Goal: Complete application form

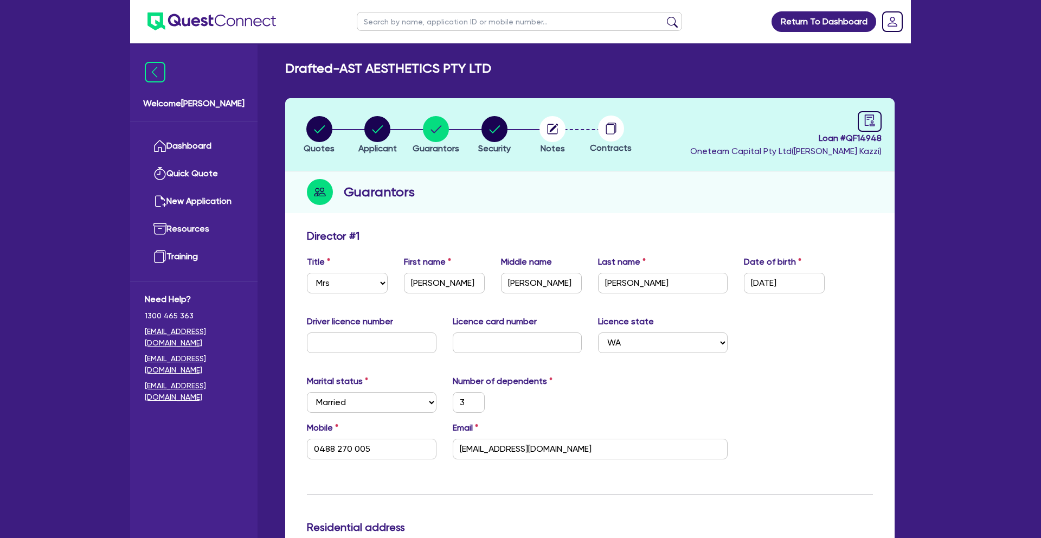
select select "MRS"
select select "WA"
select select "MARRIED"
select select "PROPERTY"
select select "VEHICLE"
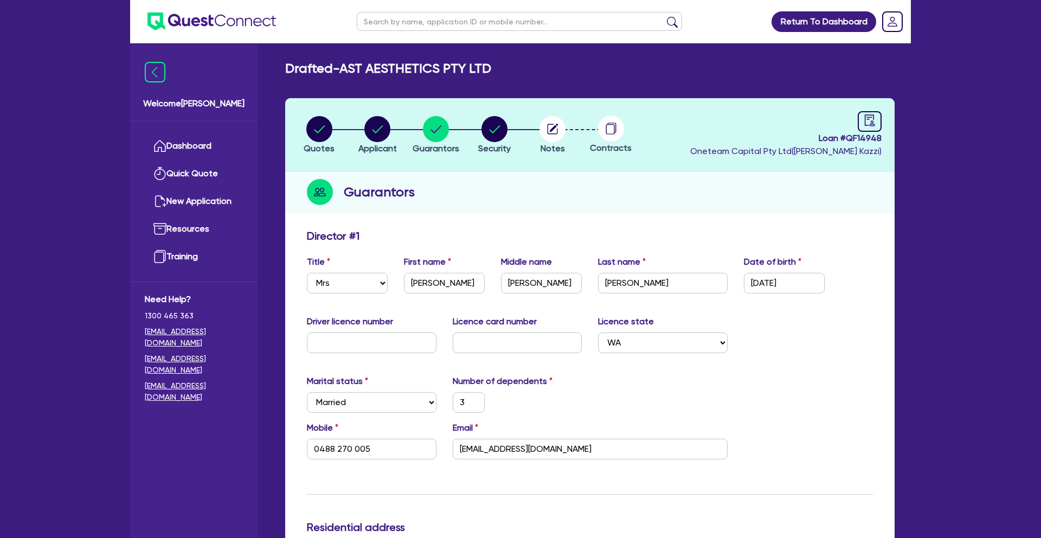
select select "CASH"
select select "MORTGAGE"
select select "VEHICLE_LOAN"
click at [194, 144] on link "Dashboard" at bounding box center [194, 146] width 98 height 28
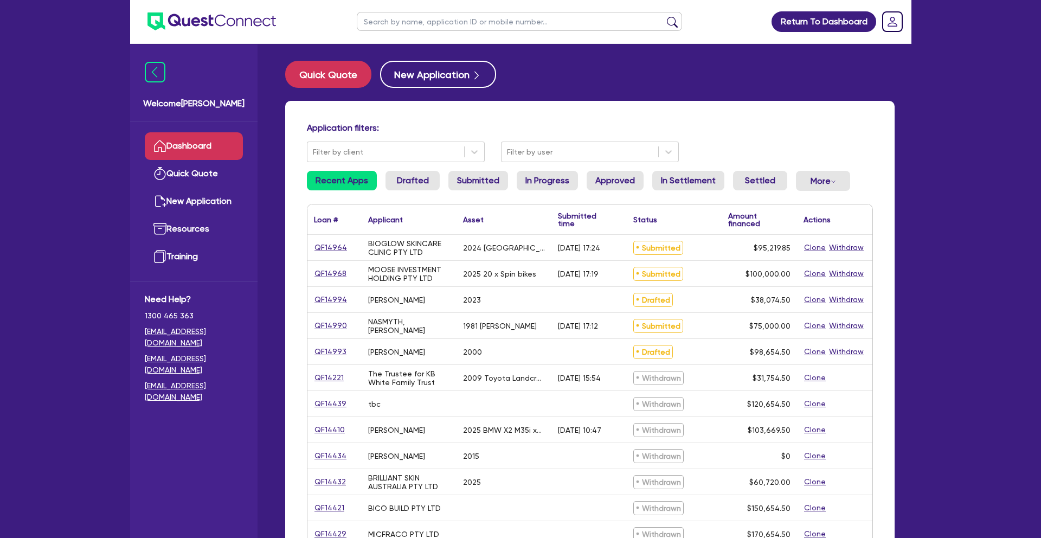
click at [407, 22] on input "text" at bounding box center [519, 21] width 325 height 19
click at [412, 21] on input "text" at bounding box center [519, 21] width 325 height 19
type input "rentals"
click at [664, 16] on button "submit" at bounding box center [672, 23] width 17 height 15
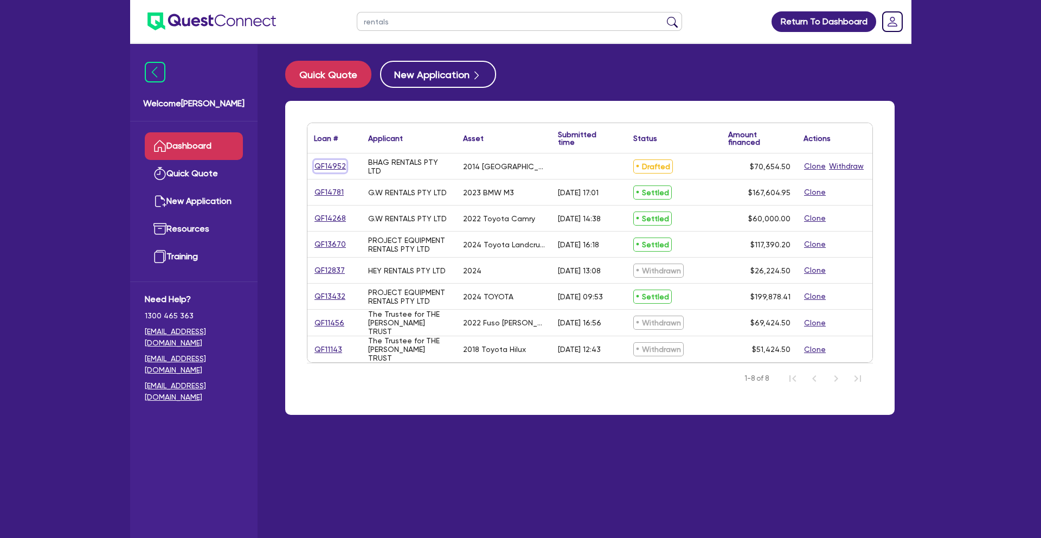
click at [331, 164] on link "QF14952" at bounding box center [330, 166] width 33 height 12
select select "PRIMARY_ASSETS"
select select "HEAVY_TRUCKS"
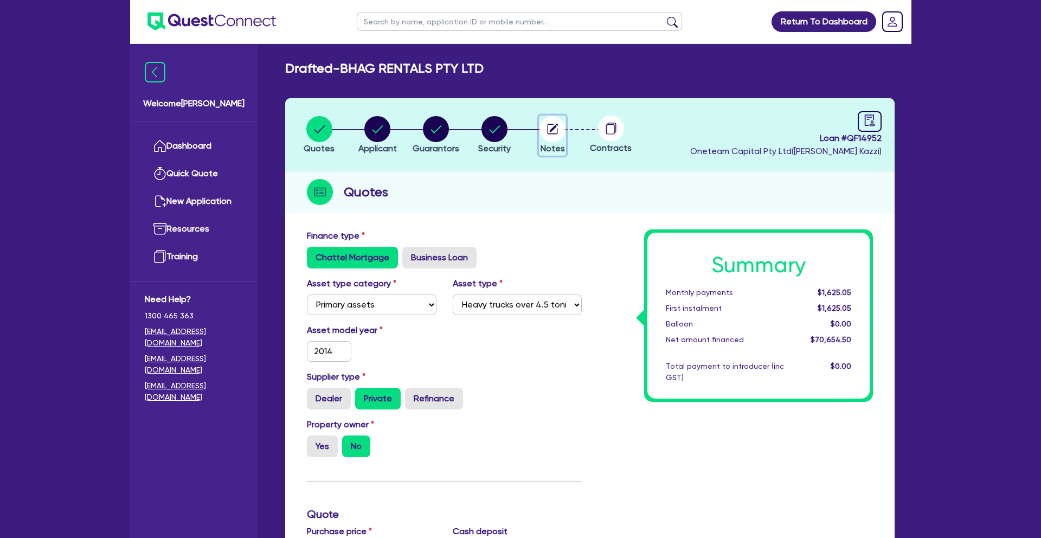
click at [554, 127] on icon "button" at bounding box center [554, 128] width 9 height 9
select select "Other"
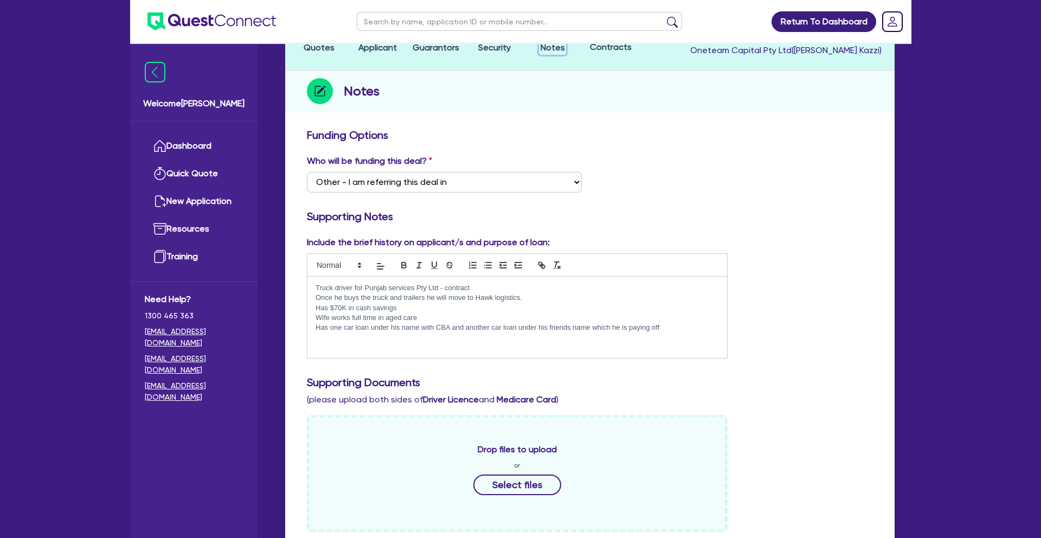
scroll to position [101, 0]
click at [316, 287] on p "Truck driver for Punjab services Pty Ltd - contract" at bounding box center [517, 287] width 403 height 10
click at [522, 285] on p "Client is currently contracting to Punjab services Pty Ltd - contract" at bounding box center [517, 287] width 403 height 10
click at [524, 297] on p "Once he buys the truck and trailers he will move to Hawk logistics." at bounding box center [517, 297] width 403 height 10
click at [338, 306] on p "Has $70K in cash savings" at bounding box center [517, 308] width 403 height 10
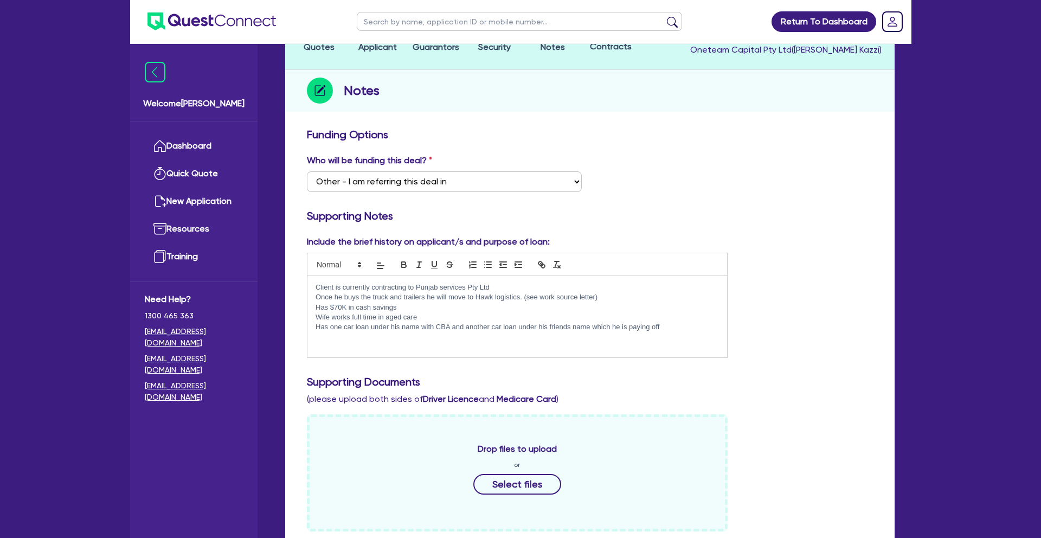
click at [317, 307] on p "Has $70K in cash savings" at bounding box center [517, 308] width 403 height 10
click at [314, 316] on div "Client is currently contracting to Punjab services Pty Ltd Once he buys the tru…" at bounding box center [517, 316] width 420 height 81
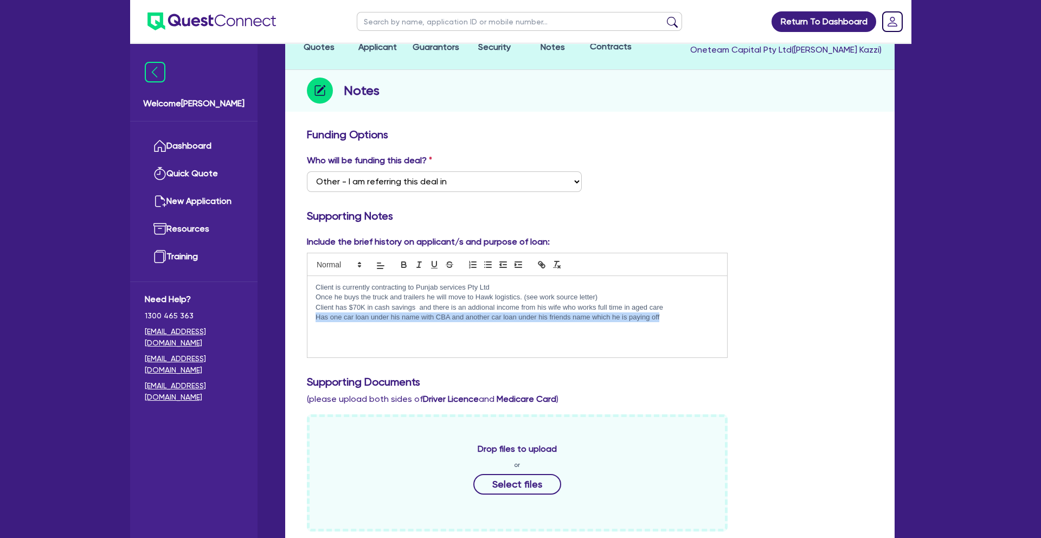
drag, startPoint x: 604, startPoint y: 311, endPoint x: 315, endPoint y: 318, distance: 289.1
click at [316, 318] on p "Has one car loan under his name with CBA and another car loan under his friends…" at bounding box center [517, 317] width 403 height 10
click at [354, 308] on p "Client has $70K in cash savings and there is an addional income from his wife w…" at bounding box center [517, 308] width 403 height 10
click at [420, 310] on p "Client has $55K in cash savings and there is an addional income from his wife w…" at bounding box center [517, 308] width 403 height 10
click at [328, 320] on p at bounding box center [517, 317] width 403 height 10
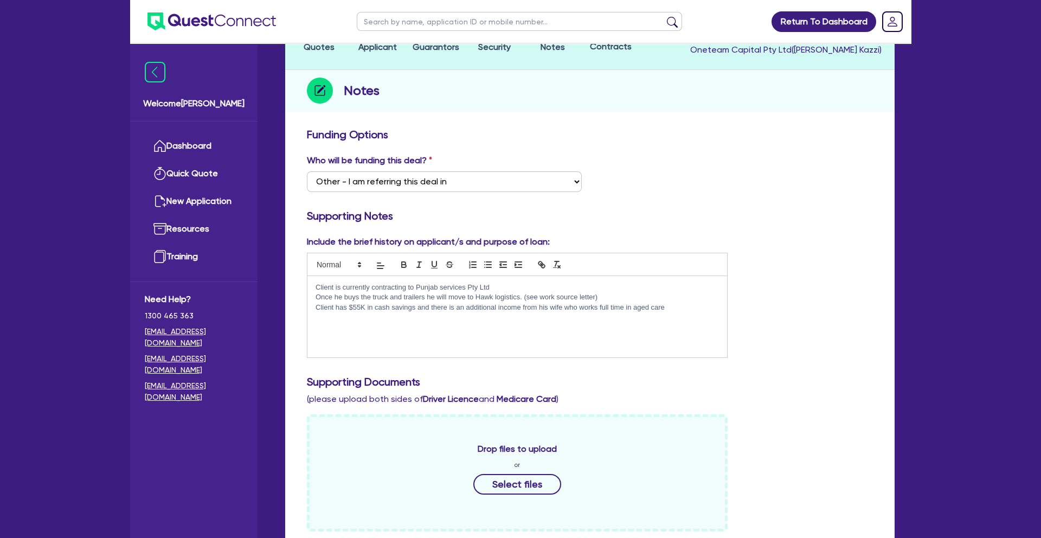
scroll to position [0, 0]
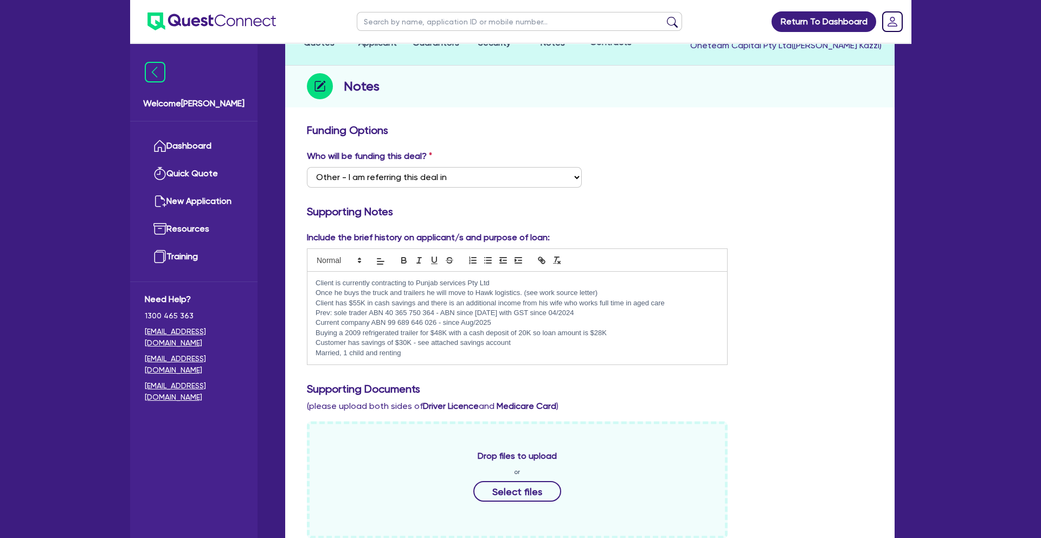
drag, startPoint x: 493, startPoint y: 329, endPoint x: 309, endPoint y: 330, distance: 184.3
click at [309, 330] on div "Client is currently contracting to Punjab services Pty Ltd Once he buys the tru…" at bounding box center [517, 318] width 420 height 93
drag, startPoint x: 494, startPoint y: 324, endPoint x: 304, endPoint y: 325, distance: 190.8
click at [304, 325] on div "Include the brief history on applicant/s and purpose of loan: Client is current…" at bounding box center [517, 299] width 437 height 134
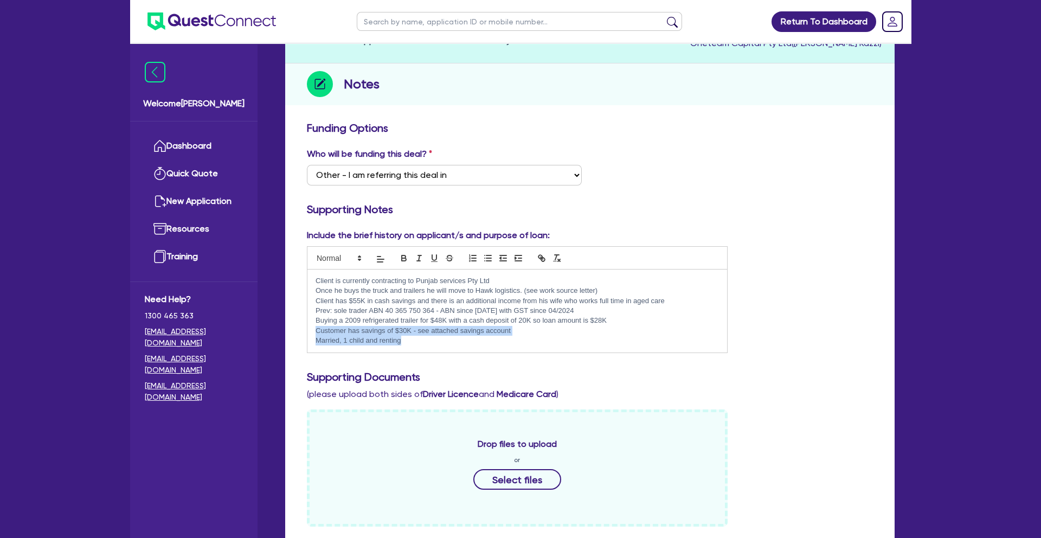
scroll to position [111, 0]
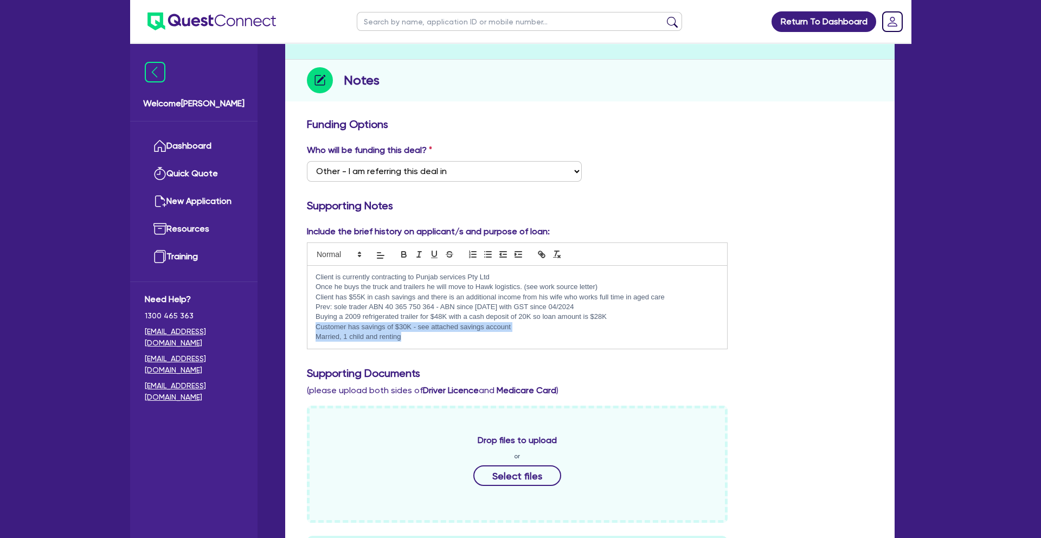
drag, startPoint x: 316, startPoint y: 334, endPoint x: 416, endPoint y: 345, distance: 100.9
click at [416, 345] on div "Client is currently contracting to Punjab services Pty Ltd Once he buys the tru…" at bounding box center [517, 307] width 420 height 83
click at [317, 319] on p "Buying a 2009 refrigerated trailer for $48K with a cash deposit of 20K so loan …" at bounding box center [517, 317] width 403 height 10
click at [363, 328] on p "Buying a 2009 refrigerated trailer for $48K with a cash deposit of 20K so loan …" at bounding box center [517, 328] width 403 height 10
click at [378, 326] on p "Buying a 2009 FTE BTrailer refrigerated trailer for $48K with a cash deposit of…" at bounding box center [517, 328] width 403 height 10
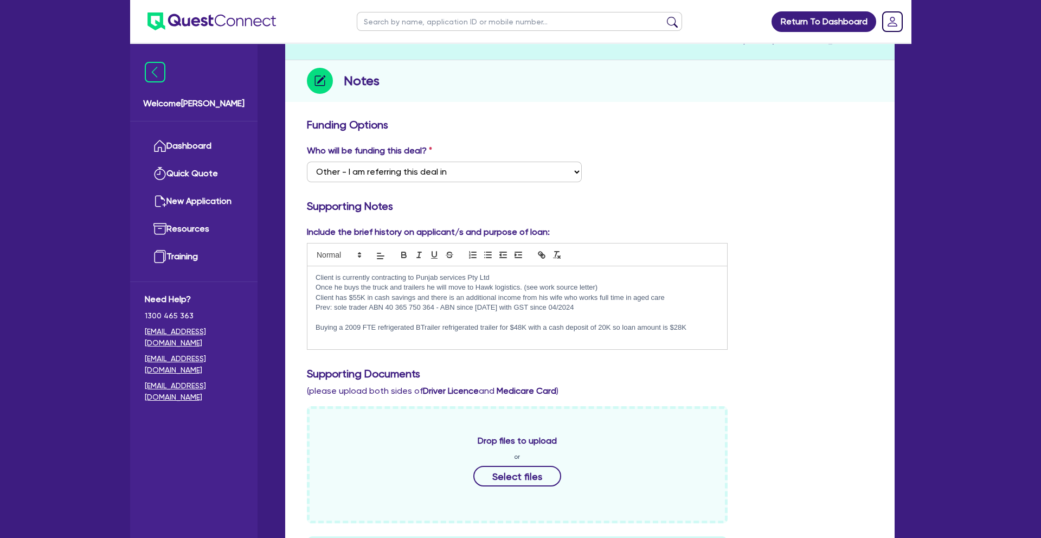
click at [420, 327] on p "Buying a 2009 FTE refrigerated BTrailer refrigerated trailer for $48K with a ca…" at bounding box center [517, 328] width 403 height 10
click at [443, 326] on p "Buying a 2009 FTE refrigerated B-Trailer refrigerated trailer for $48K with a c…" at bounding box center [517, 328] width 403 height 10
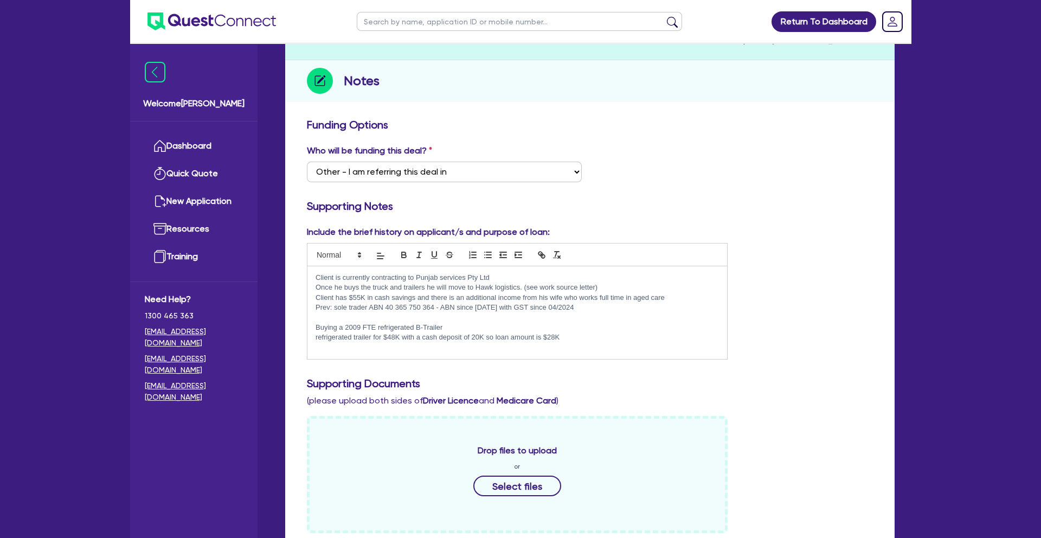
click at [345, 326] on p "Buying a 2009 FTE refrigerated B-Trailer" at bounding box center [517, 328] width 403 height 10
drag, startPoint x: 345, startPoint y: 327, endPoint x: 447, endPoint y: 326, distance: 101.9
click at [447, 326] on p "Buying a 2009 FTE refrigerated B-Trailer" at bounding box center [517, 328] width 403 height 10
copy p "2009 FTE refrigerated B-Trailer"
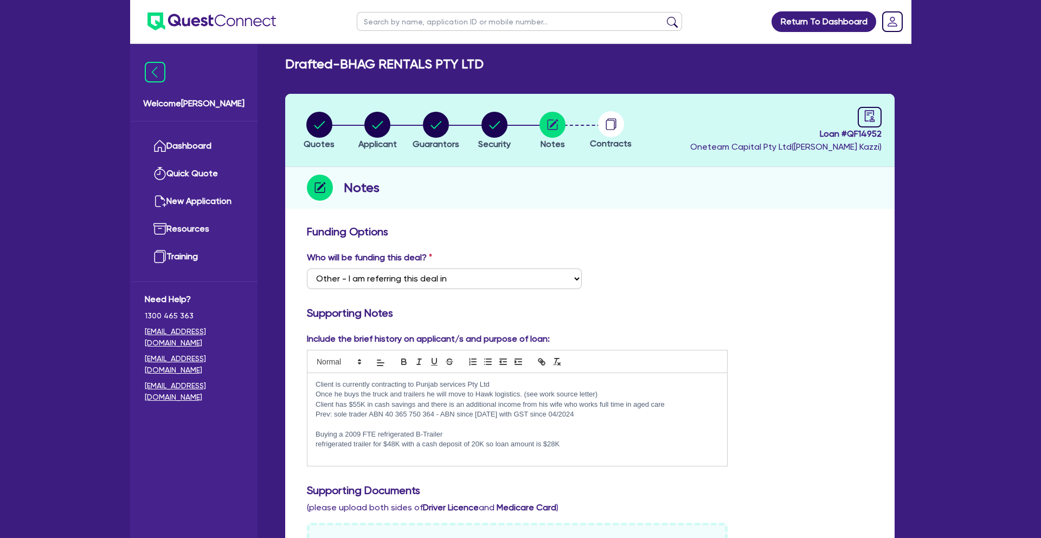
scroll to position [0, 0]
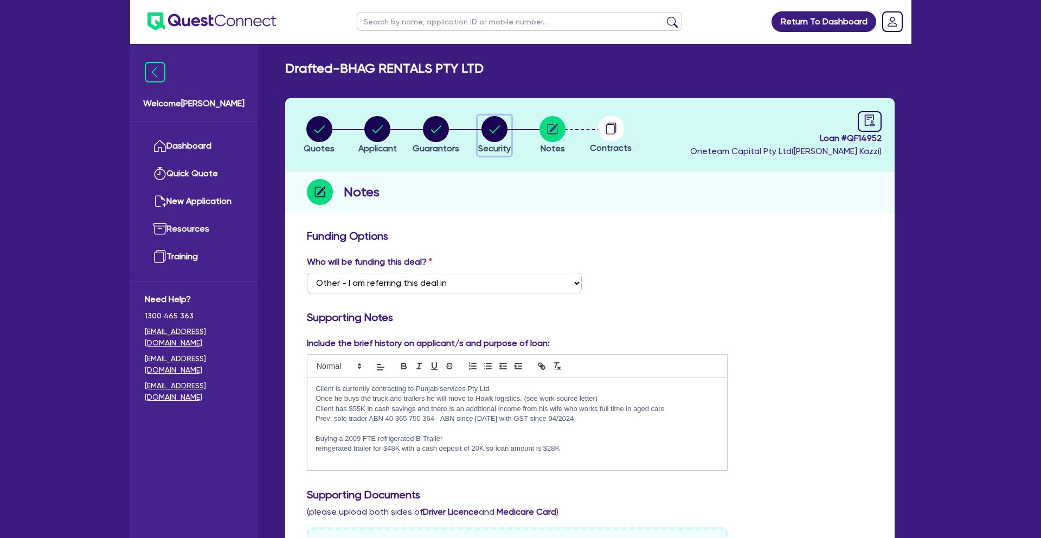
click at [499, 136] on circle "button" at bounding box center [494, 129] width 26 height 26
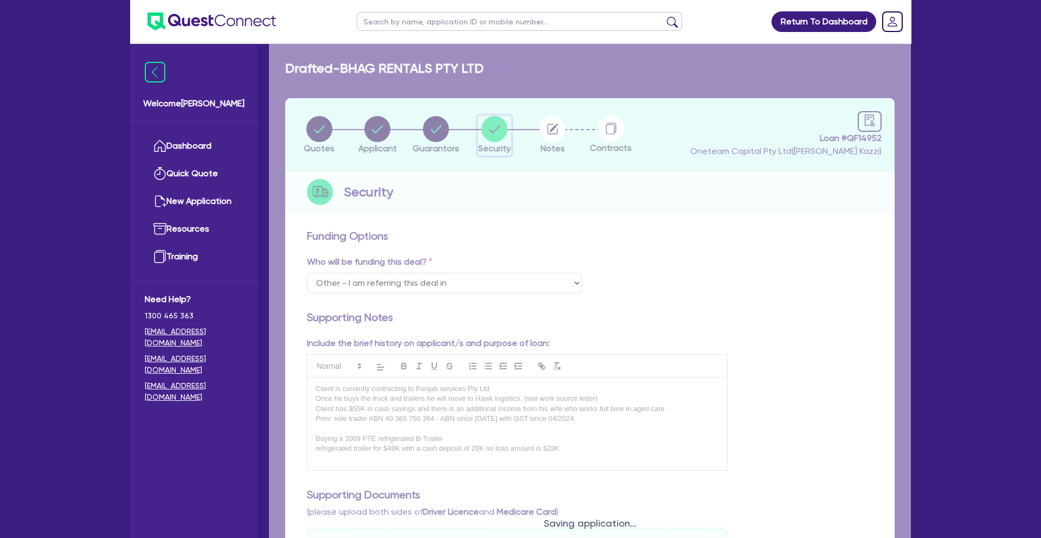
select select "PRIMARY_ASSETS"
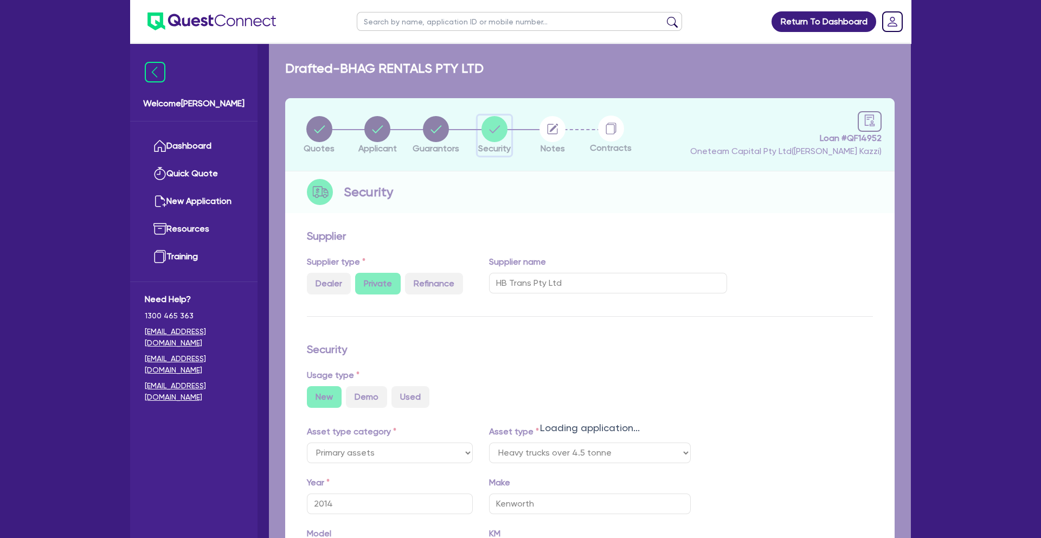
select select "HEAVY_TRUCKS"
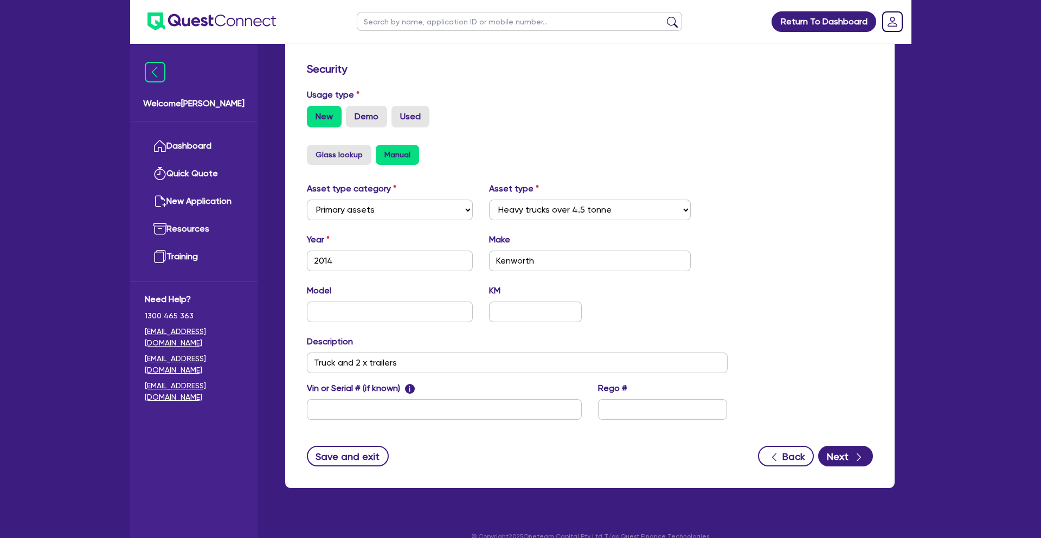
scroll to position [297, 0]
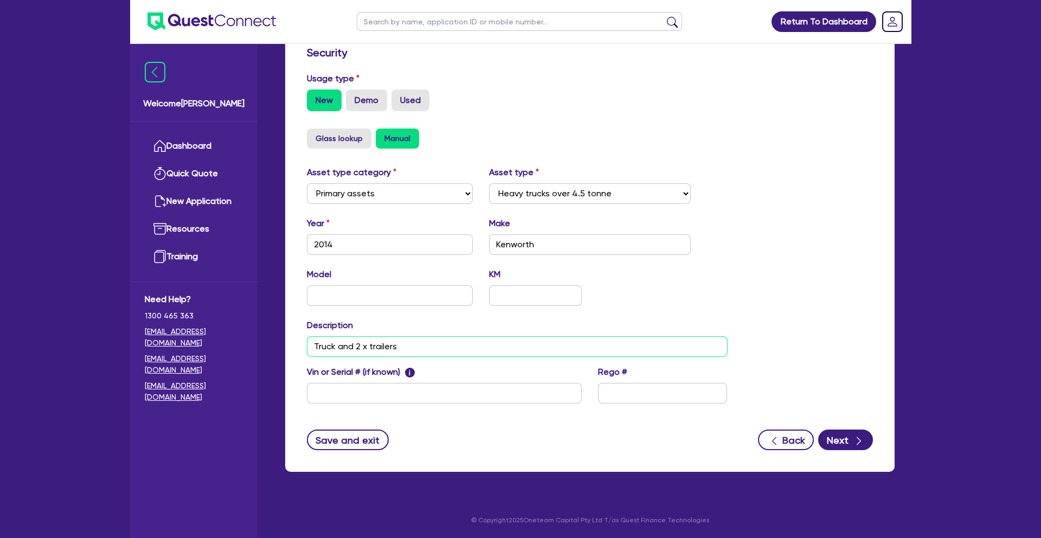
drag, startPoint x: 314, startPoint y: 345, endPoint x: 475, endPoint y: 352, distance: 161.7
click at [496, 350] on input "Truck and 2 x trailers" at bounding box center [517, 346] width 421 height 21
paste input "2009 FTE refrigerated B-Trailer"
drag, startPoint x: 400, startPoint y: 344, endPoint x: 361, endPoint y: 345, distance: 39.0
click at [352, 345] on input "2009 FTE refrigerated B-Trailer, 2008 FTE" at bounding box center [517, 346] width 421 height 21
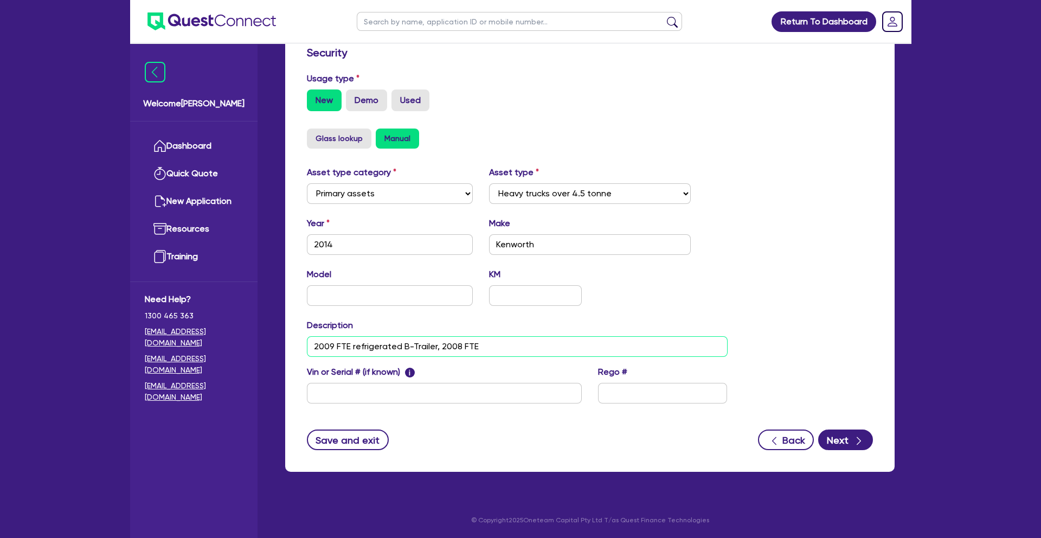
click at [493, 346] on input "2009 FTE refrigerated B-Trailer, 2008 FTE" at bounding box center [517, 346] width 421 height 21
paste input "refrigerated"
click at [316, 347] on input "2009 FTE refrigerated B-Trailer, 2008 FTE refrigerated trailer" at bounding box center [517, 346] width 421 height 21
type input "2014 Kenworth truck, 2009 FTE refrigerated B-Trailer, 2008 FTE refrigerated tra…"
click at [545, 292] on input "text" at bounding box center [535, 295] width 93 height 21
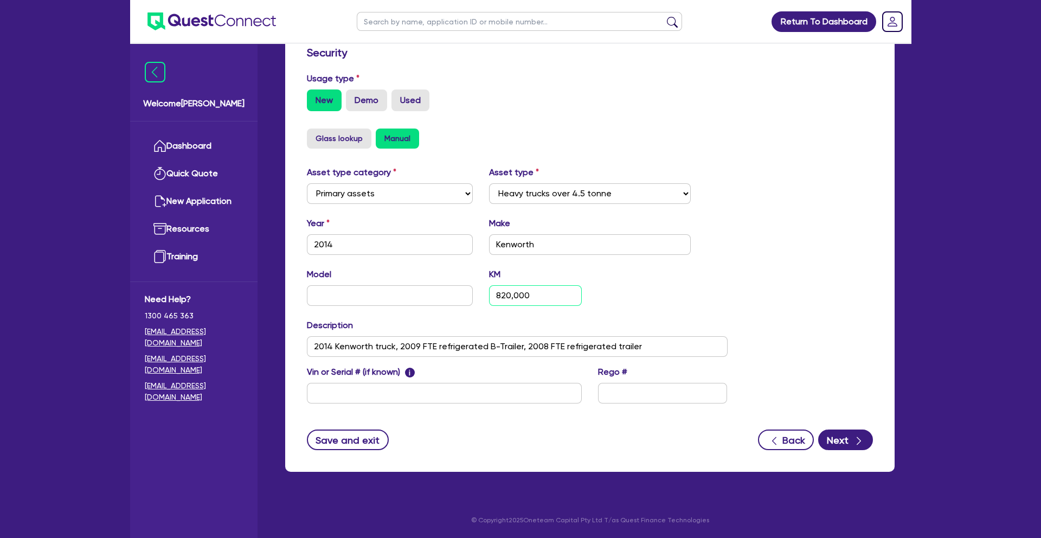
type input "820,000"
click at [621, 395] on input "text" at bounding box center [662, 393] width 129 height 21
click at [369, 293] on input "text" at bounding box center [390, 295] width 166 height 21
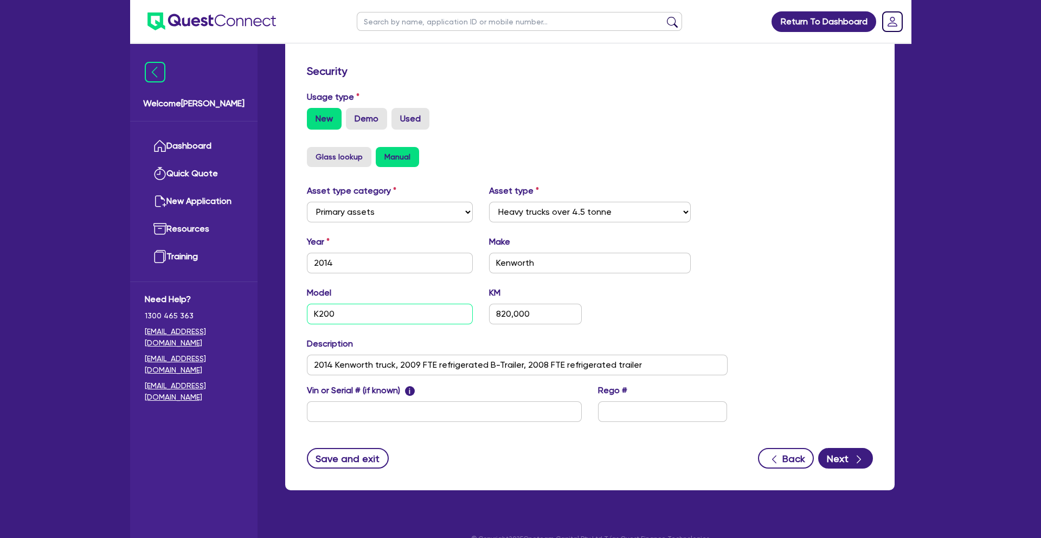
scroll to position [277, 0]
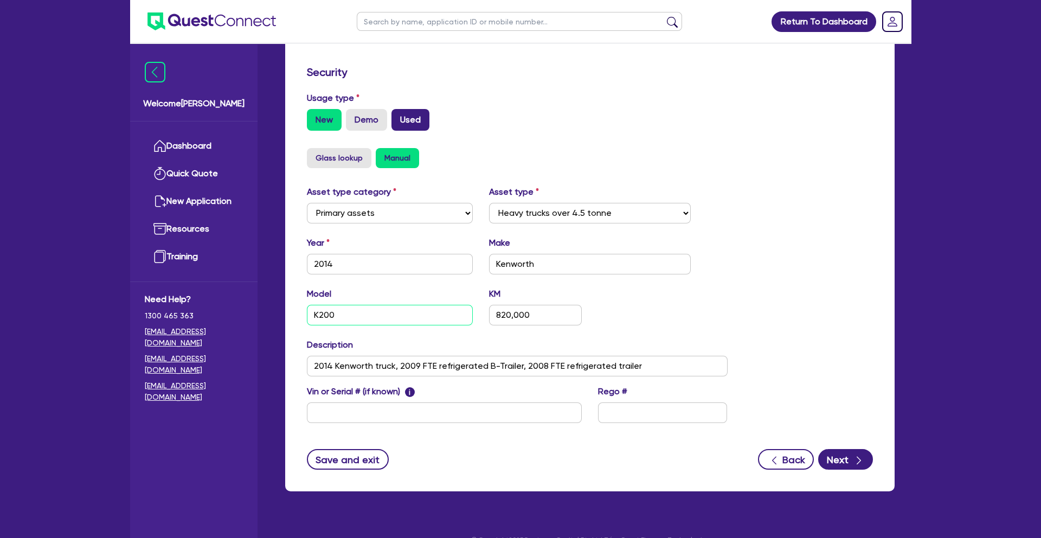
type input "K200"
click at [409, 118] on label "Used" at bounding box center [410, 120] width 38 height 22
click at [398, 116] on input "Used" at bounding box center [394, 112] width 7 height 7
radio input "true"
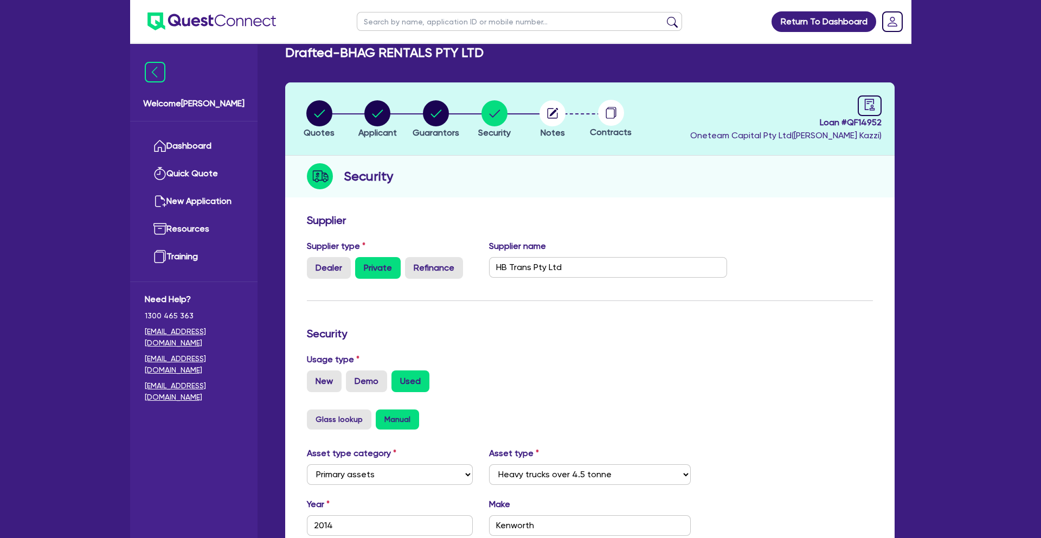
scroll to position [0, 0]
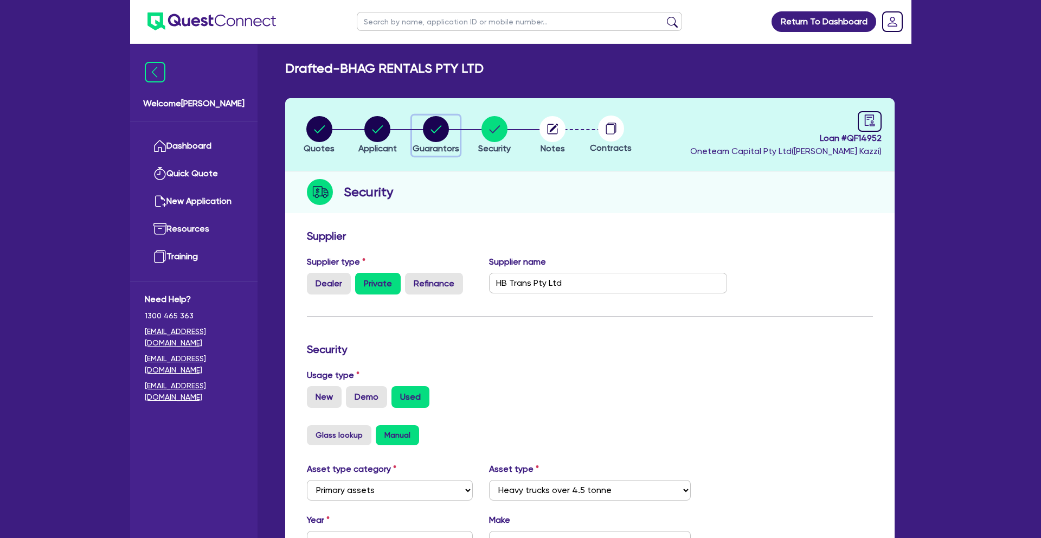
click at [440, 124] on circle "button" at bounding box center [436, 129] width 26 height 26
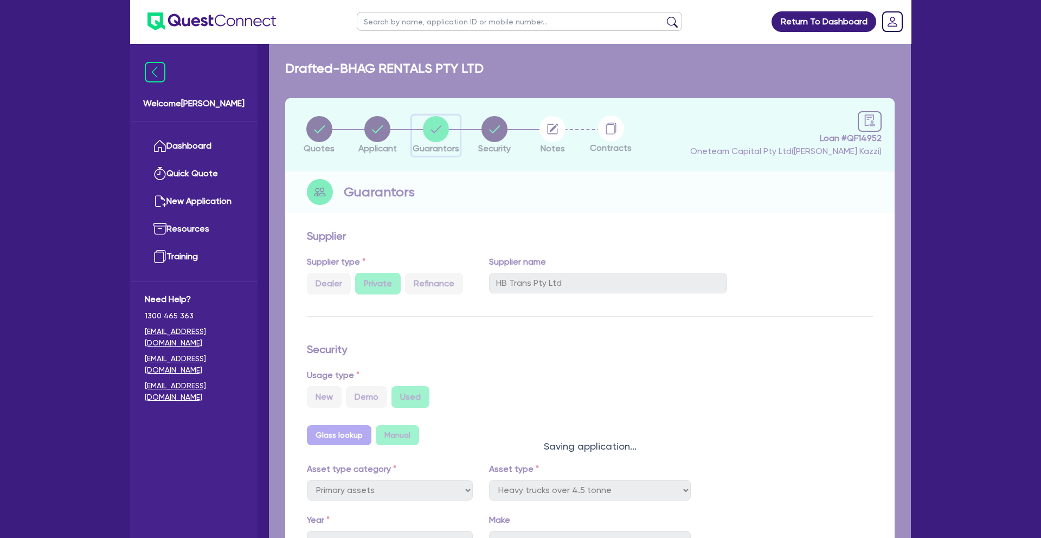
select select "MR"
select select "MARRIED"
select select "HOUSEHOLD_PERSONAL"
select select "VEHICLE"
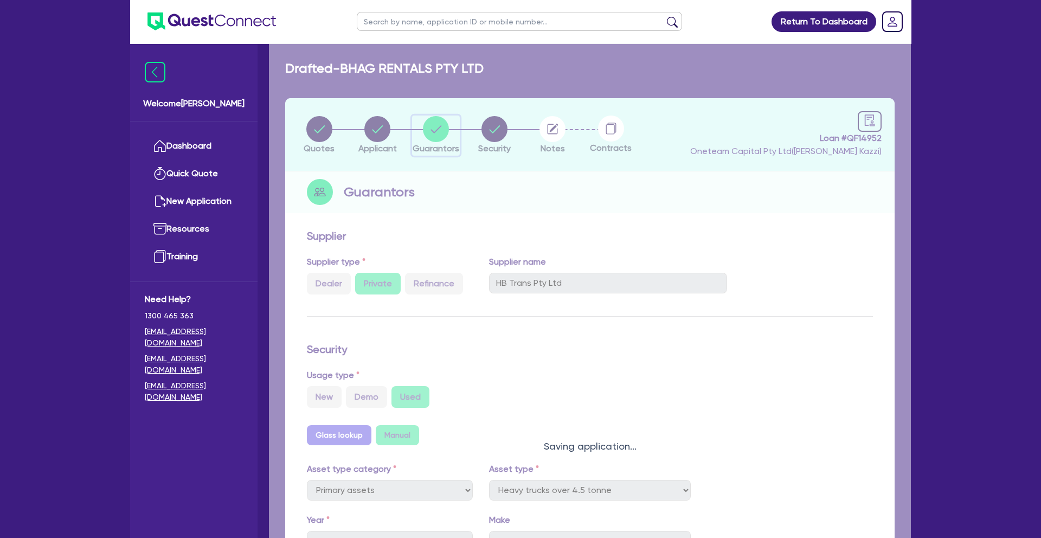
select select "CASH"
select select "VEHICLE_LOAN"
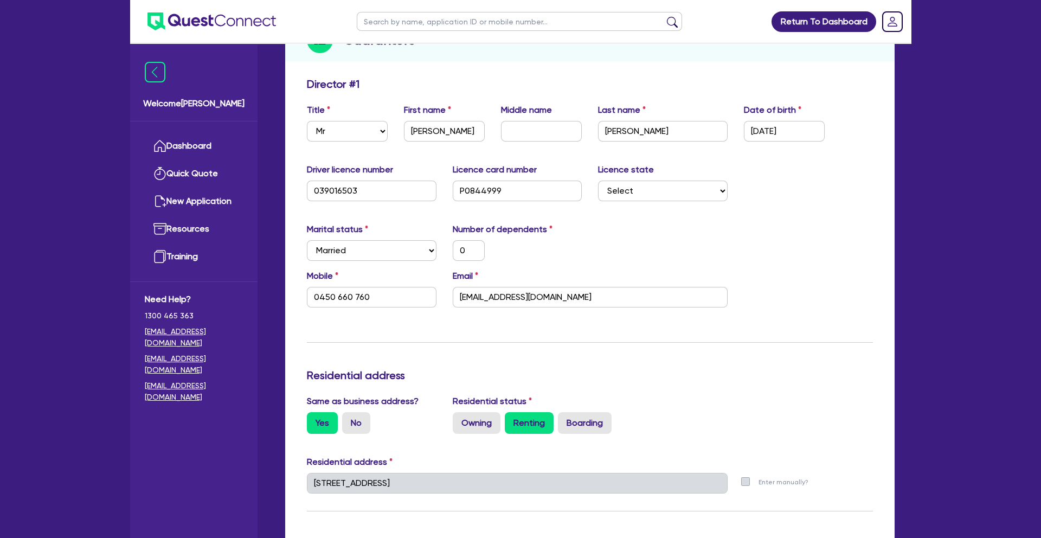
scroll to position [130, 0]
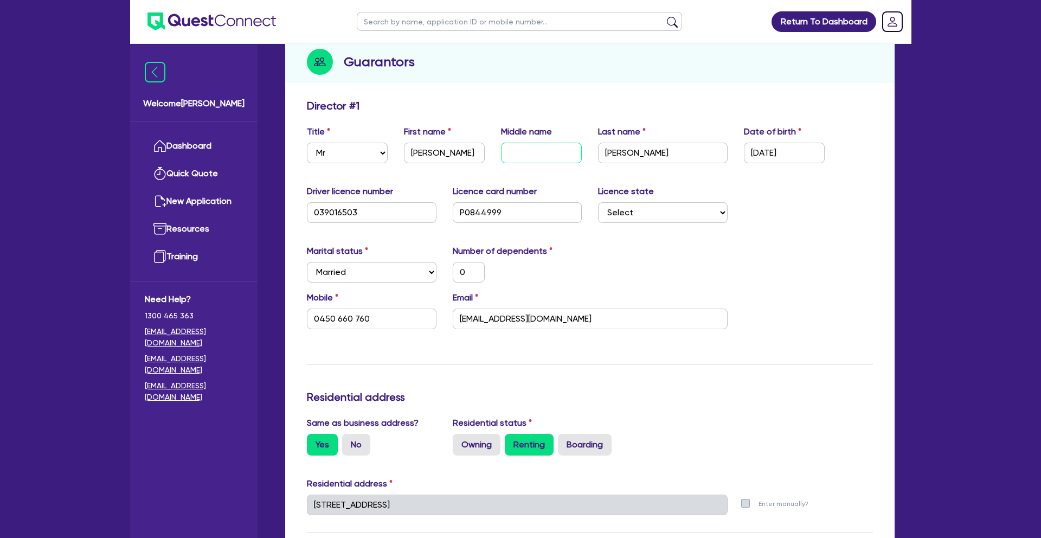
click at [523, 153] on input "text" at bounding box center [541, 153] width 81 height 21
type input "S"
type input "0"
type input "0450 660 760"
type input "15,000"
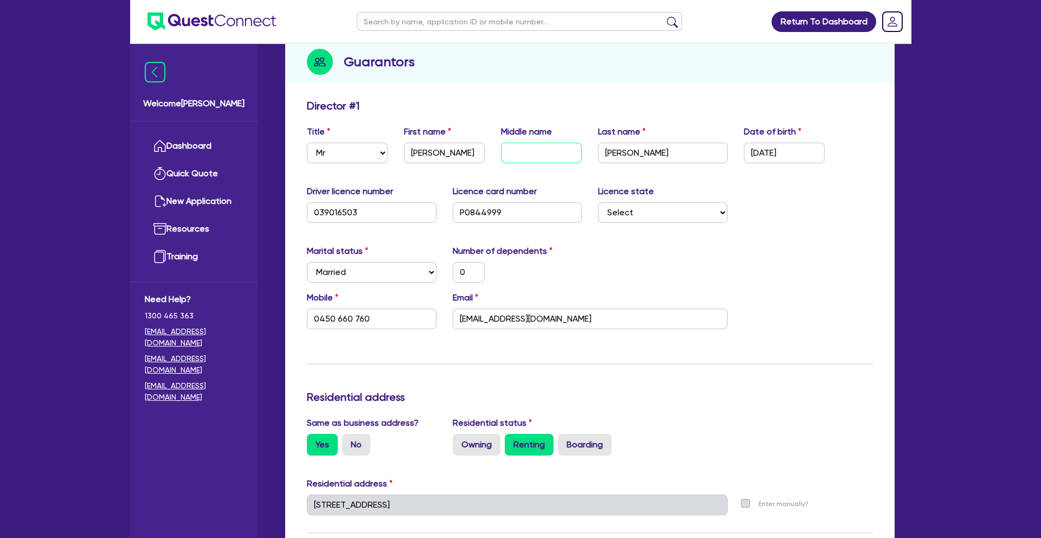
type input "25,000"
type input "15,000"
type input "70,000"
type input "10,000"
type input "Si"
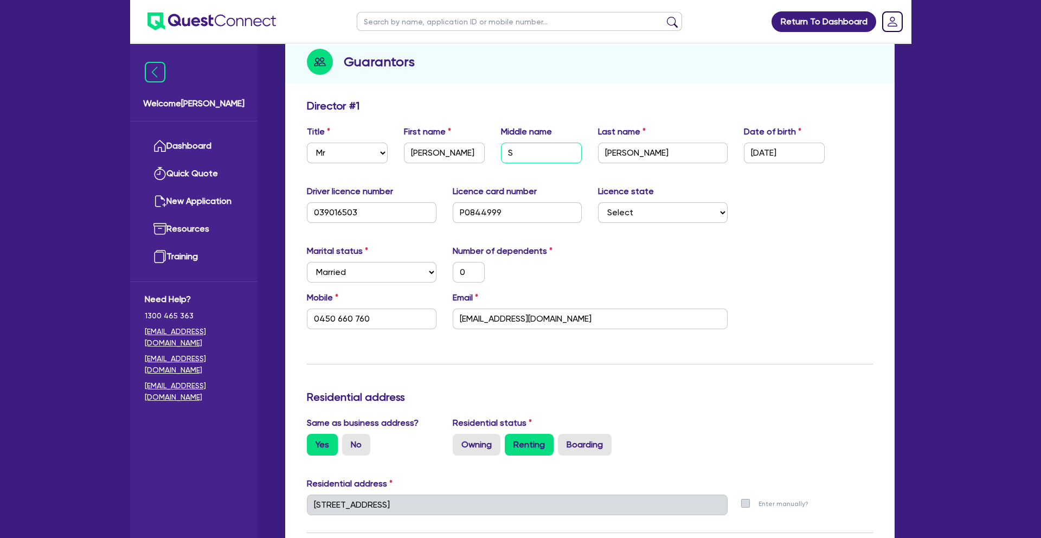
type input "0"
type input "0450 660 760"
type input "15,000"
type input "25,000"
type input "15,000"
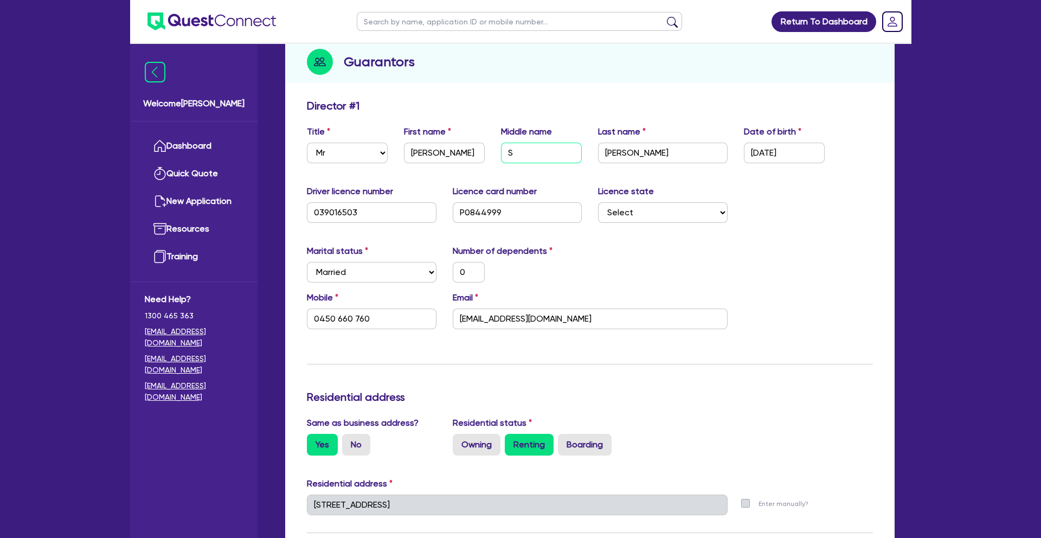
type input "70,000"
type input "10,000"
type input "Sin"
type input "0"
type input "0450 660 760"
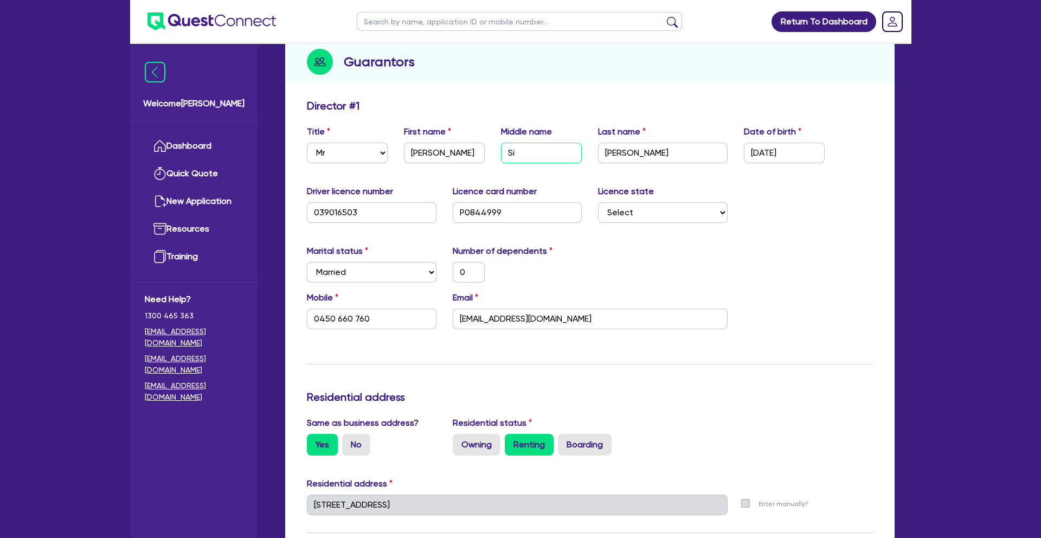
type input "15,000"
type input "25,000"
type input "15,000"
type input "70,000"
type input "10,000"
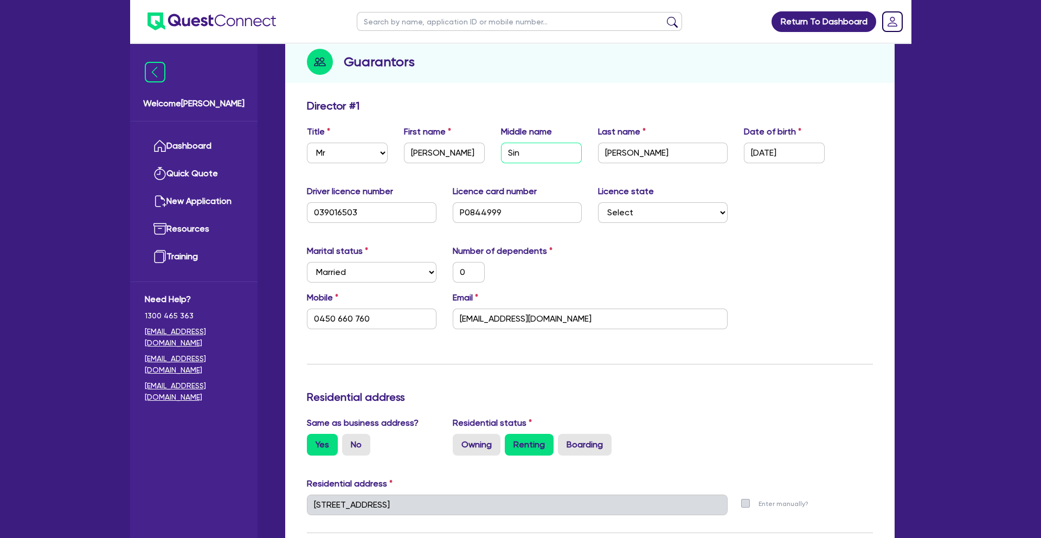
type input "Sing"
type input "0"
type input "0450 660 760"
type input "15,000"
type input "25,000"
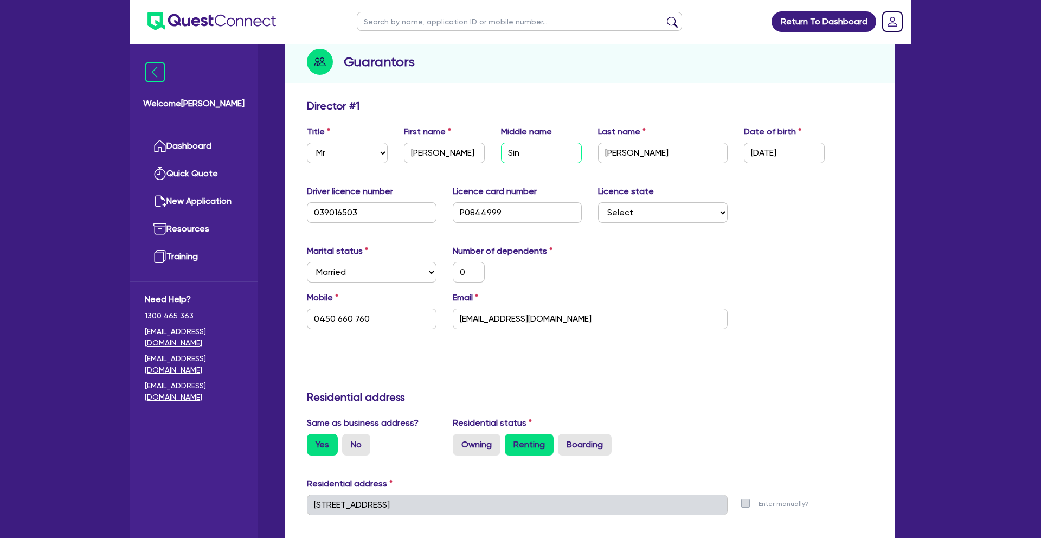
type input "15,000"
type input "70,000"
type input "10,000"
type input "[PERSON_NAME]"
type input "0"
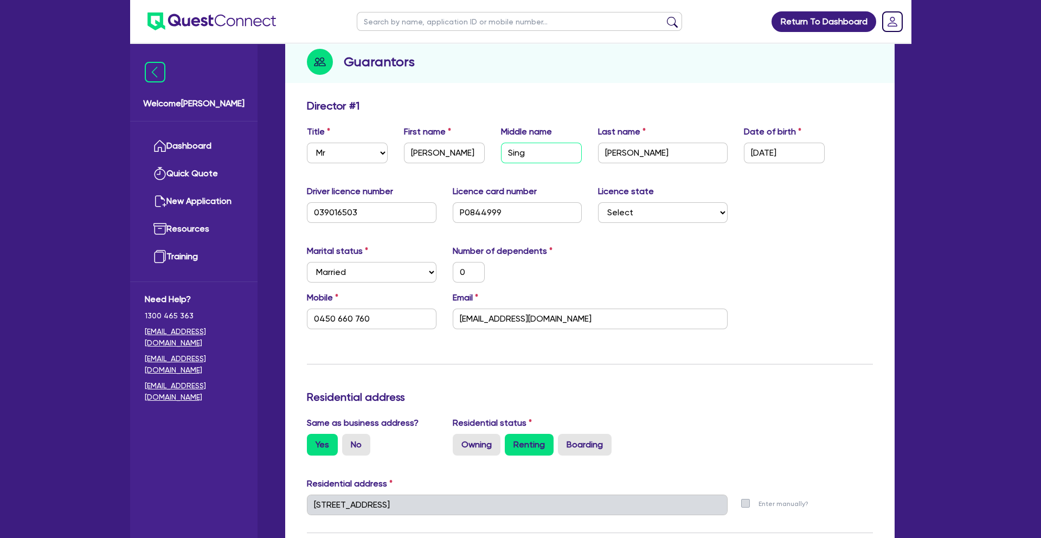
type input "0450 660 760"
type input "15,000"
type input "25,000"
type input "15,000"
type input "70,000"
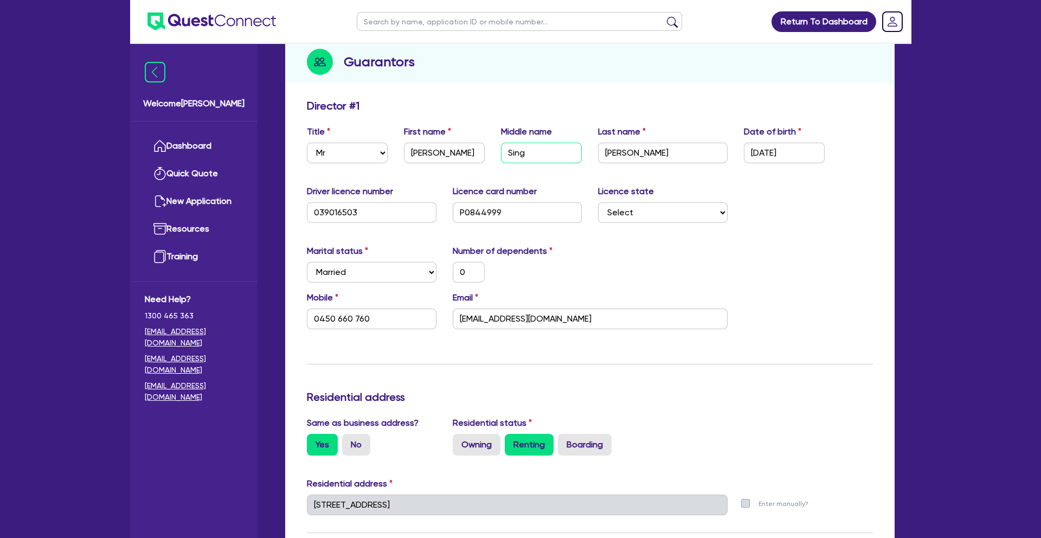
type input "10,000"
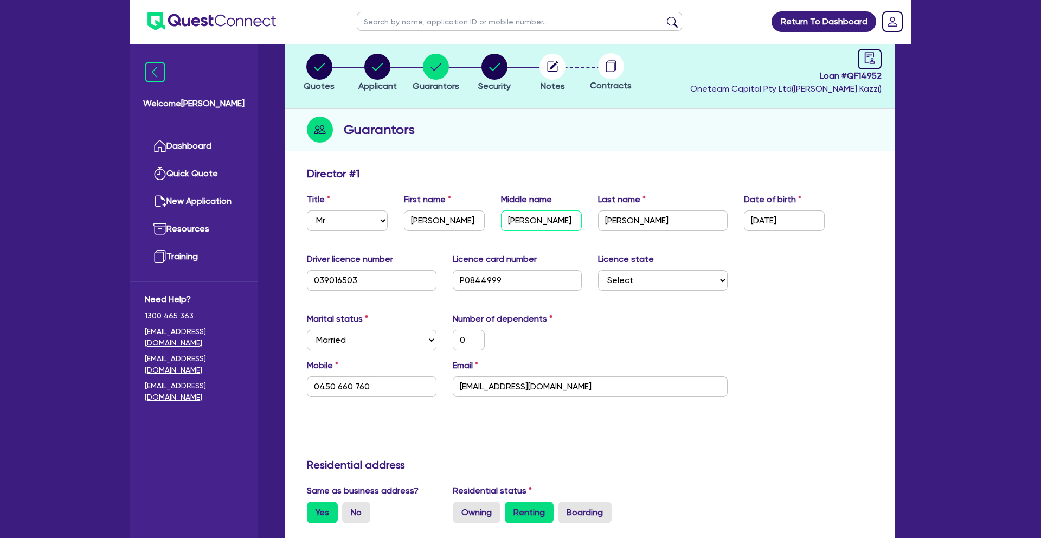
scroll to position [0, 0]
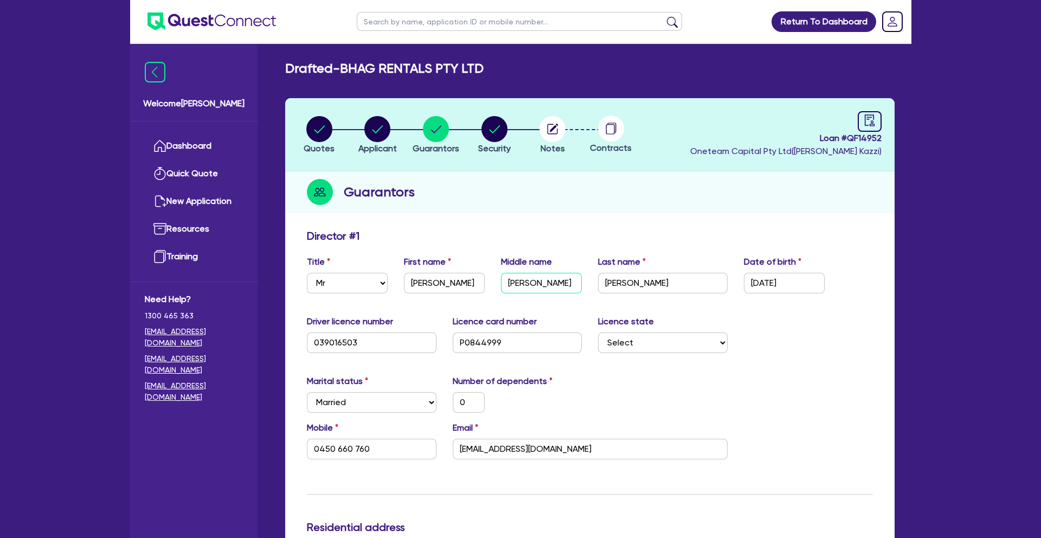
type input "[PERSON_NAME]"
click at [556, 136] on circle "button" at bounding box center [552, 129] width 26 height 26
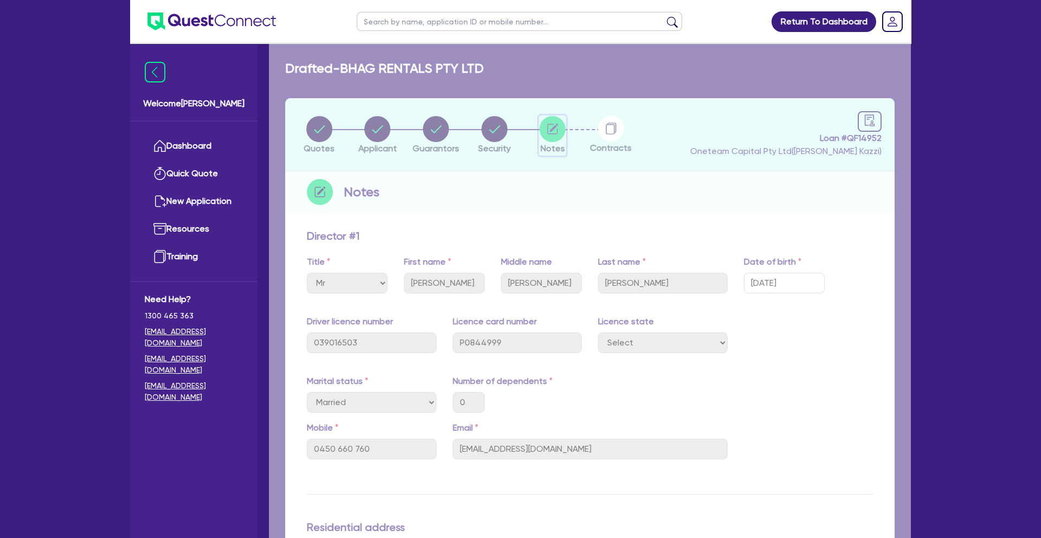
select select "Other"
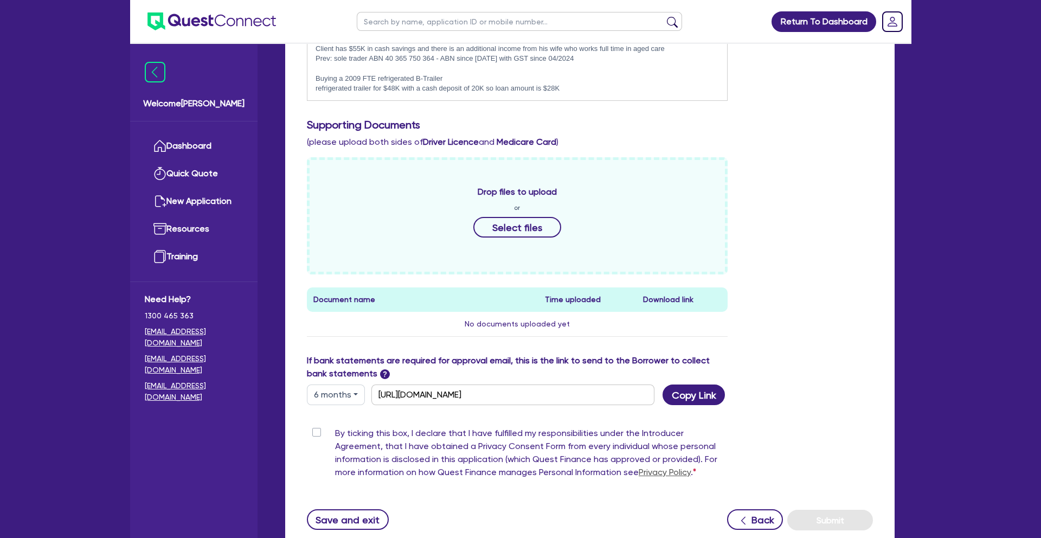
scroll to position [361, 0]
click at [517, 223] on button "Select files" at bounding box center [517, 226] width 88 height 21
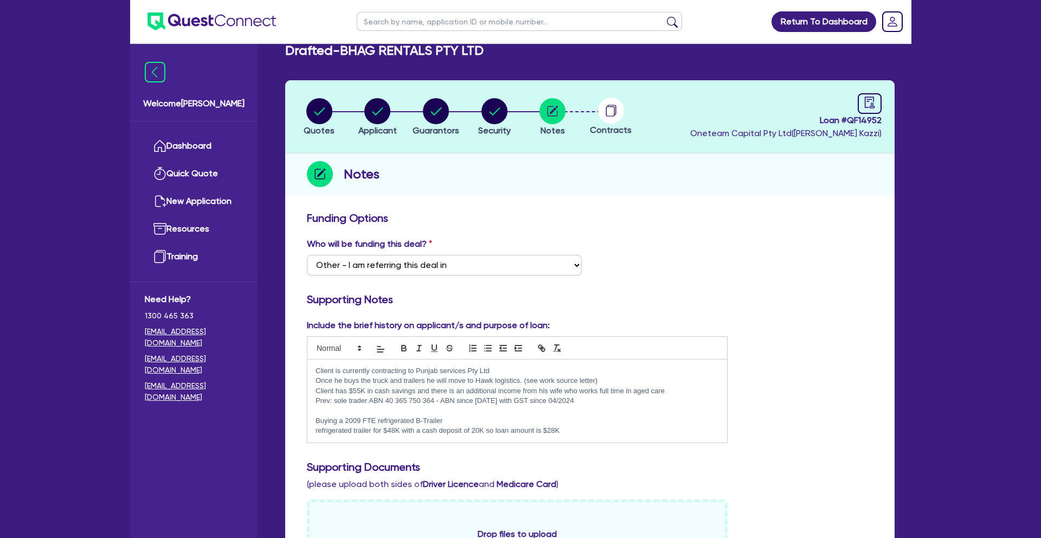
scroll to position [0, 0]
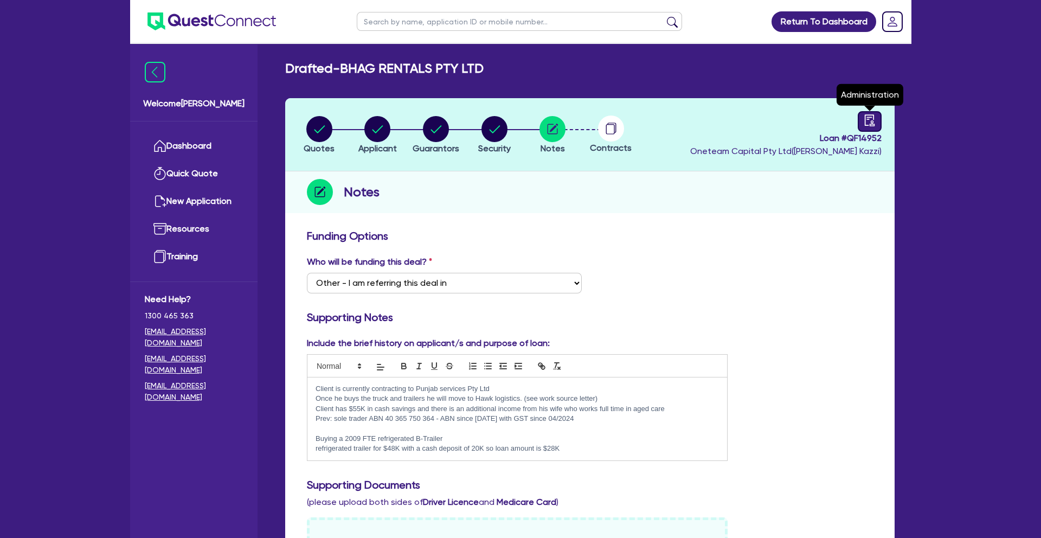
click at [876, 125] on link at bounding box center [870, 121] width 24 height 21
select select "DRAFTED_NEW"
select select "Other"
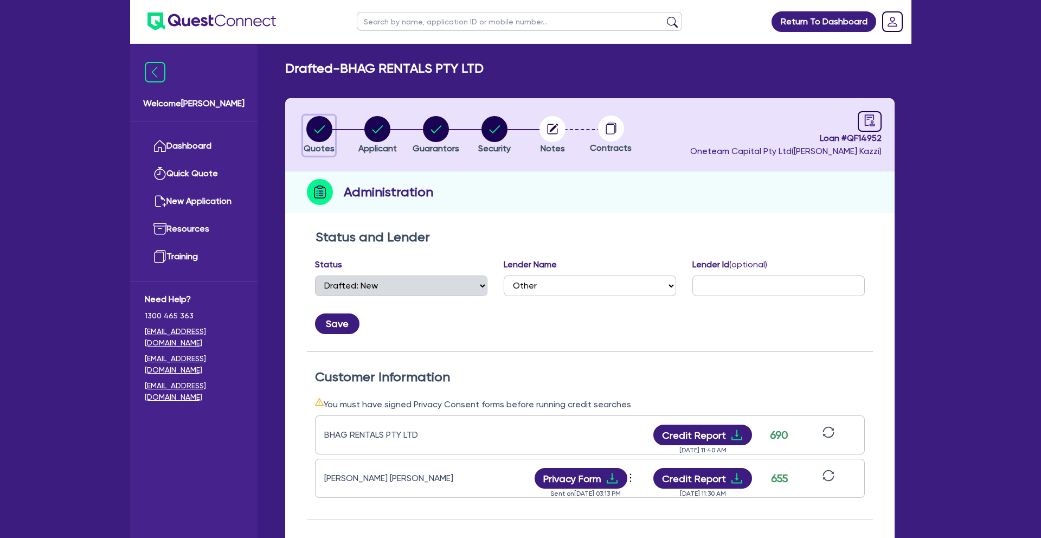
click at [323, 133] on circle "button" at bounding box center [319, 129] width 26 height 26
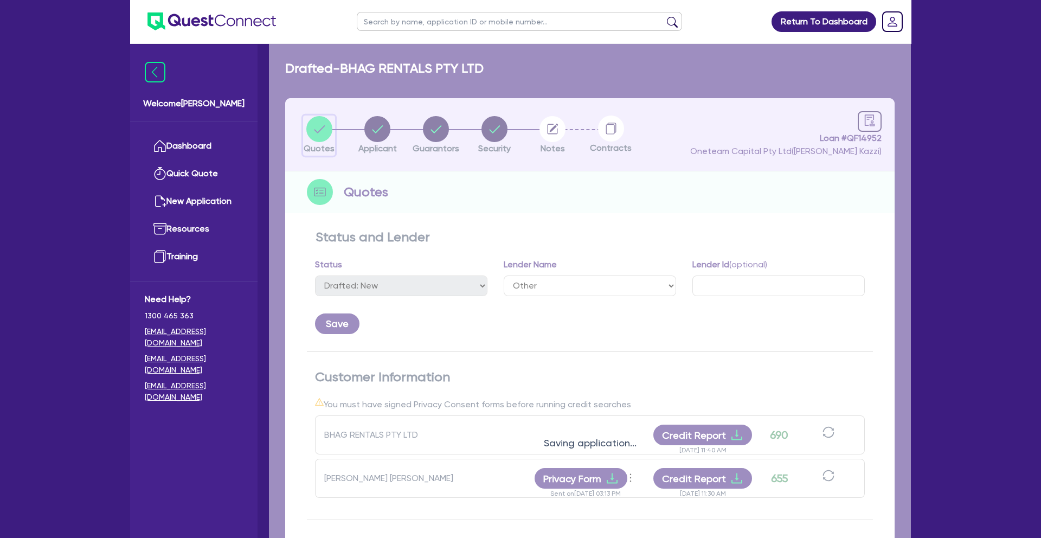
select select "PRIMARY_ASSETS"
select select "HEAVY_TRUCKS"
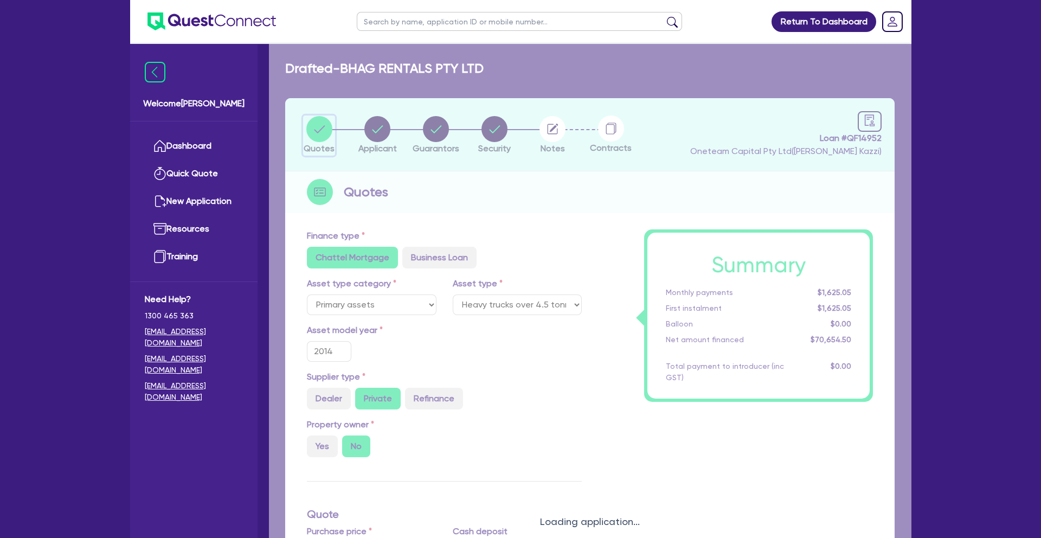
type input "120,000"
type input "50,000"
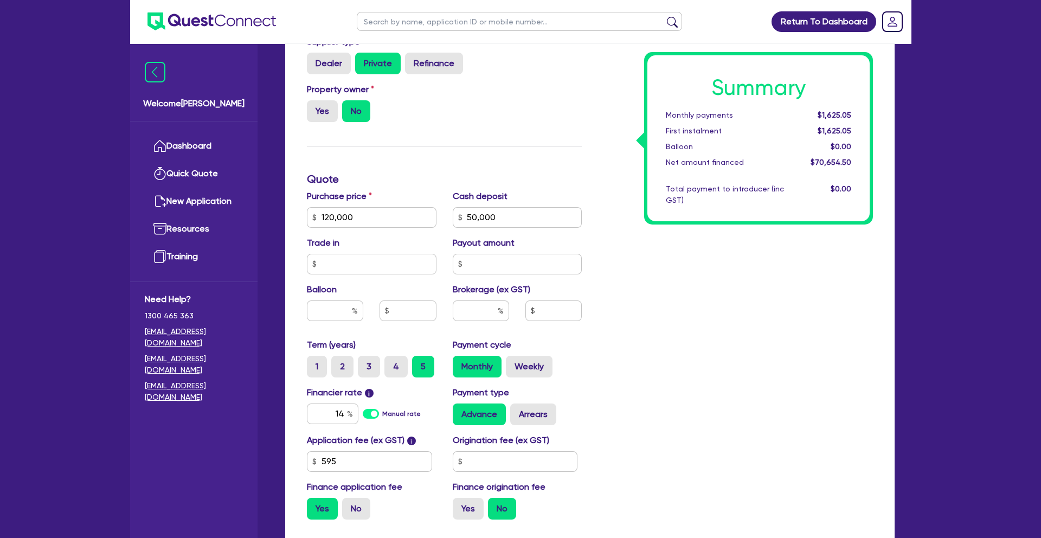
scroll to position [337, 0]
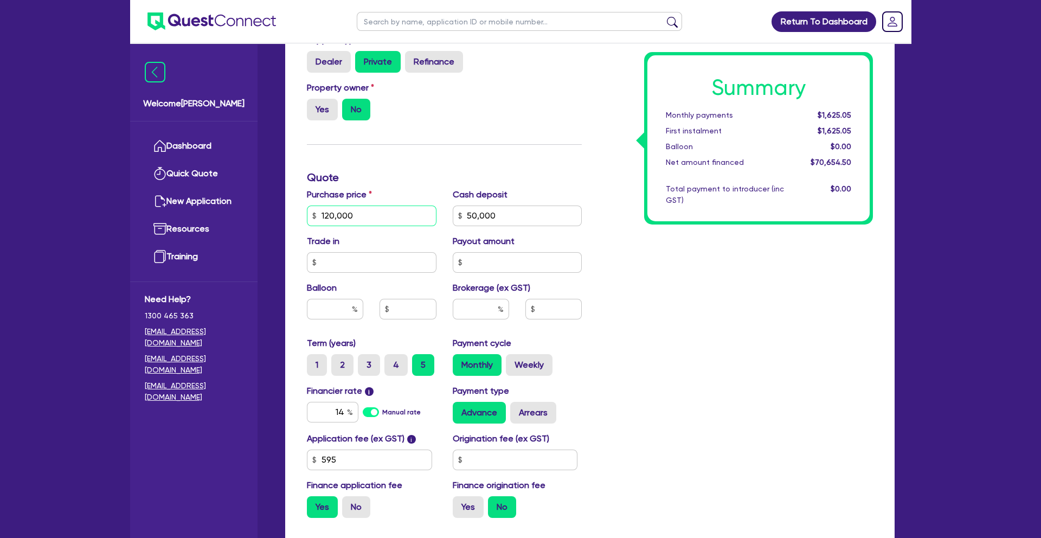
drag, startPoint x: 362, startPoint y: 216, endPoint x: 272, endPoint y: 211, distance: 89.6
click at [272, 211] on div "Drafted - BHAG RENTALS PTY LTD Quotes Applicant [GEOGRAPHIC_DATA] Security Note…" at bounding box center [590, 159] width 642 height 871
type input "120,000"
type input "50,000"
type input "120,000"
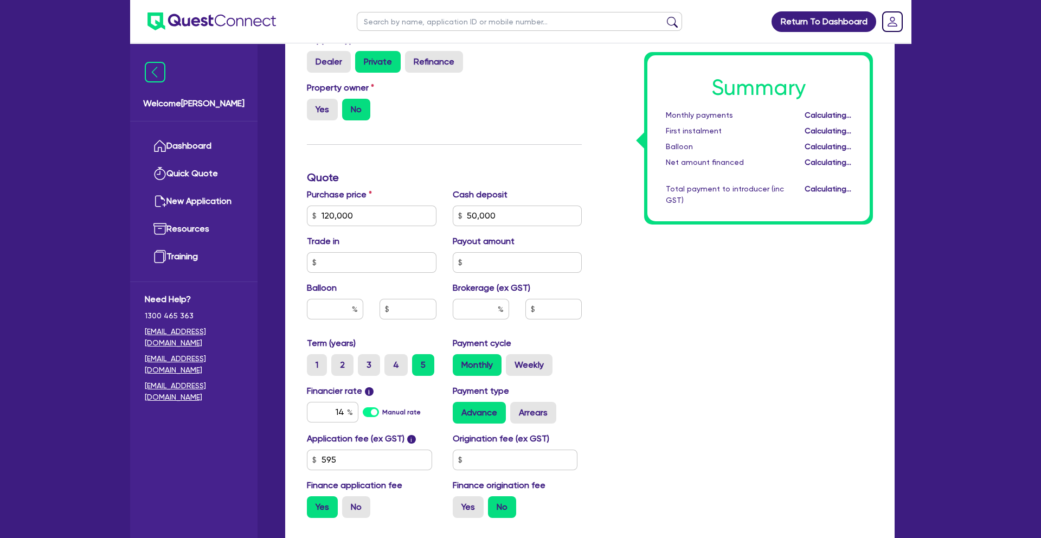
type input "50,000"
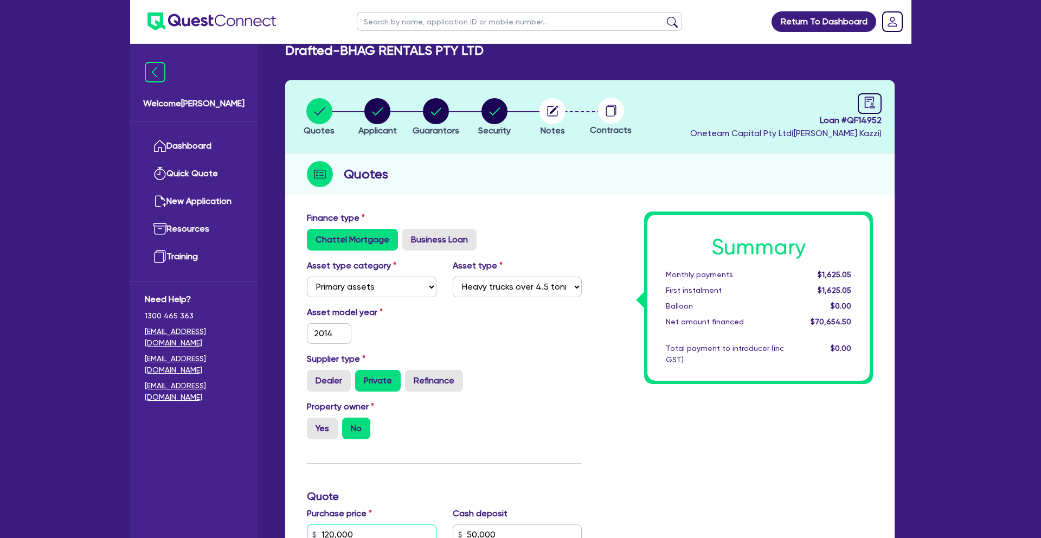
scroll to position [0, 0]
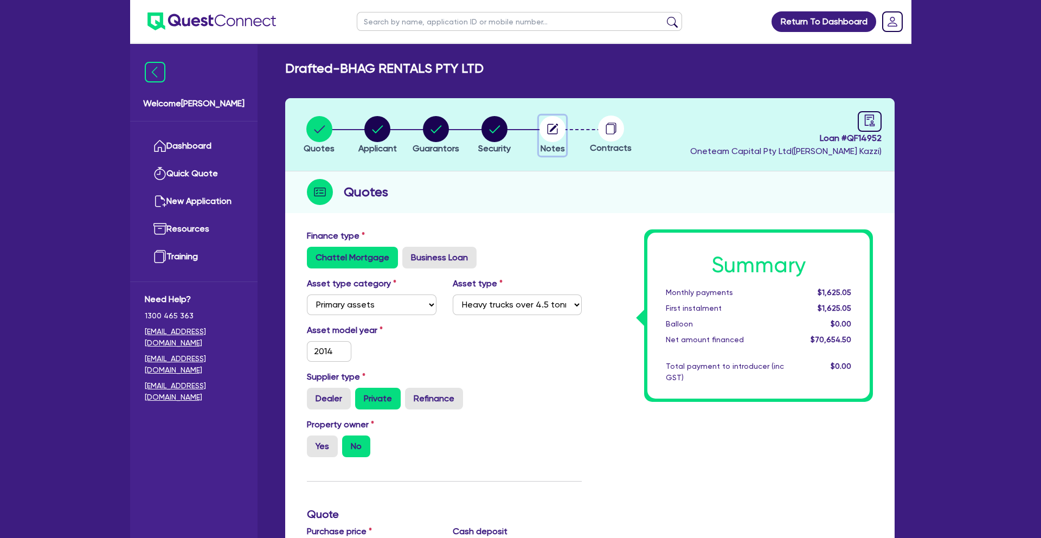
click at [551, 138] on circle "button" at bounding box center [552, 129] width 26 height 26
select select "Other"
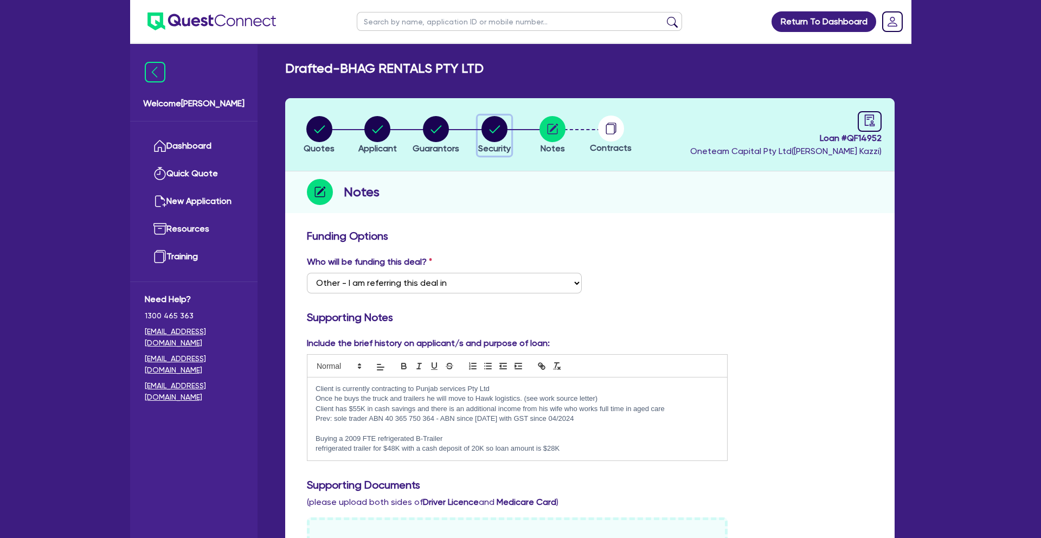
drag, startPoint x: 491, startPoint y: 134, endPoint x: 511, endPoint y: 168, distance: 38.9
click at [491, 134] on circle "button" at bounding box center [494, 129] width 26 height 26
select select "PRIMARY_ASSETS"
select select "HEAVY_TRUCKS"
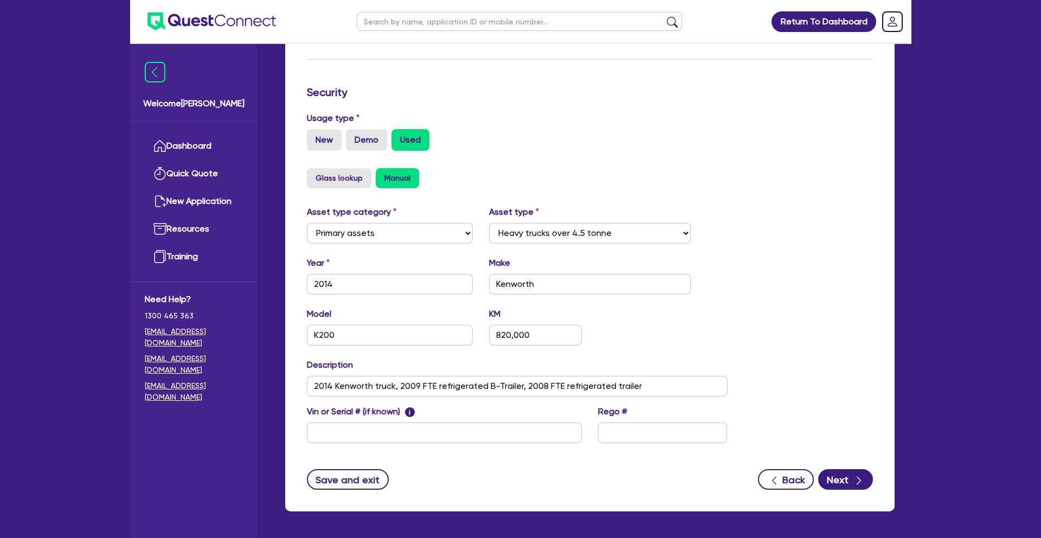
scroll to position [297, 0]
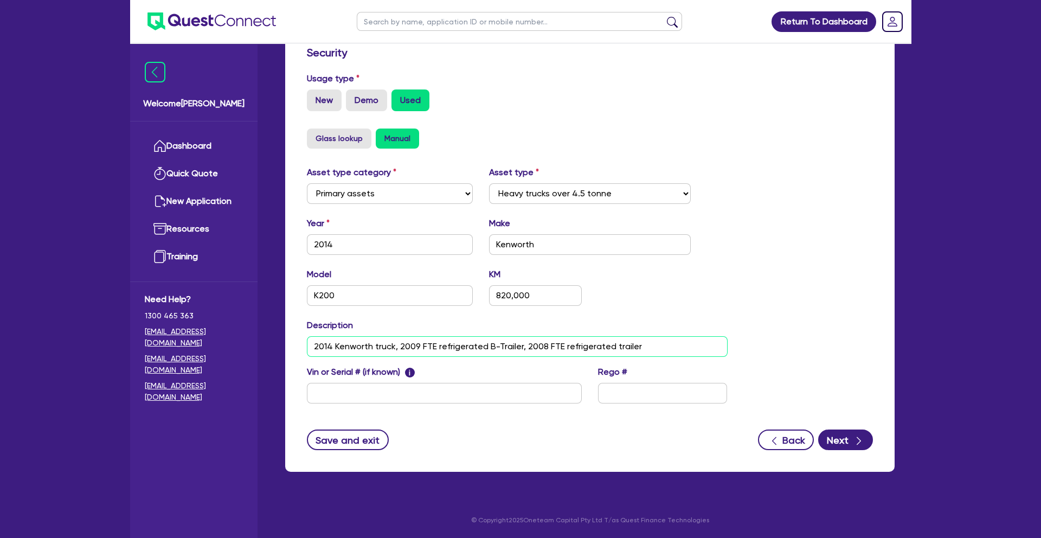
drag, startPoint x: 315, startPoint y: 346, endPoint x: 639, endPoint y: 358, distance: 323.9
click at [639, 358] on div "Asset type category Select Cars and light trucks Primary assets Secondary asset…" at bounding box center [517, 291] width 437 height 250
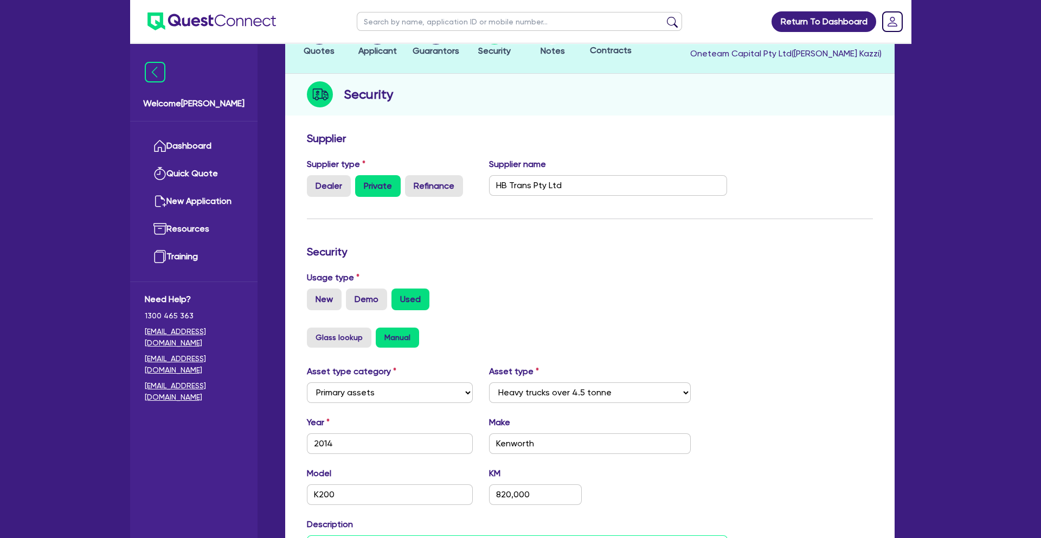
scroll to position [0, 0]
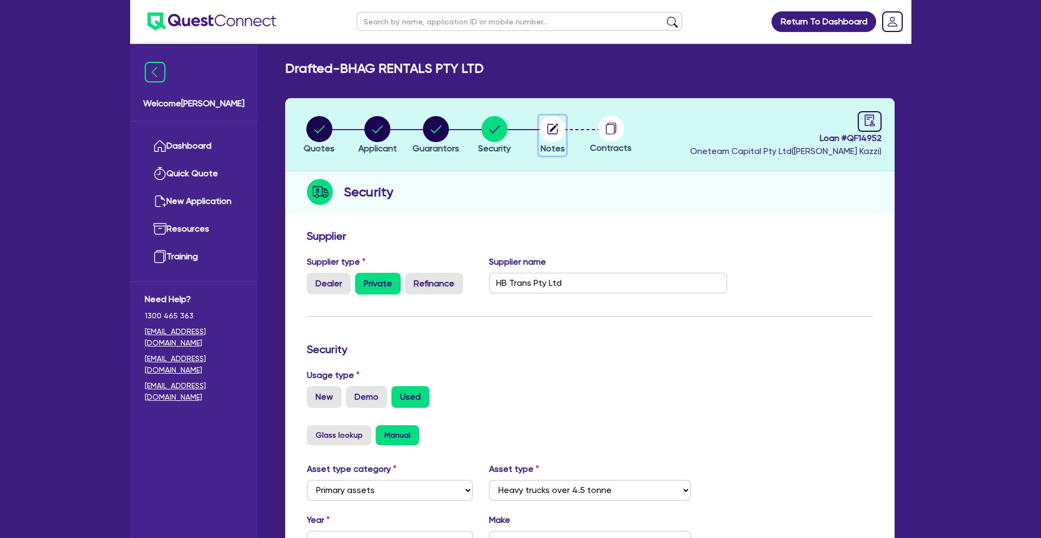
click at [545, 130] on circle "button" at bounding box center [552, 129] width 26 height 26
select select "Other"
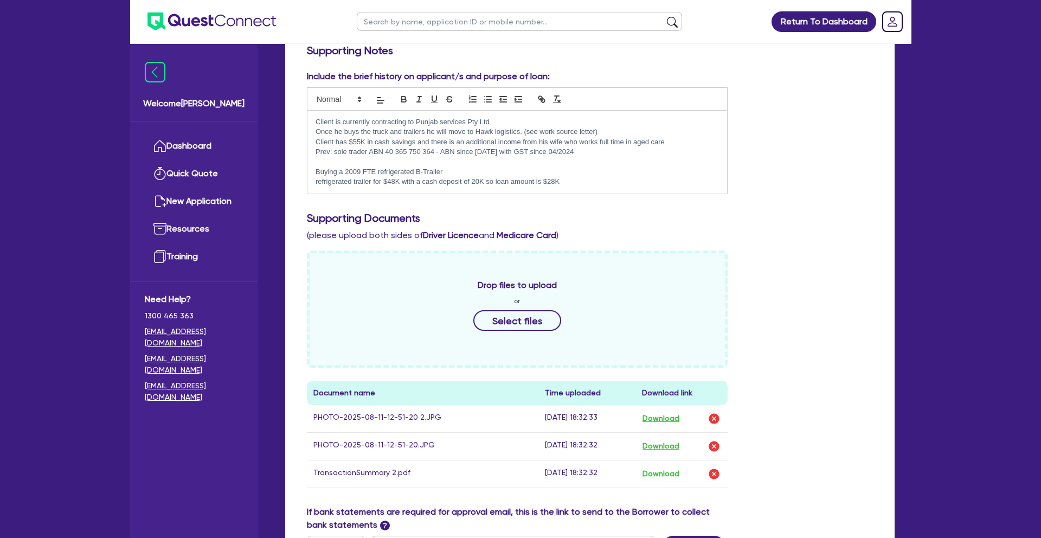
scroll to position [268, 0]
drag, startPoint x: 314, startPoint y: 171, endPoint x: 584, endPoint y: 188, distance: 270.0
click at [584, 188] on div "Client is currently contracting to Punjab services Pty Ltd Once he buys the tru…" at bounding box center [517, 151] width 420 height 83
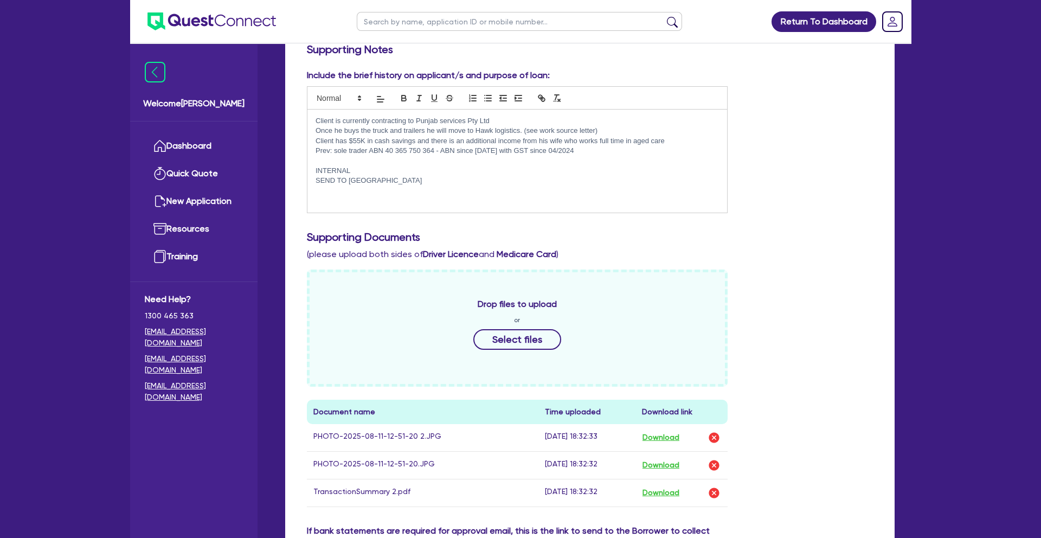
scroll to position [0, 0]
click at [383, 201] on p "2014 Kenworth truck, 2009 FTE refrigerated B-Trailer, 2008 FTE refrigerated tra…" at bounding box center [517, 201] width 403 height 10
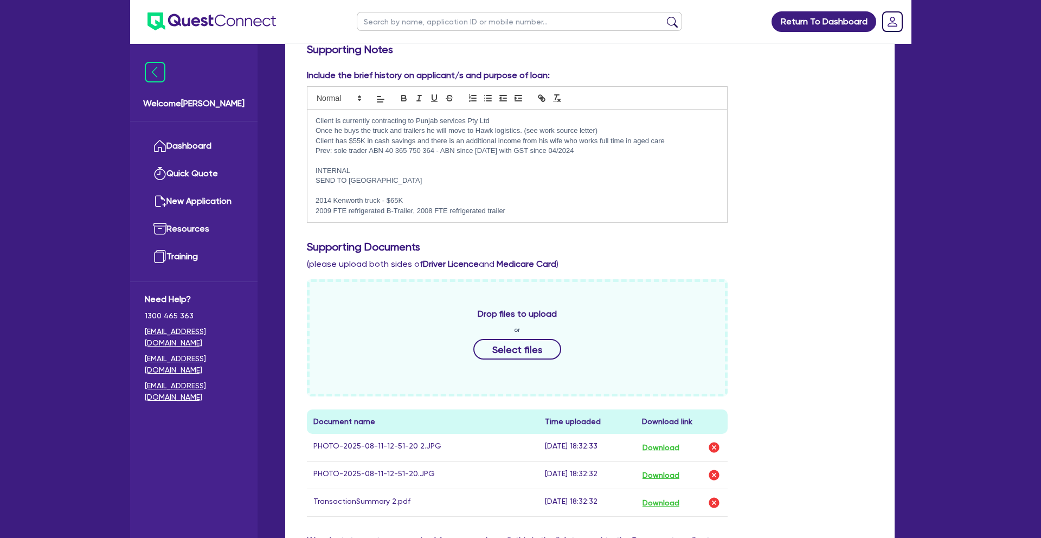
click at [416, 212] on p "2009 FTE refrigerated B-Trailer, 2008 FTE refrigerated trailer" at bounding box center [517, 211] width 403 height 10
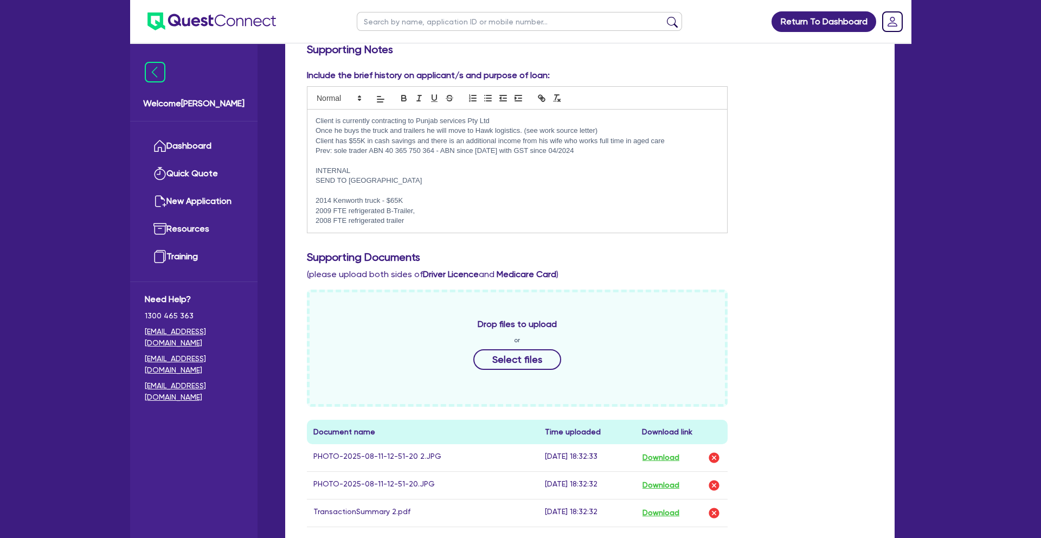
click at [450, 212] on p "2009 FTE refrigerated B-Trailer," at bounding box center [517, 211] width 403 height 10
click at [408, 222] on p "2008 FTE refrigerated trailer" at bounding box center [517, 221] width 403 height 10
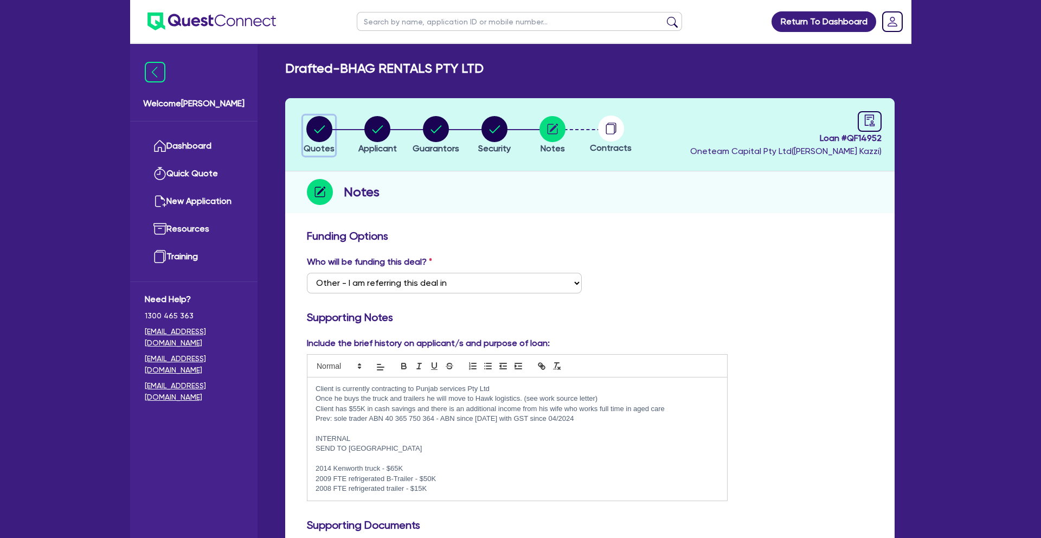
click at [328, 130] on circle "button" at bounding box center [319, 129] width 26 height 26
select select "PRIMARY_ASSETS"
select select "HEAVY_TRUCKS"
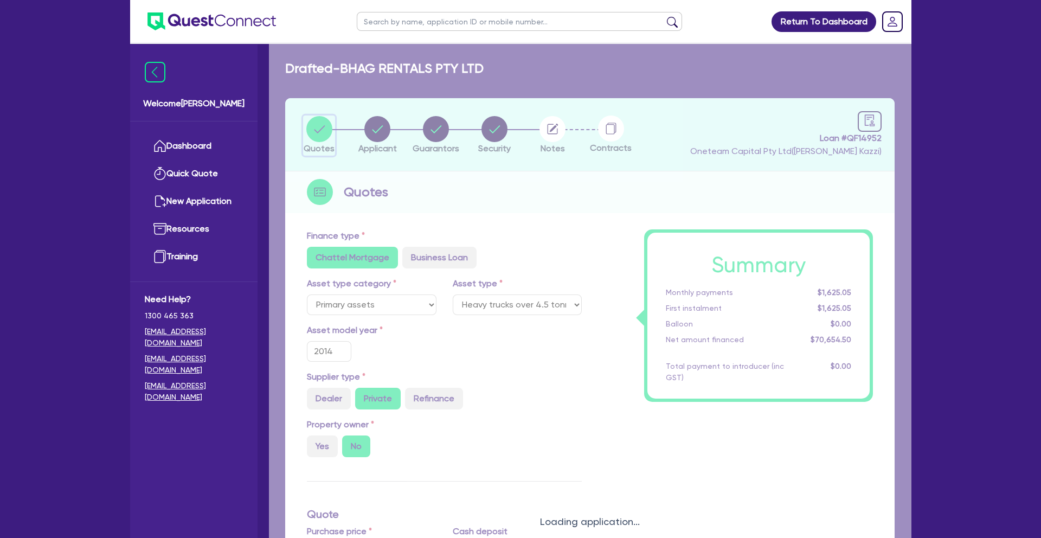
type input "120,000"
type input "50,000"
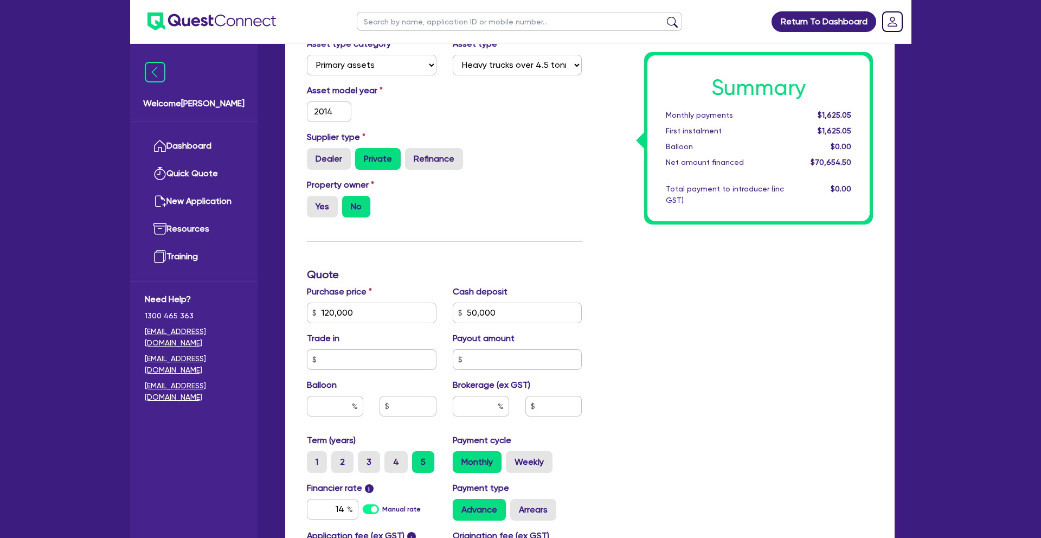
scroll to position [242, 0]
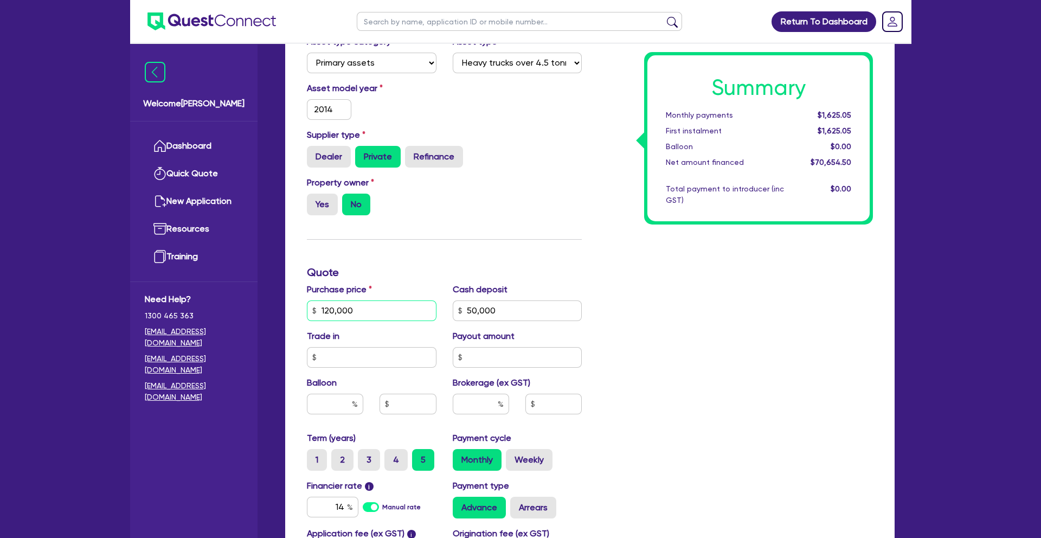
drag, startPoint x: 358, startPoint y: 311, endPoint x: 256, endPoint y: 305, distance: 102.1
click at [256, 305] on div "Welcome [PERSON_NAME] Dashboard Quick Quote New Application Ref Company Ref Sal…" at bounding box center [520, 250] width 781 height 985
type input "130,000"
click at [421, 311] on div "Purchase price 130,000 Cash deposit 50,000 Trade in Payout amount Balloon Broke…" at bounding box center [444, 357] width 291 height 149
click at [705, 327] on div "Summary Monthly payments $1,855.05 First instalment $1,855.05 Balloon $0.00 Net…" at bounding box center [735, 305] width 291 height 634
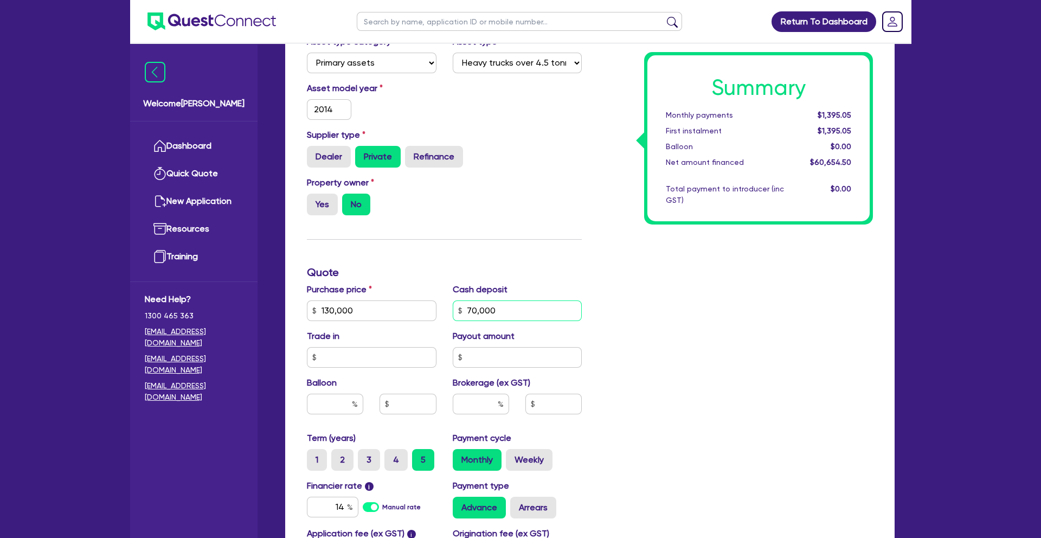
drag, startPoint x: 512, startPoint y: 312, endPoint x: 454, endPoint y: 307, distance: 58.2
click at [453, 307] on input "70,000" at bounding box center [518, 310] width 130 height 21
type input "65,000"
click at [715, 335] on div "Summary Monthly payments $1,395.05 First instalment $1,395.05 Balloon $0.00 Net…" at bounding box center [735, 305] width 291 height 634
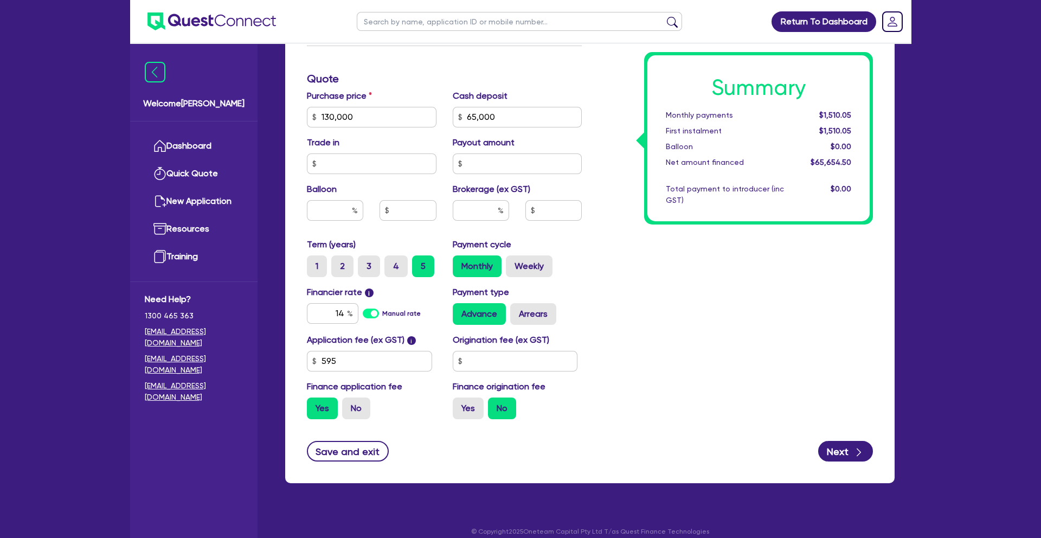
scroll to position [447, 0]
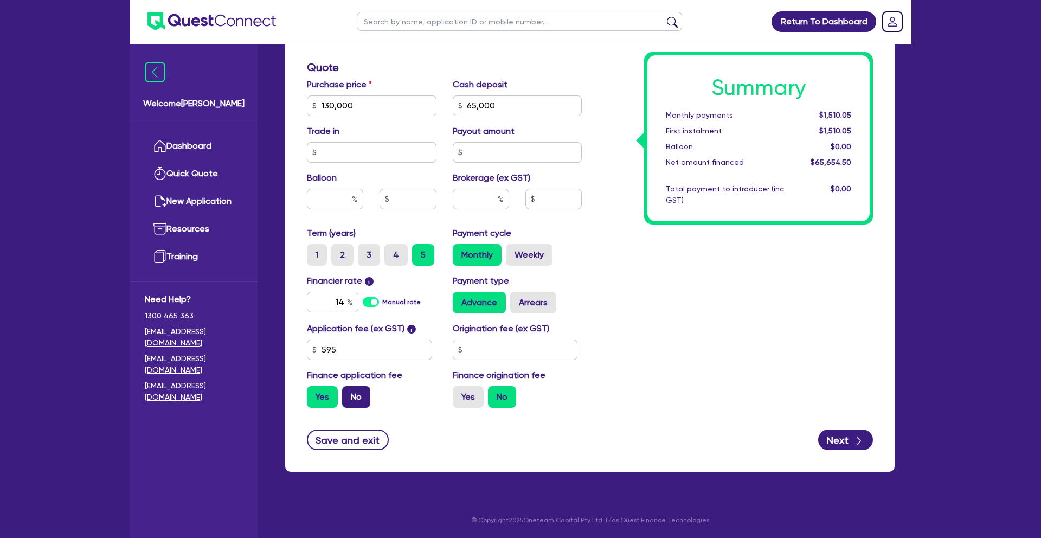
click at [369, 398] on label "No" at bounding box center [356, 397] width 28 height 22
click at [349, 393] on input "No" at bounding box center [345, 389] width 7 height 7
radio input "true"
click at [486, 201] on input "text" at bounding box center [481, 199] width 56 height 21
type input "5"
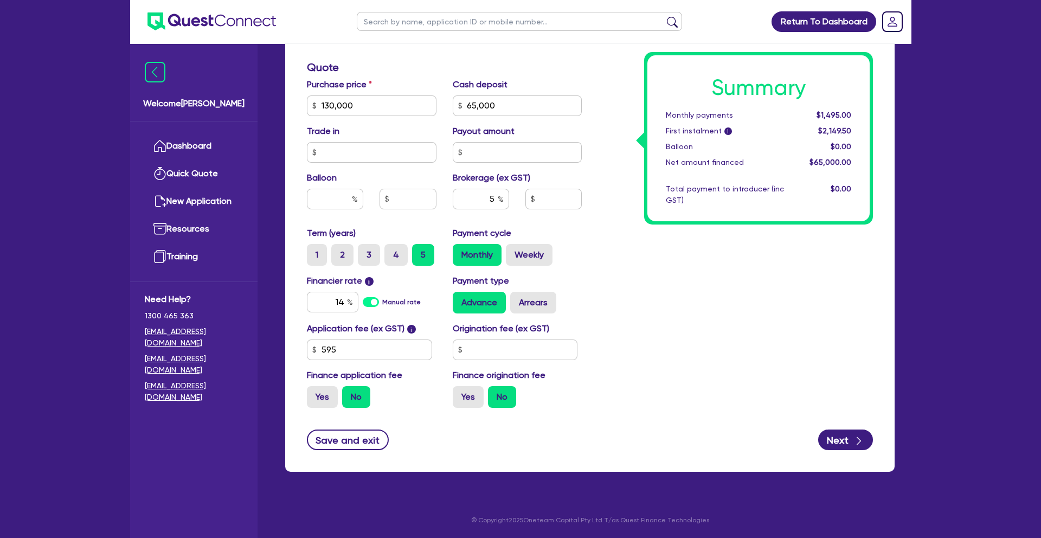
click at [609, 243] on div "Summary Monthly payments $1,495.00 First instalment i $2,149.50 Balloon $0.00 N…" at bounding box center [735, 100] width 291 height 634
type input "3,250"
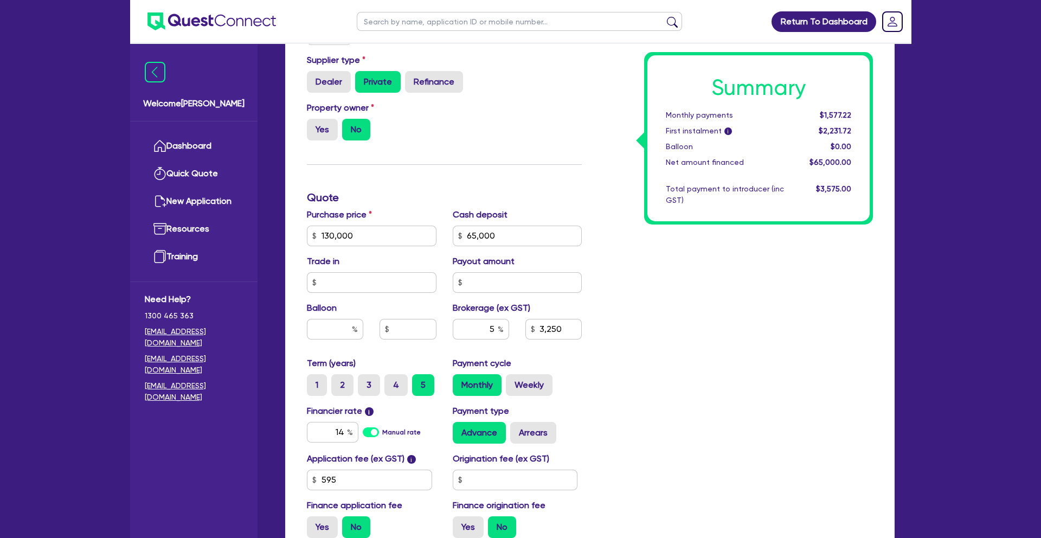
scroll to position [341, 0]
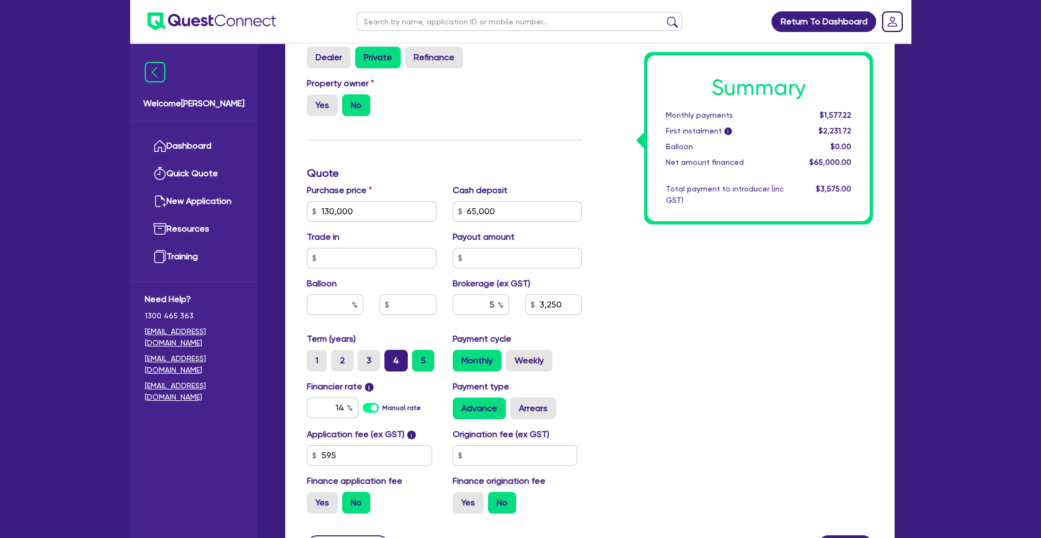
click at [392, 362] on label "4" at bounding box center [395, 361] width 23 height 22
click at [391, 357] on input "4" at bounding box center [387, 353] width 7 height 7
radio input "true"
type input "3,250"
drag, startPoint x: 487, startPoint y: 303, endPoint x: 523, endPoint y: 304, distance: 36.4
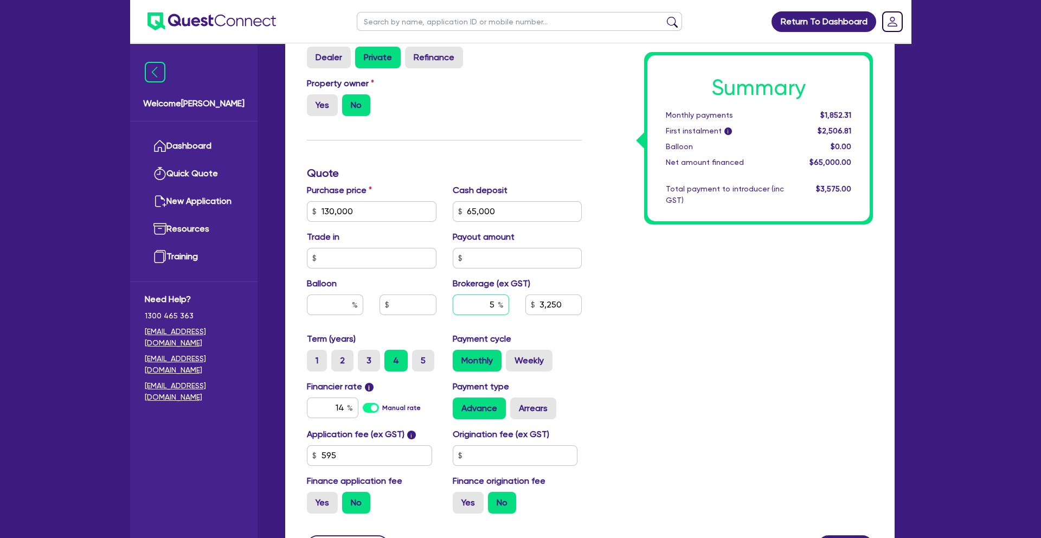
click at [523, 304] on div "5 3,250" at bounding box center [518, 308] width 146 height 29
type input "4"
click at [629, 326] on div "Summary Monthly payments $1,852.31 First instalment i $2,506.81 Balloon $0.00 N…" at bounding box center [735, 205] width 291 height 634
type input "2,600"
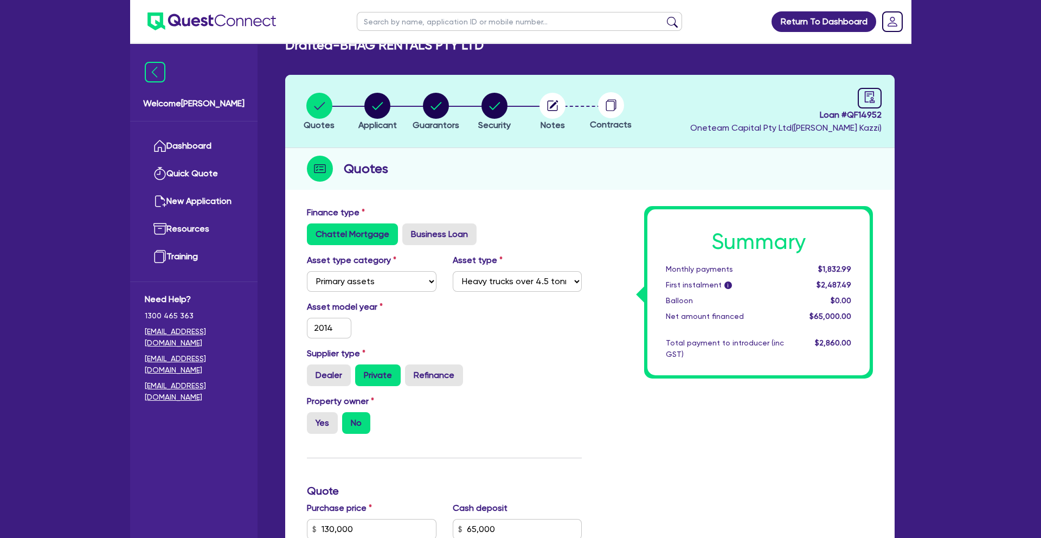
scroll to position [0, 0]
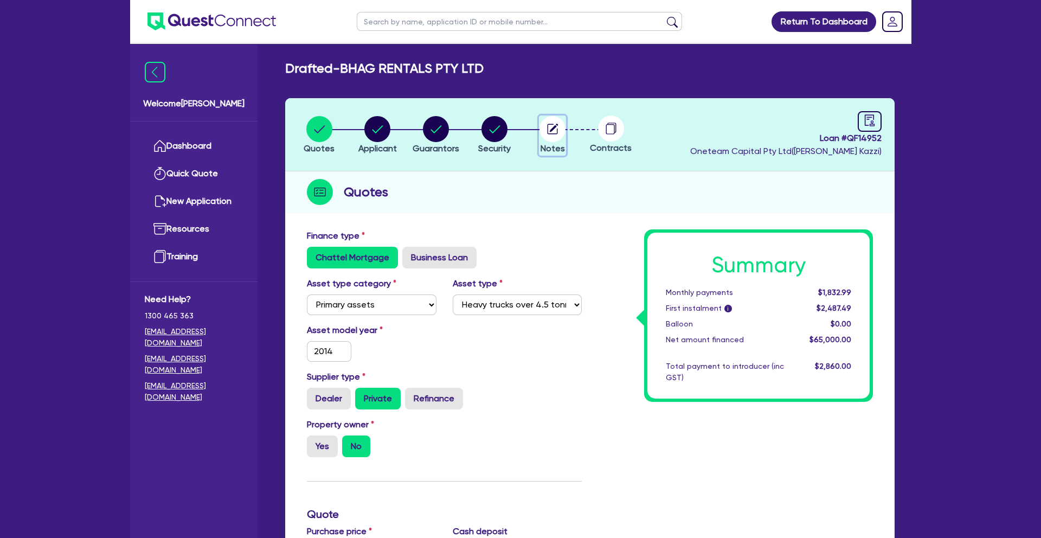
click at [554, 130] on circle "button" at bounding box center [552, 129] width 26 height 26
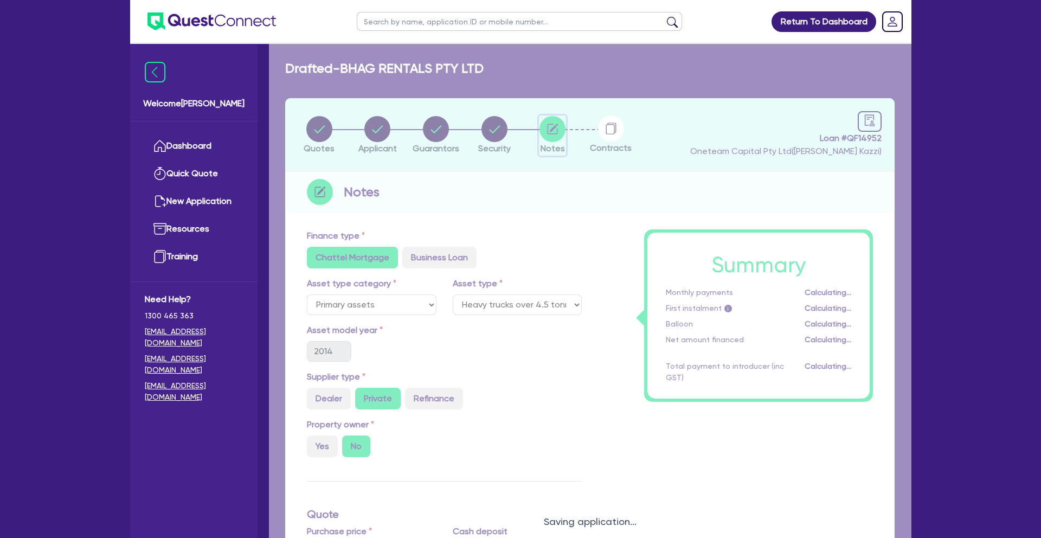
select select "Other"
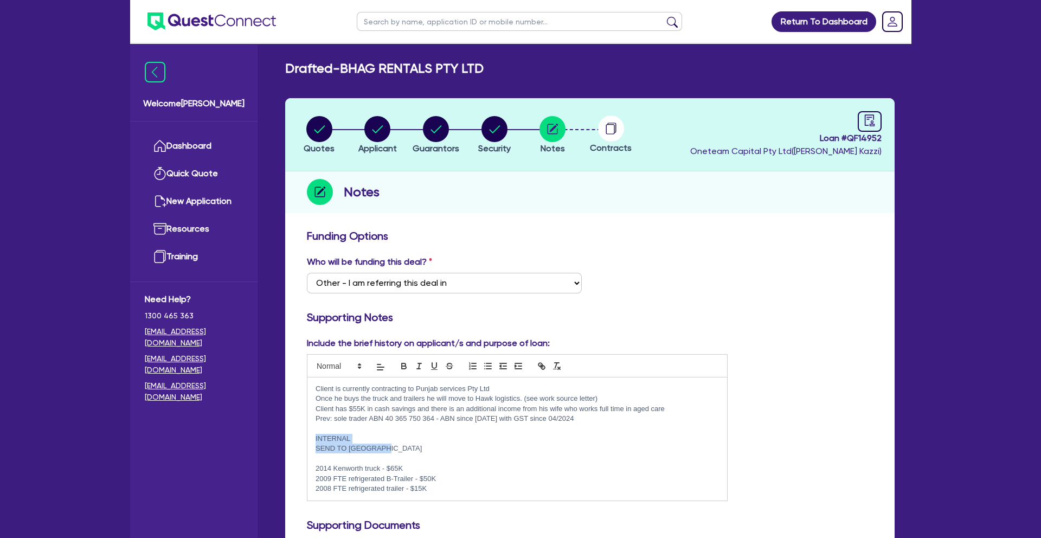
drag, startPoint x: 316, startPoint y: 438, endPoint x: 405, endPoint y: 451, distance: 90.4
click at [405, 451] on div "Client is currently contracting to Punjab services Pty Ltd Once he buys the tru…" at bounding box center [517, 438] width 420 height 123
click at [406, 364] on icon "button" at bounding box center [404, 364] width 4 height 3
click at [498, 452] on p "SEND TO [GEOGRAPHIC_DATA]" at bounding box center [517, 448] width 403 height 10
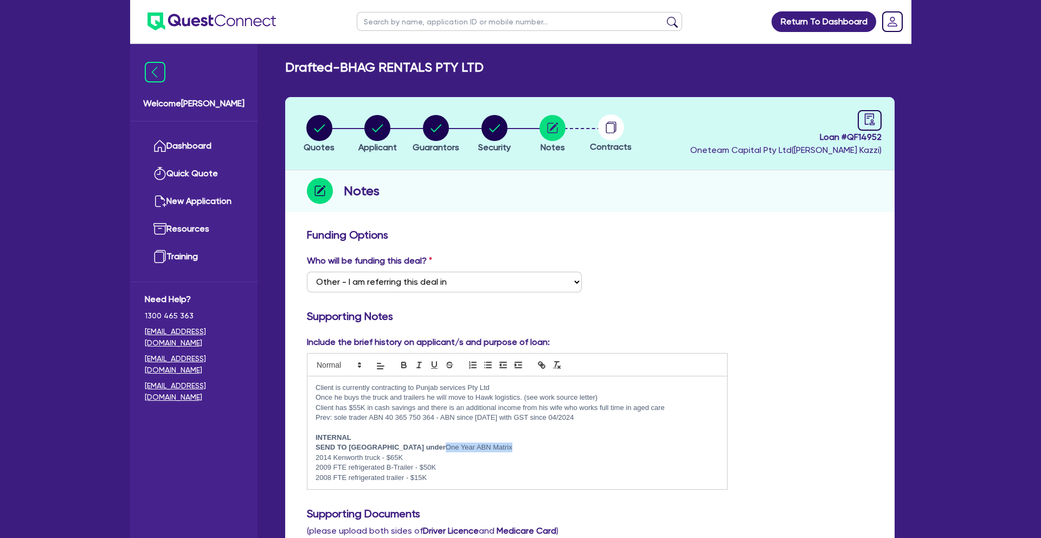
drag, startPoint x: 489, startPoint y: 446, endPoint x: 417, endPoint y: 386, distance: 93.5
click at [415, 446] on p "SEND TO [GEOGRAPHIC_DATA] under One Year ABN Matrix" at bounding box center [517, 447] width 403 height 10
click at [404, 364] on icon "button" at bounding box center [404, 365] width 10 height 10
click at [434, 367] on icon "button" at bounding box center [434, 364] width 4 height 5
click at [580, 467] on p "2009 FTE refrigerated B-Trailer - $50K" at bounding box center [517, 467] width 403 height 10
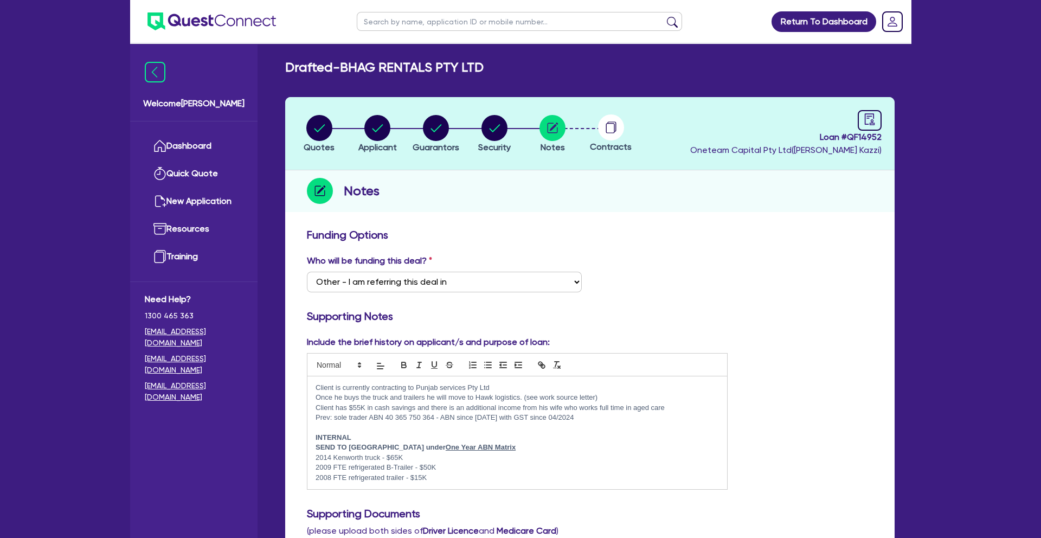
click at [497, 448] on p "SEND TO [GEOGRAPHIC_DATA] under One Year ABN Matrix" at bounding box center [517, 447] width 403 height 10
drag, startPoint x: 316, startPoint y: 448, endPoint x: 477, endPoint y: 448, distance: 160.5
click at [497, 448] on p "SEND TO [GEOGRAPHIC_DATA] under One Year ABN Matrix" at bounding box center [517, 447] width 403 height 10
copy strong "SEND TO [GEOGRAPHIC_DATA] under One Year ABN Matrix"
click at [310, 131] on circle "button" at bounding box center [319, 128] width 26 height 26
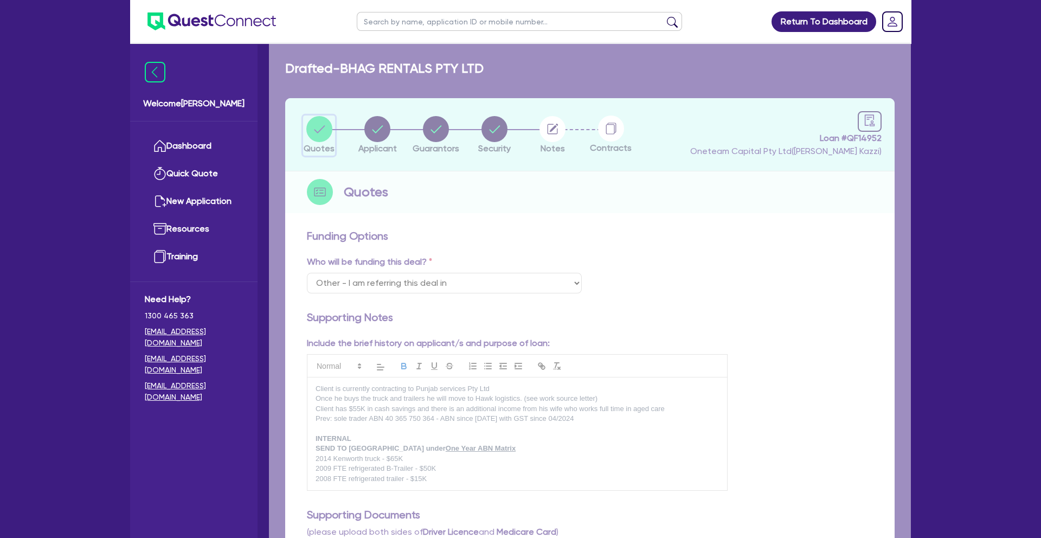
select select "PRIMARY_ASSETS"
select select "HEAVY_TRUCKS"
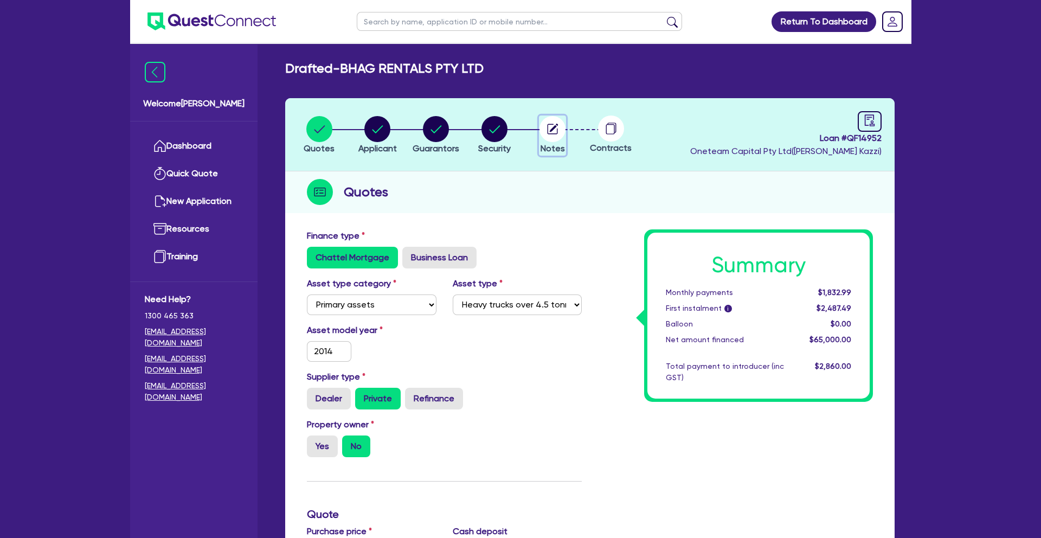
click at [561, 137] on circle "button" at bounding box center [552, 129] width 26 height 26
select select "Other"
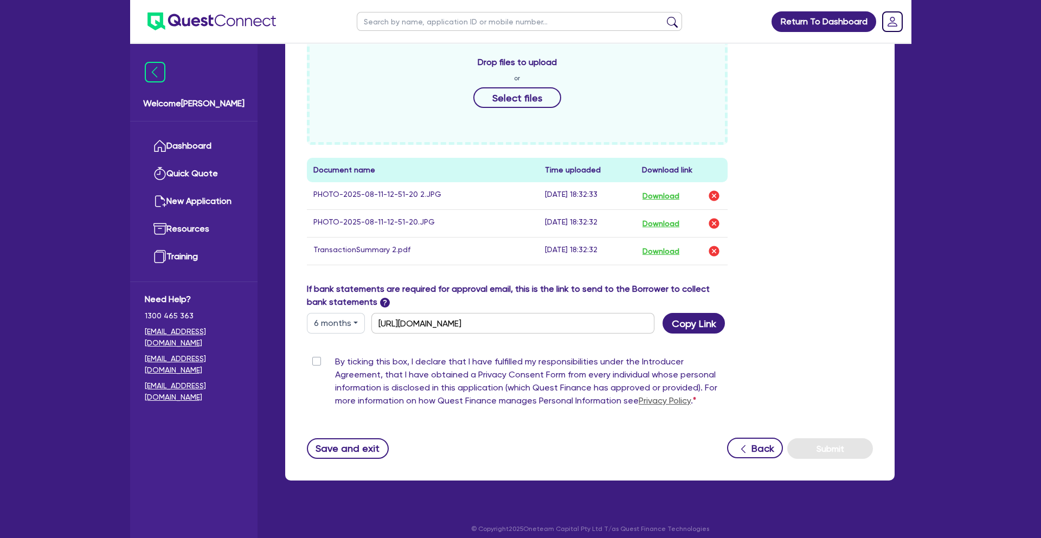
scroll to position [529, 0]
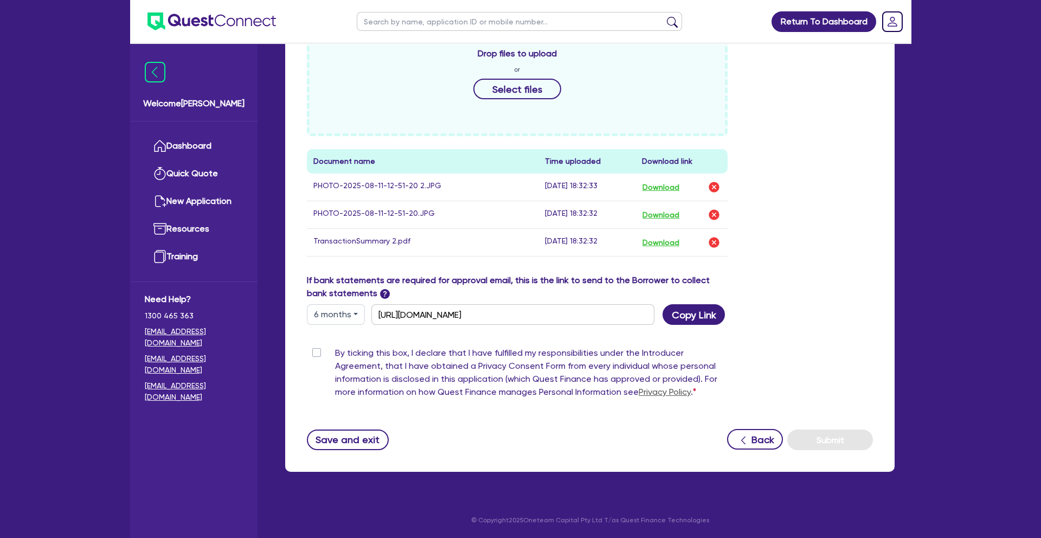
click at [335, 354] on label "By ticking this box, I declare that I have fulfilled my responsibilities under …" at bounding box center [531, 374] width 393 height 56
click at [315, 354] on input "By ticking this box, I declare that I have fulfilled my responsibilities under …" at bounding box center [311, 351] width 9 height 10
checkbox input "true"
click at [825, 436] on button "Submit" at bounding box center [830, 439] width 86 height 21
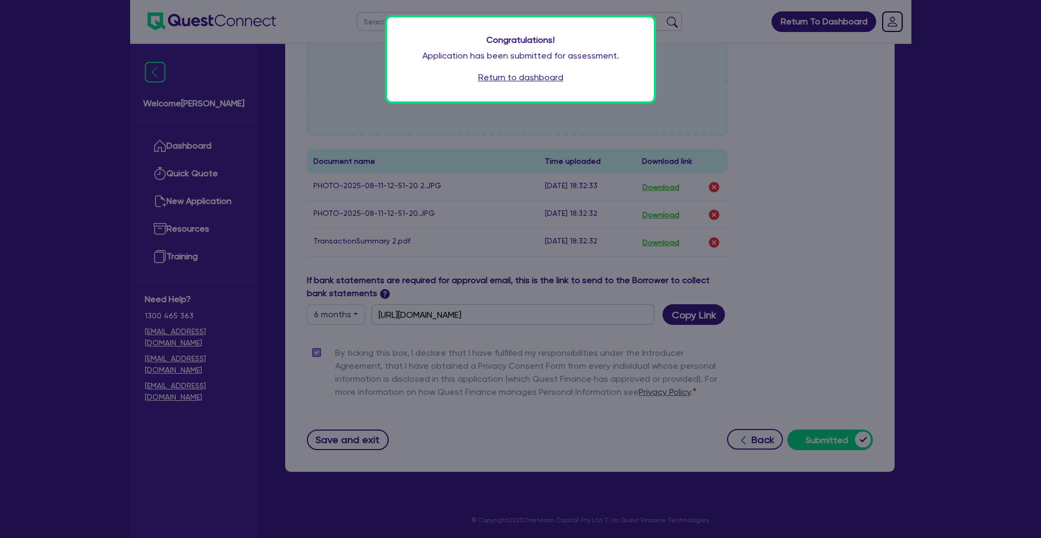
click at [528, 76] on link "Return to dashboard" at bounding box center [520, 77] width 85 height 13
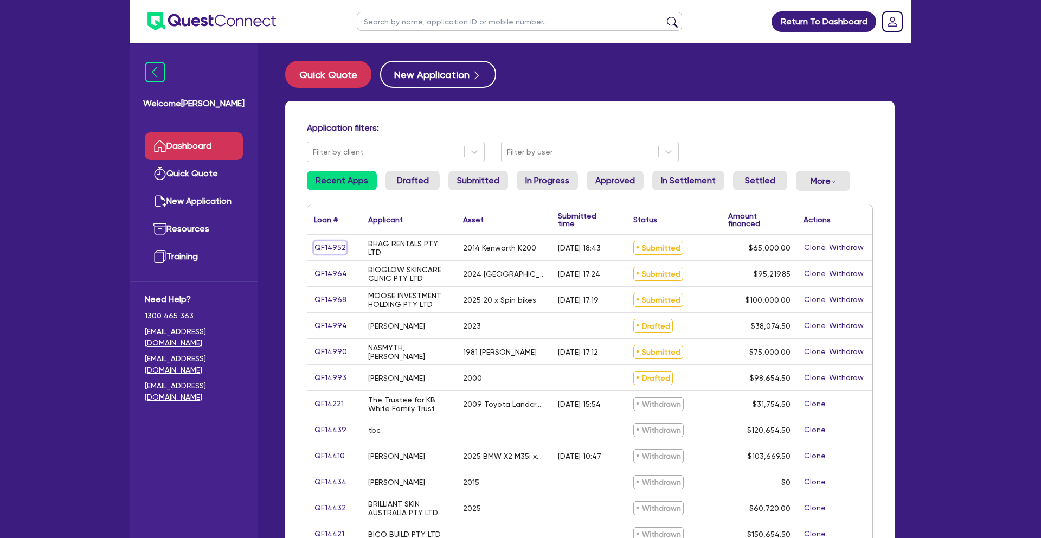
click at [330, 248] on link "QF14952" at bounding box center [330, 247] width 33 height 12
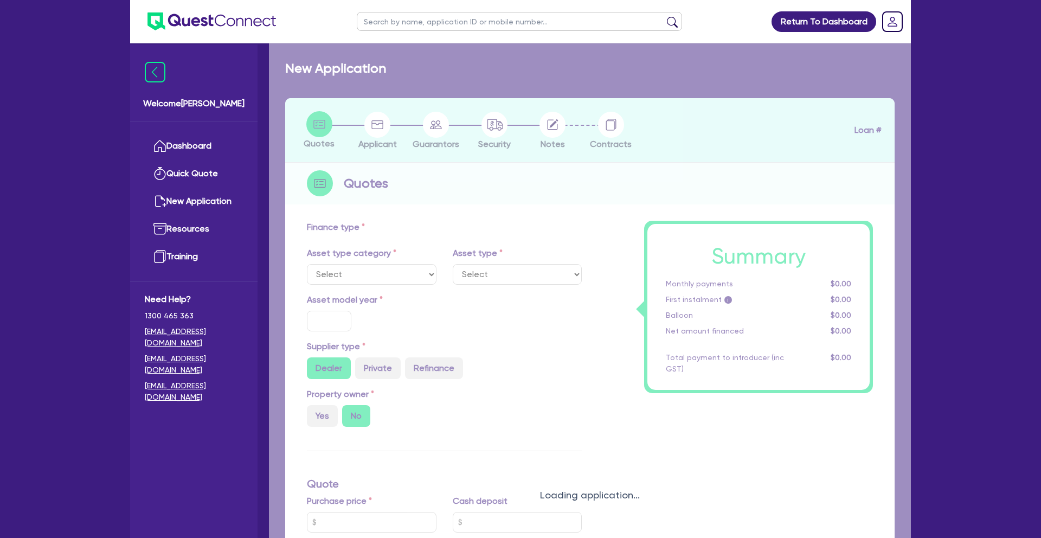
select select "PRIMARY_ASSETS"
type input "2014"
radio input "false"
radio input "true"
type input "130,000"
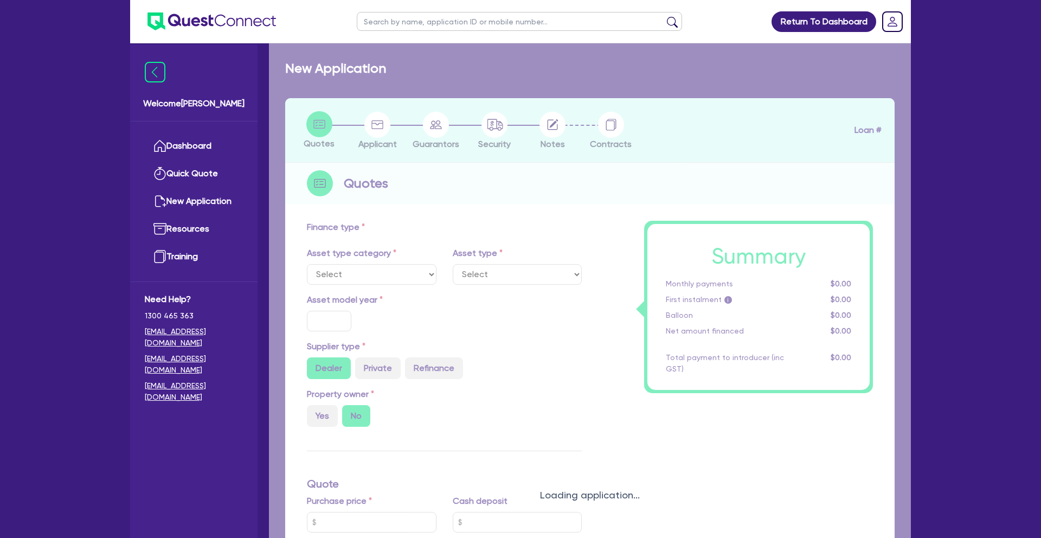
type input "65,000"
type input "4"
type input "2,600"
radio input "true"
type input "14"
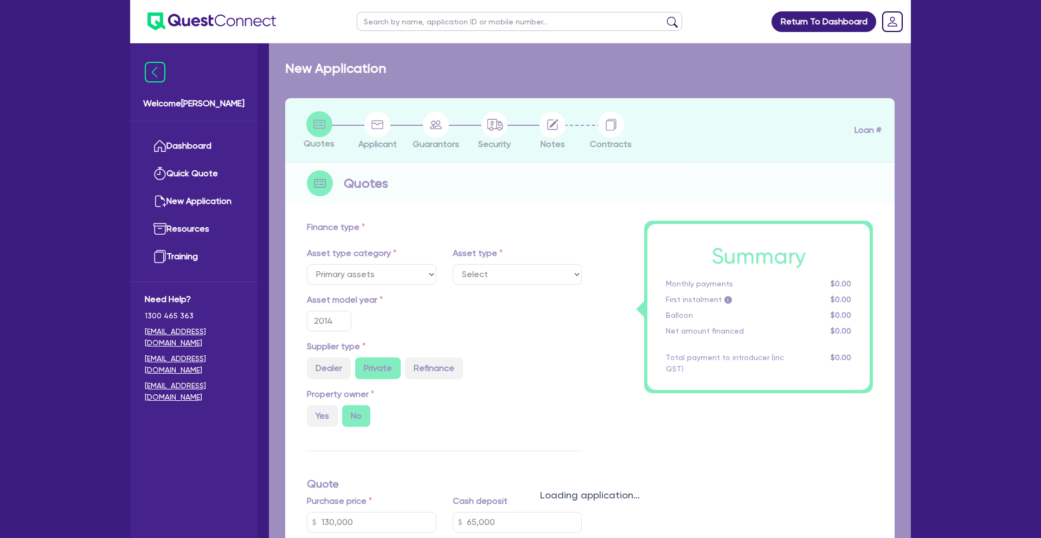
select select "HEAVY_TRUCKS"
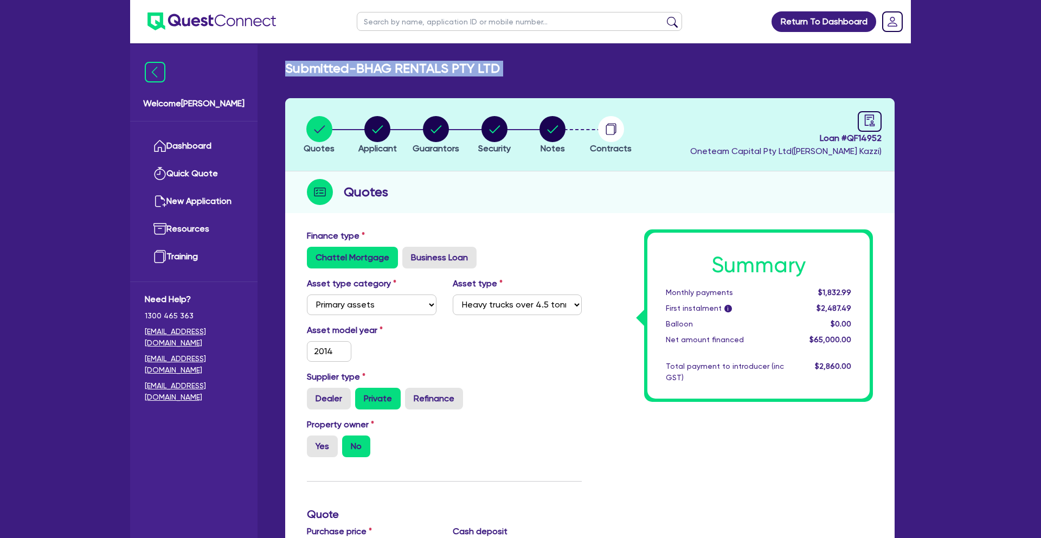
drag, startPoint x: 285, startPoint y: 68, endPoint x: 557, endPoint y: 80, distance: 272.4
click at [562, 79] on div "Submitted - BHAG RENTALS PTY LTD Quotes Applicant Guarantors Security Notes Con…" at bounding box center [590, 496] width 642 height 871
copy div "Submitted - BHAG RENTALS PTY LTD Quotes Applicant Guarantors Security Notes Con…"
click at [421, 22] on input "text" at bounding box center [519, 21] width 325 height 19
type input "amy"
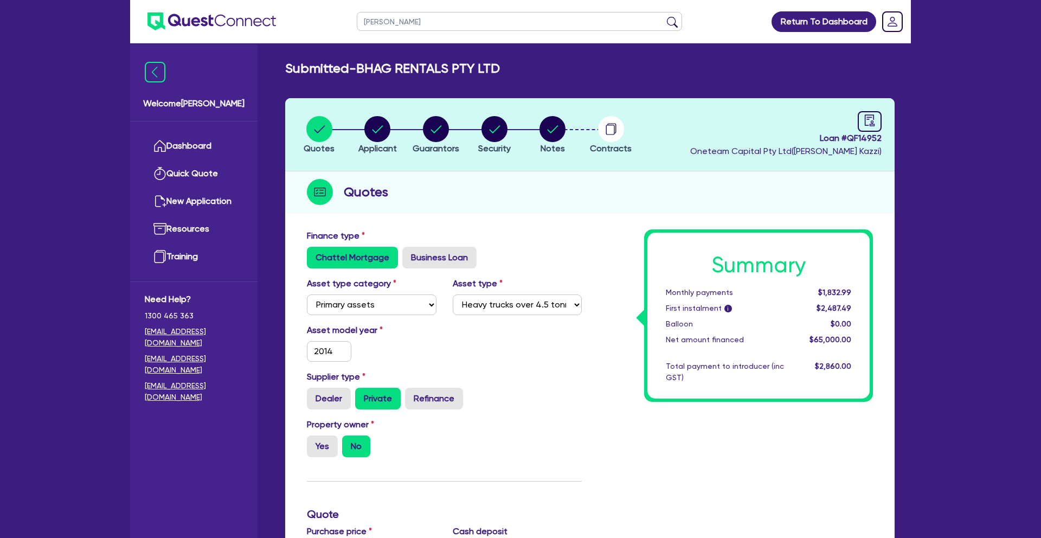
click button "submit" at bounding box center [672, 23] width 17 height 15
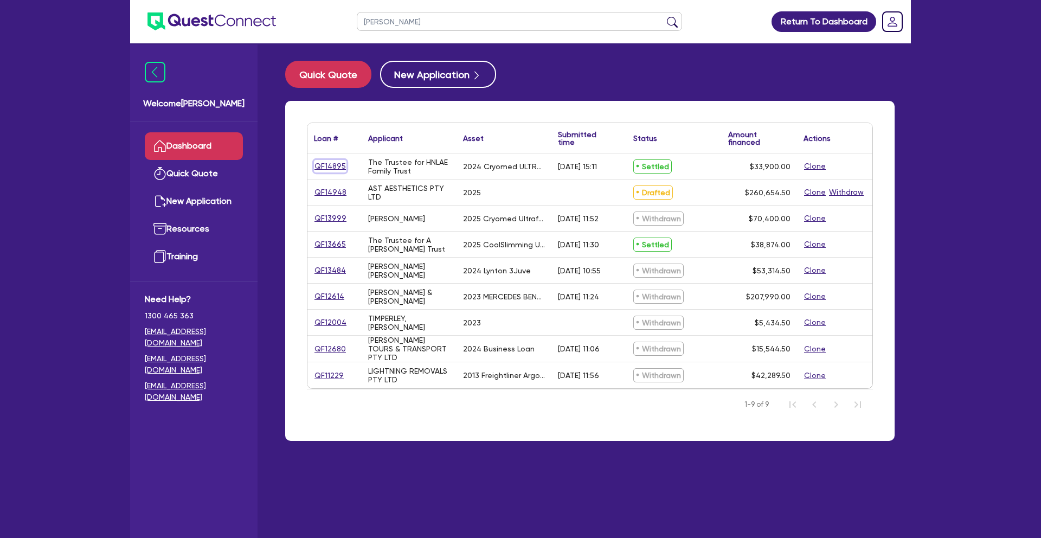
click at [330, 166] on link "QF14895" at bounding box center [330, 166] width 33 height 12
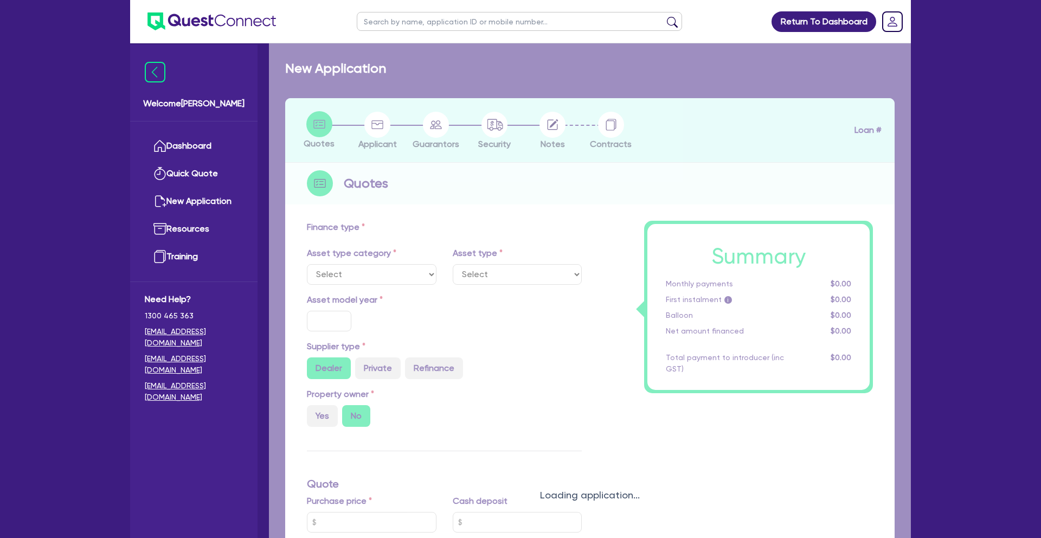
select select "SECONDARY_ASSETS"
type input "2024"
type input "37,400"
type input "3,500"
type input "5.01"
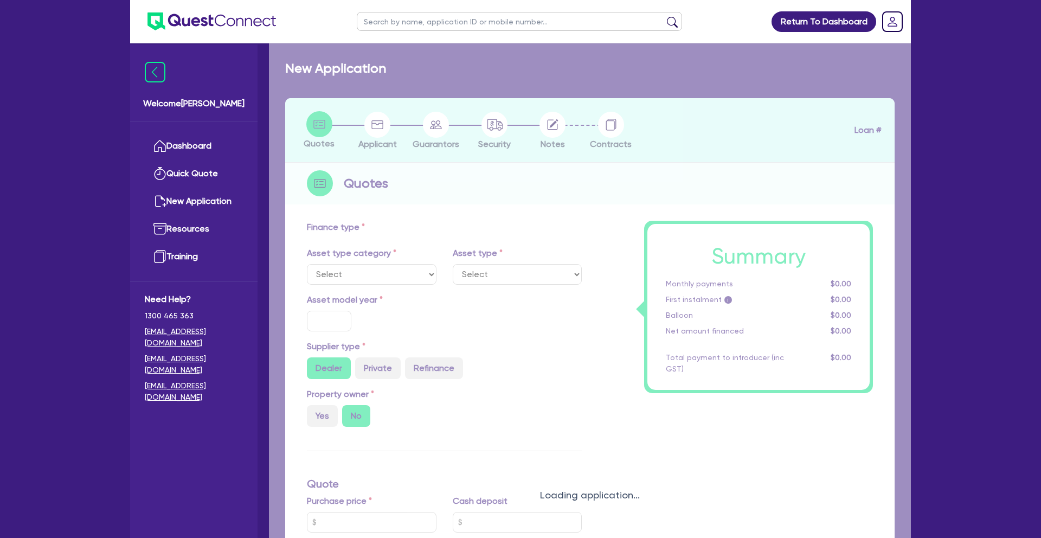
type input "1,700"
type input "17.95"
select select "MEDICAL_DENTAL_LABORATORY_EQUIPMENT"
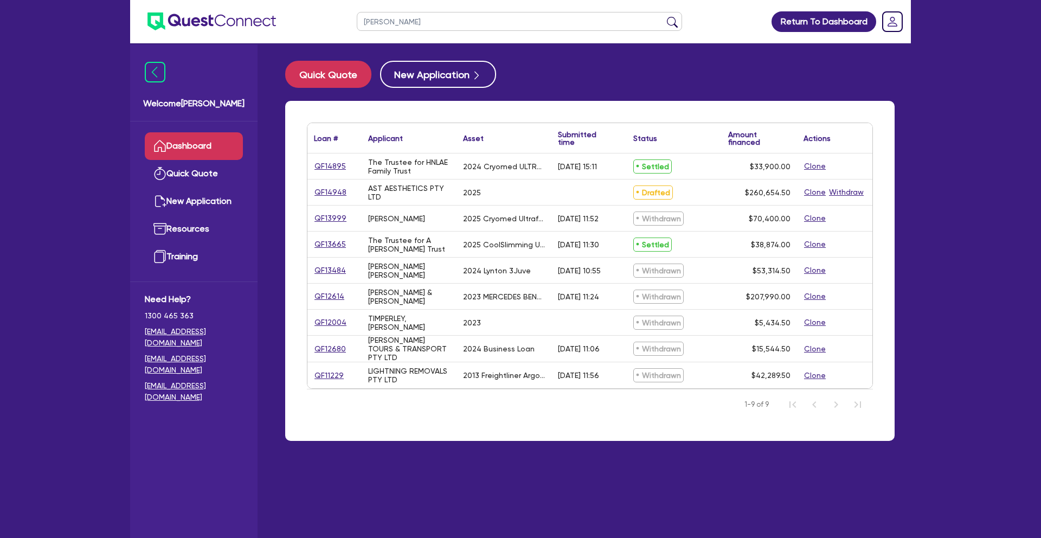
drag, startPoint x: 394, startPoint y: 20, endPoint x: 333, endPoint y: 13, distance: 61.6
click at [333, 13] on header "amy Return To Dashboard Edit Profile Logout" at bounding box center [520, 21] width 781 height 43
type input "marlie"
click at [664, 16] on button "submit" at bounding box center [672, 23] width 17 height 15
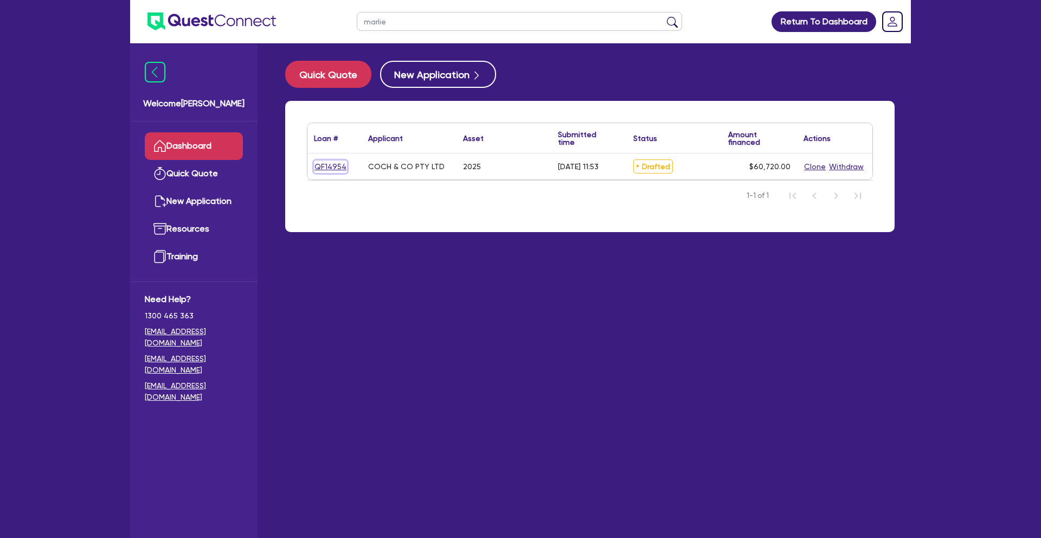
click at [336, 166] on link "QF14954" at bounding box center [330, 166] width 33 height 12
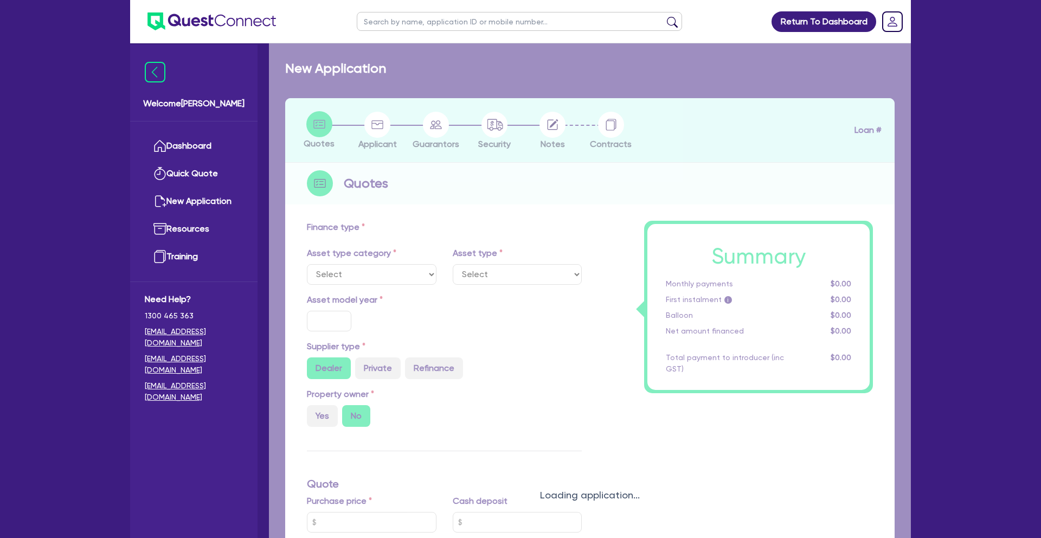
select select "TERTIARY_ASSETS"
type input "2025"
radio input "true"
type input "75,900"
type input "15,180"
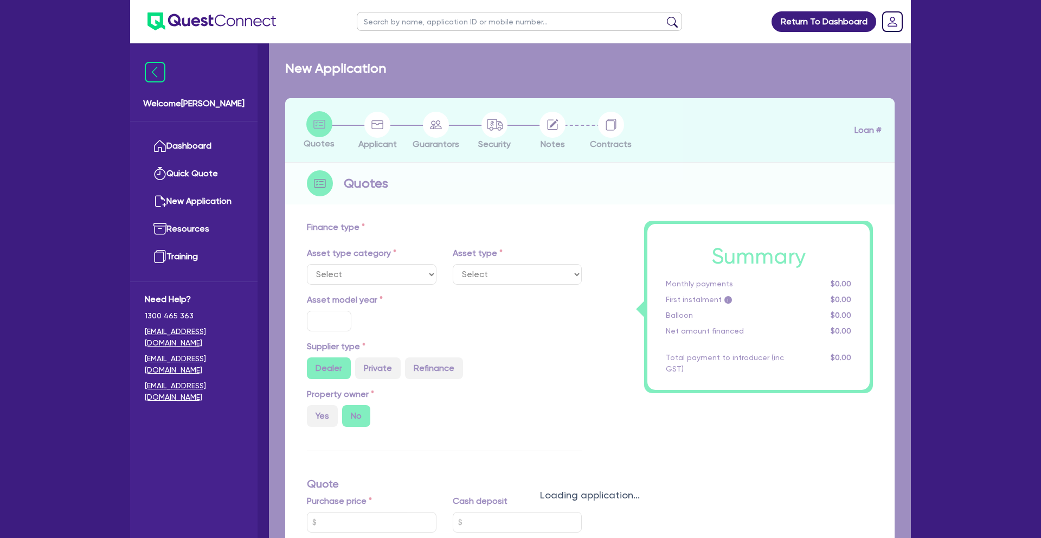
type input "6.8"
type input "4,128.96"
radio input "true"
type input "7.49"
select select "BEAUTY_EQUIPMENT"
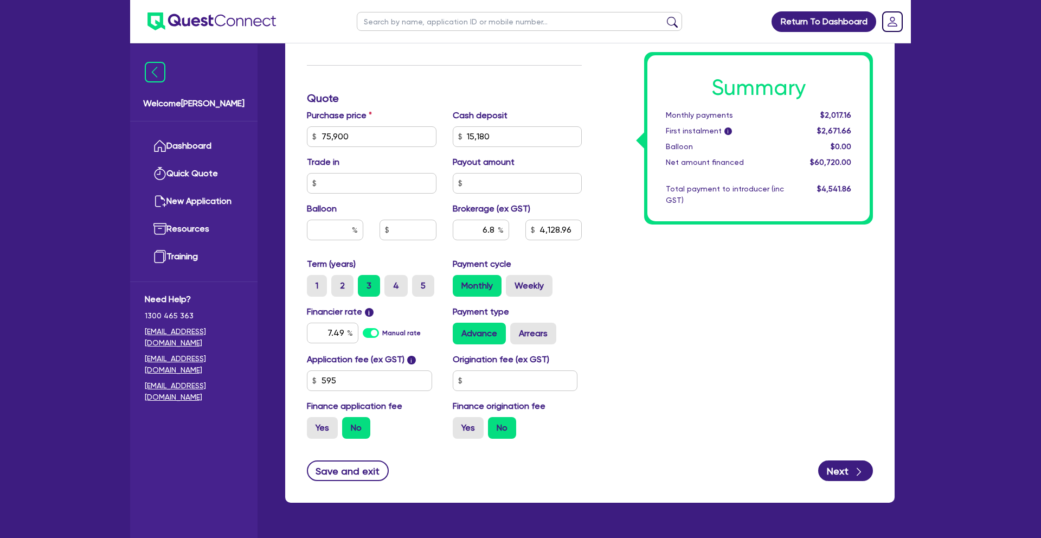
scroll to position [414, 0]
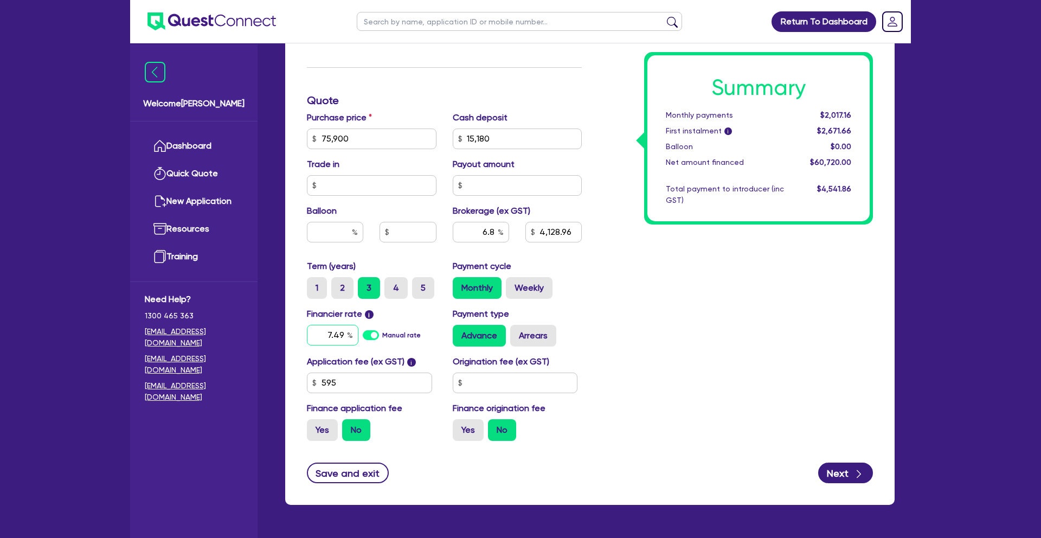
drag, startPoint x: 327, startPoint y: 335, endPoint x: 394, endPoint y: 332, distance: 66.2
click at [394, 332] on div "7.49 Manual rate" at bounding box center [372, 335] width 130 height 21
type input "7"
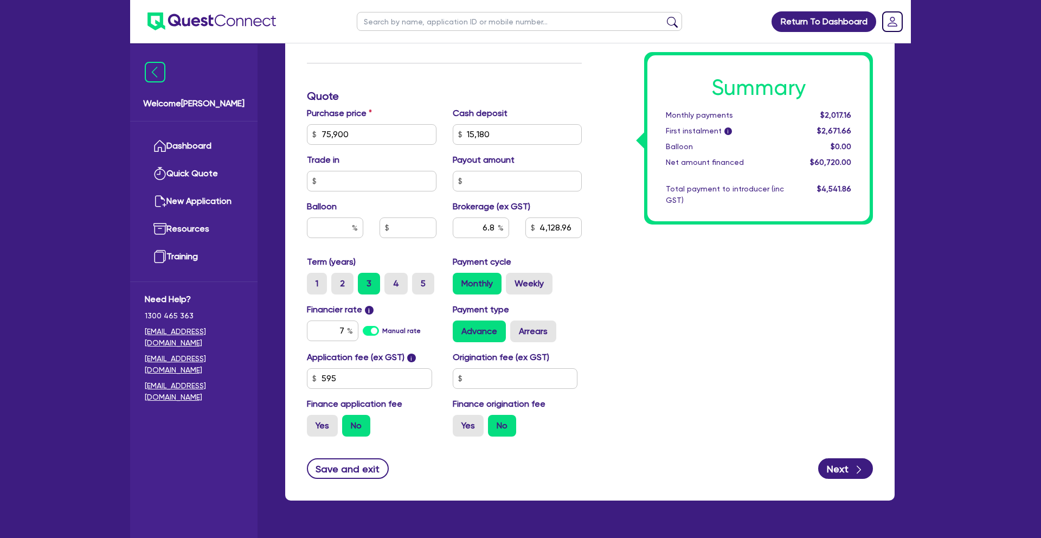
type input "75,900"
type input "15,180"
type input "4,128.96"
click at [711, 308] on div "Summary Monthly payments Calculating... First instalment i Calculating... Ballo…" at bounding box center [735, 128] width 291 height 634
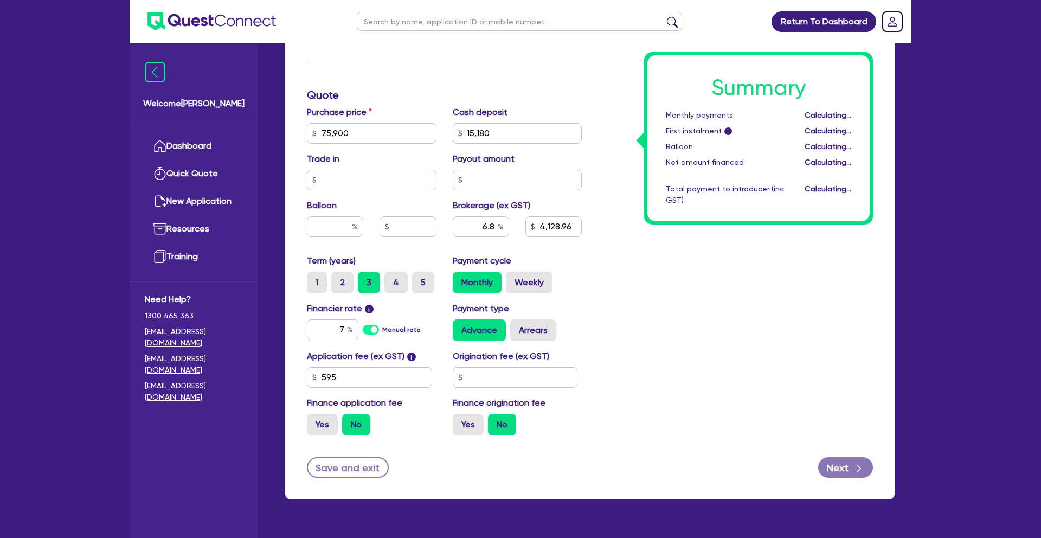
type input "75,900"
type input "15,180"
type input "4,128.96"
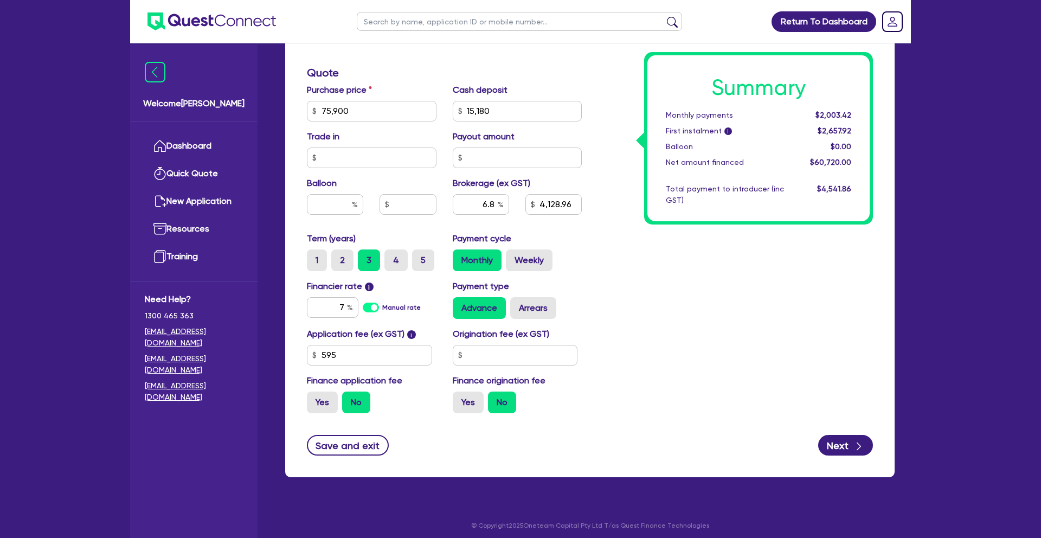
scroll to position [447, 0]
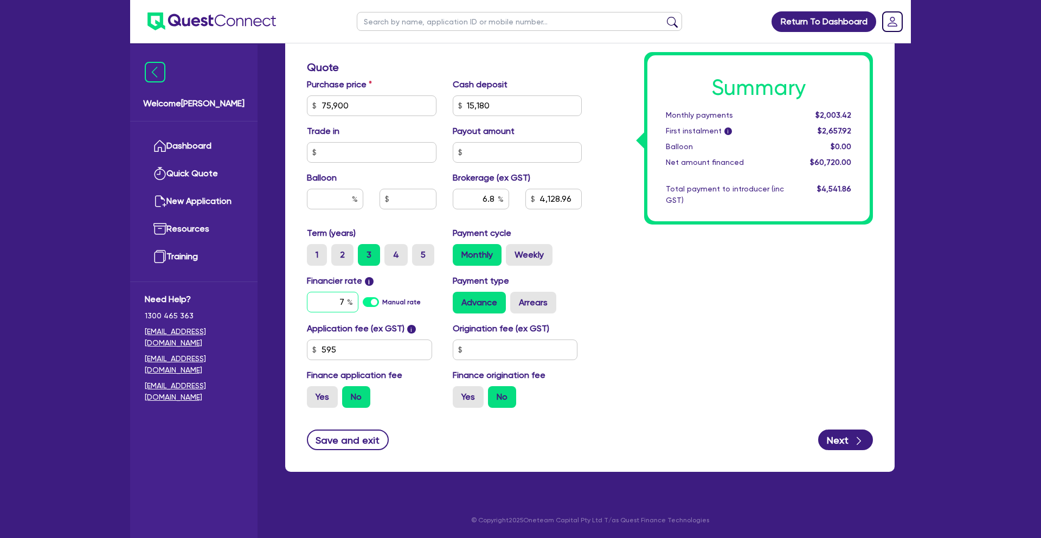
drag, startPoint x: 325, startPoint y: 305, endPoint x: 403, endPoint y: 305, distance: 77.5
click at [403, 305] on div "7 Manual rate" at bounding box center [372, 302] width 130 height 21
type input "7.49"
type input "75,900"
type input "15,180"
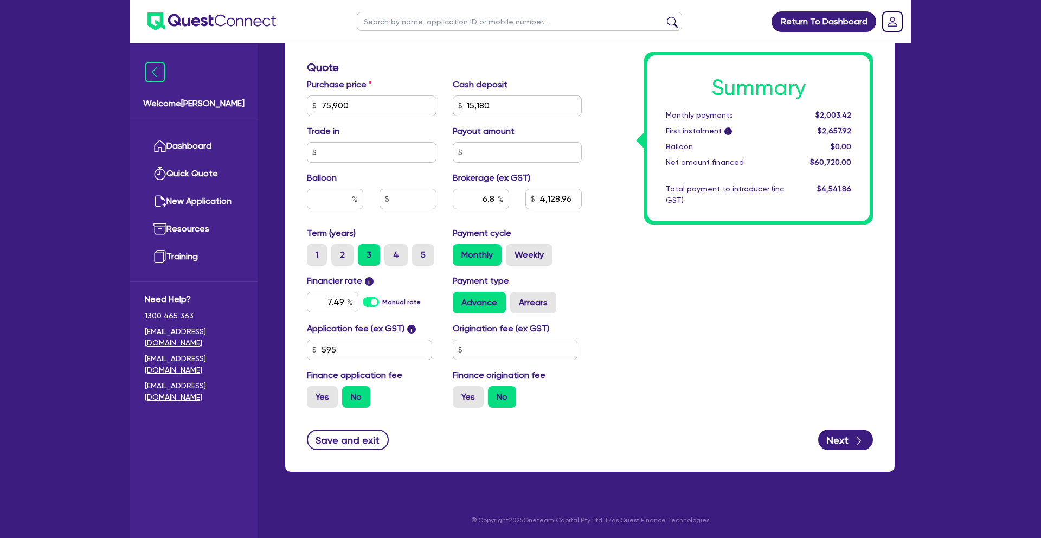
type input "4,128.96"
drag, startPoint x: 639, startPoint y: 340, endPoint x: 614, endPoint y: 338, distance: 25.0
click at [641, 340] on div "Summary Monthly payments Calculating... First instalment i Calculating... Ballo…" at bounding box center [735, 100] width 291 height 634
type input "75,900"
type input "15,180"
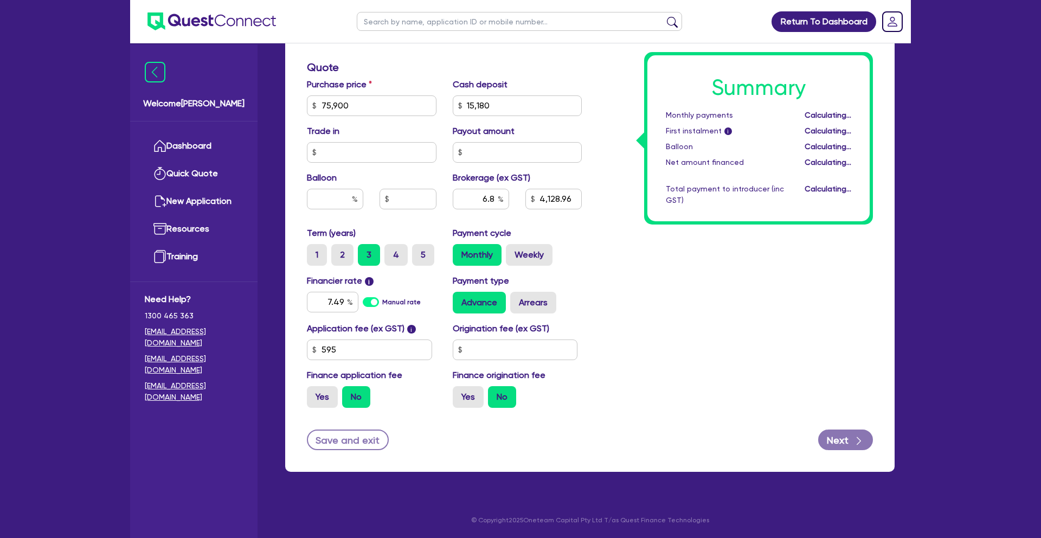
type input "4,128.96"
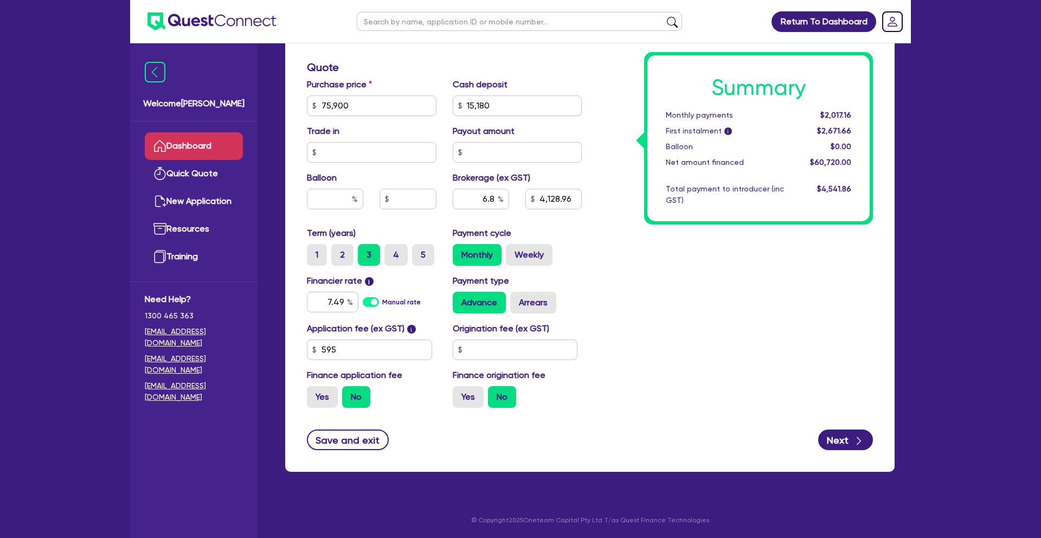
click at [214, 136] on link "Dashboard" at bounding box center [194, 146] width 98 height 28
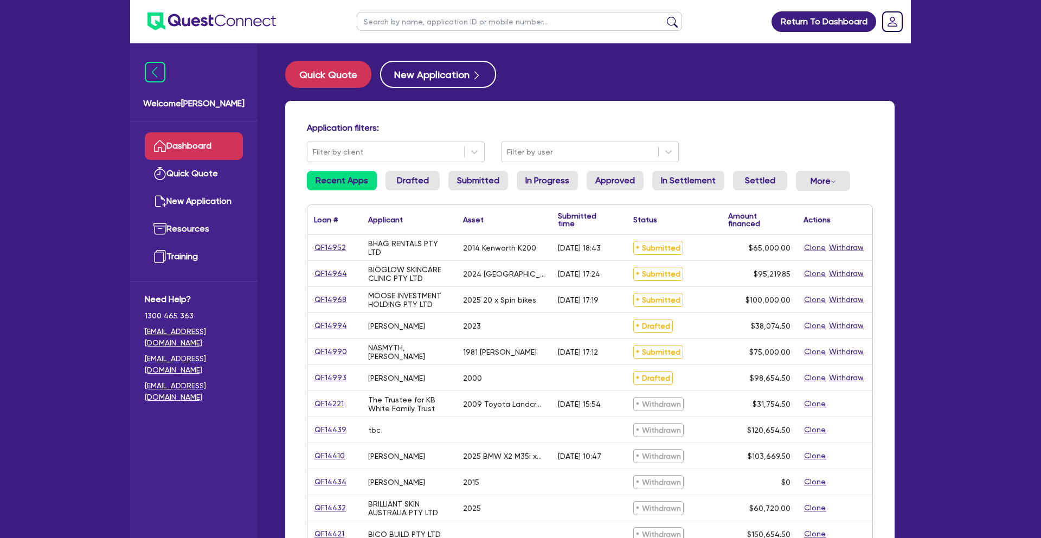
click at [442, 21] on input "text" at bounding box center [519, 21] width 325 height 19
type input "mirza"
click at [664, 16] on button "submit" at bounding box center [672, 23] width 17 height 15
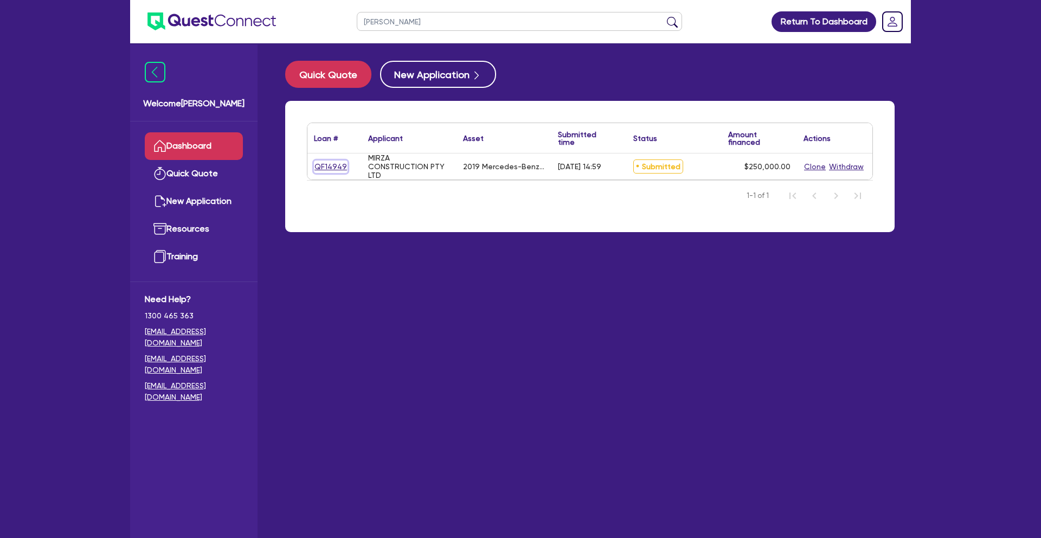
click at [334, 166] on link "QF14949" at bounding box center [331, 166] width 34 height 12
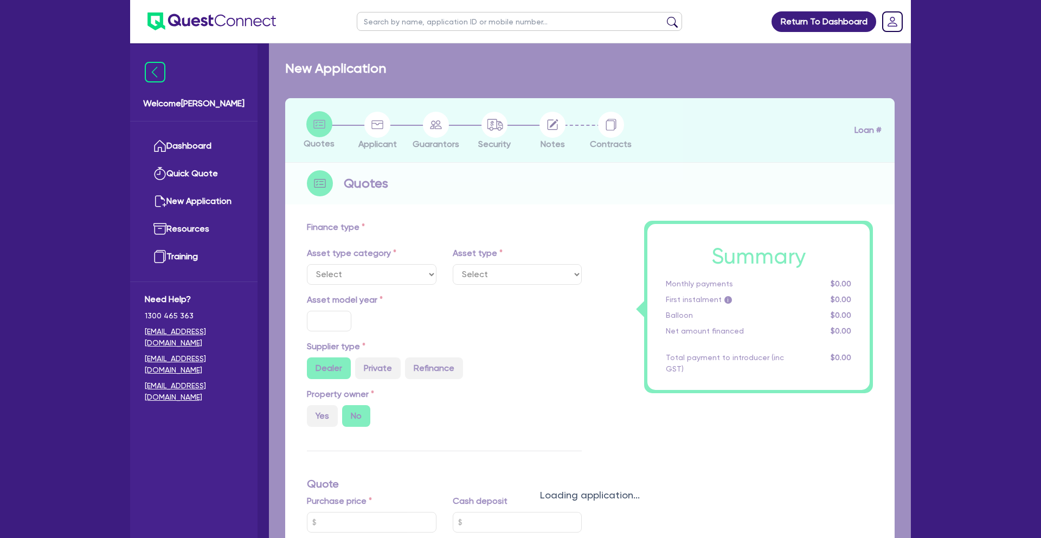
select select "CARS_AND_LIGHT_TRUCKS"
type input "2019"
type input "288,896.2"
type input "38,896.2"
type input "25.96"
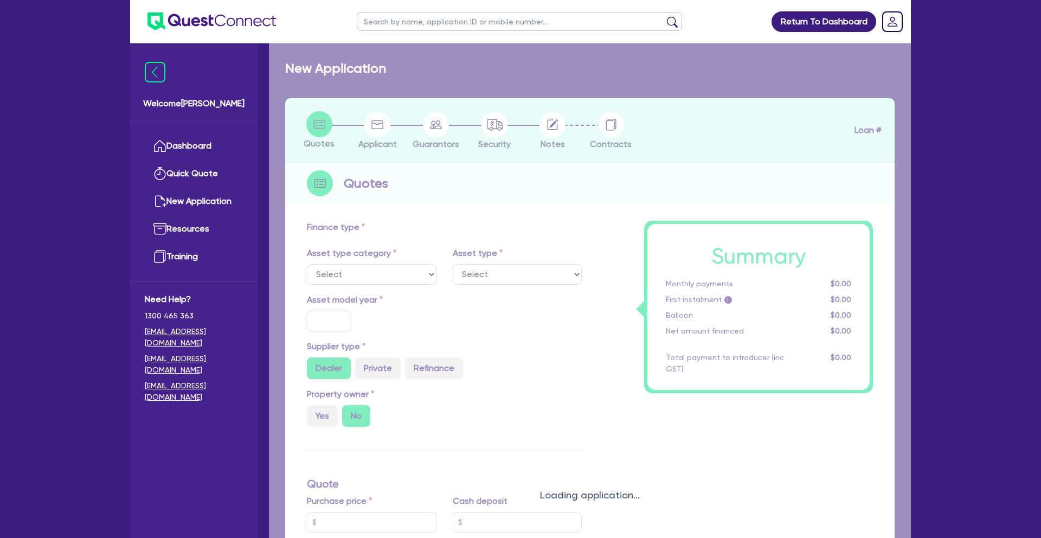
type input "75,000"
type input "3"
type input "7,500"
type input "8.99"
select select "PASSENGER_VEHICLES"
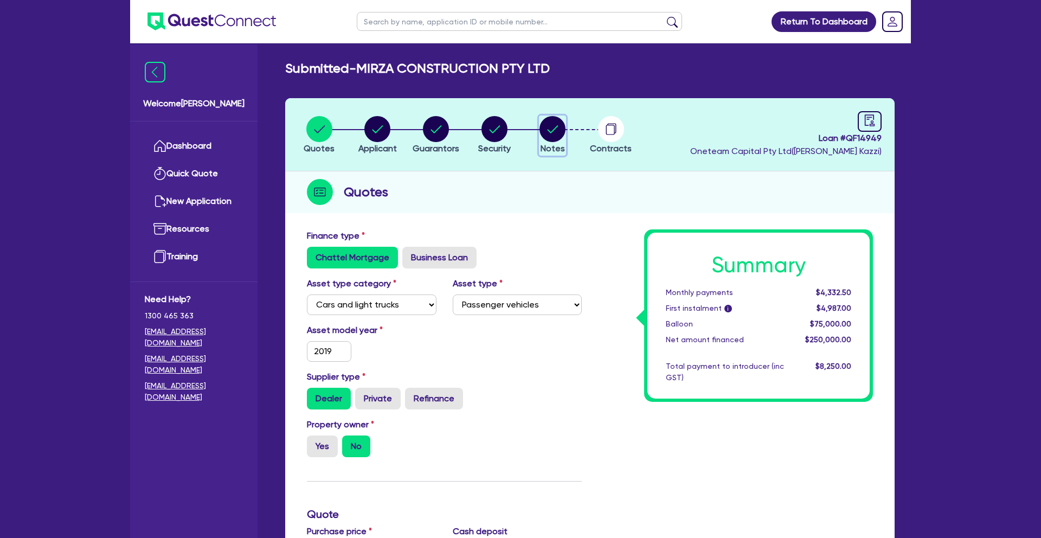
click at [556, 128] on circle "button" at bounding box center [552, 129] width 26 height 26
select select "Other"
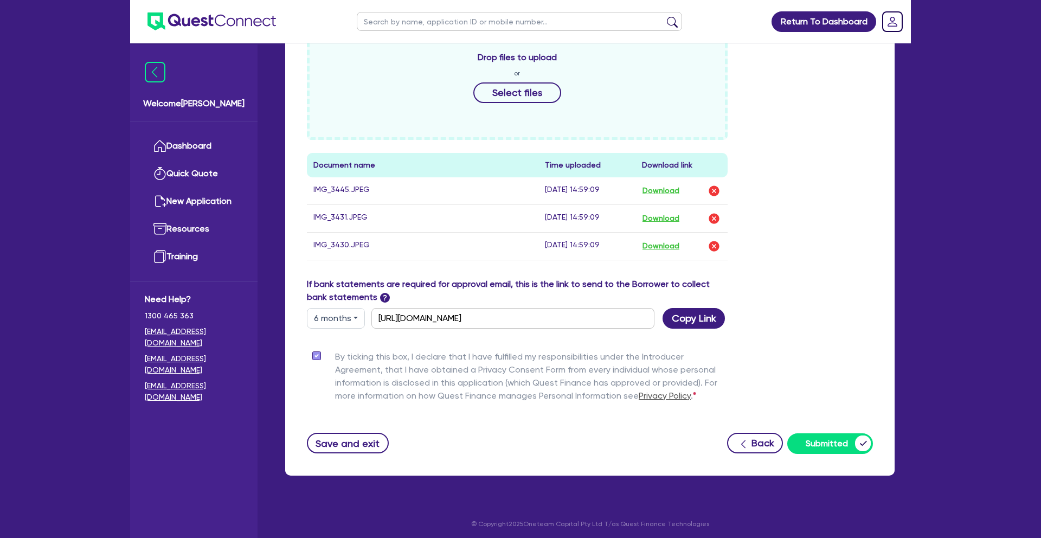
scroll to position [497, 0]
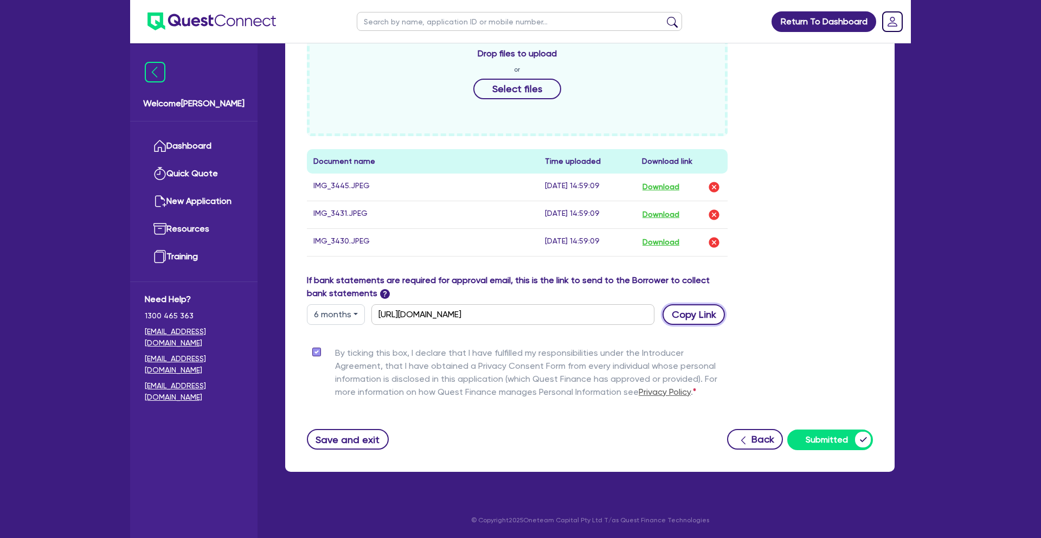
click at [703, 319] on button "Copy Link" at bounding box center [694, 314] width 62 height 21
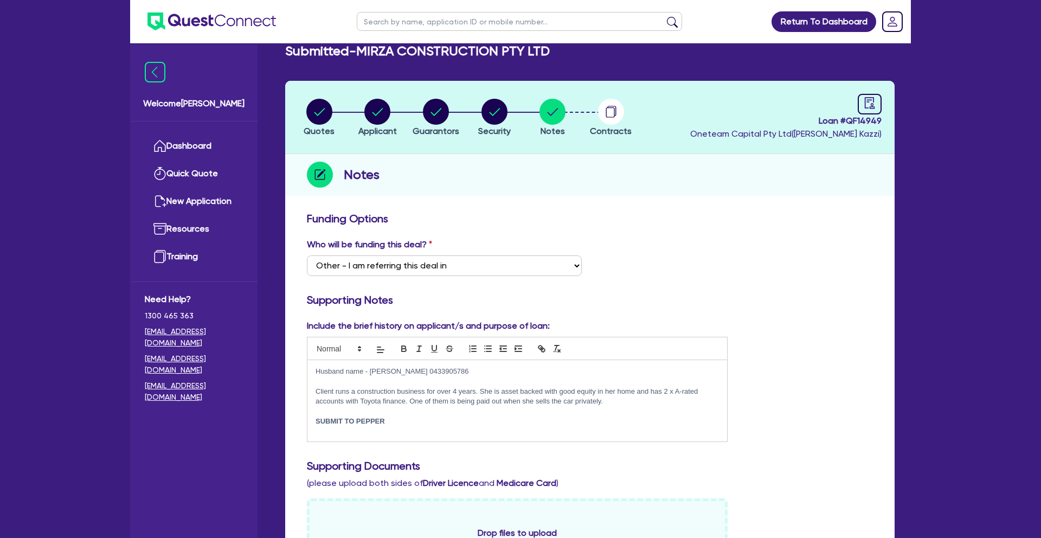
scroll to position [0, 0]
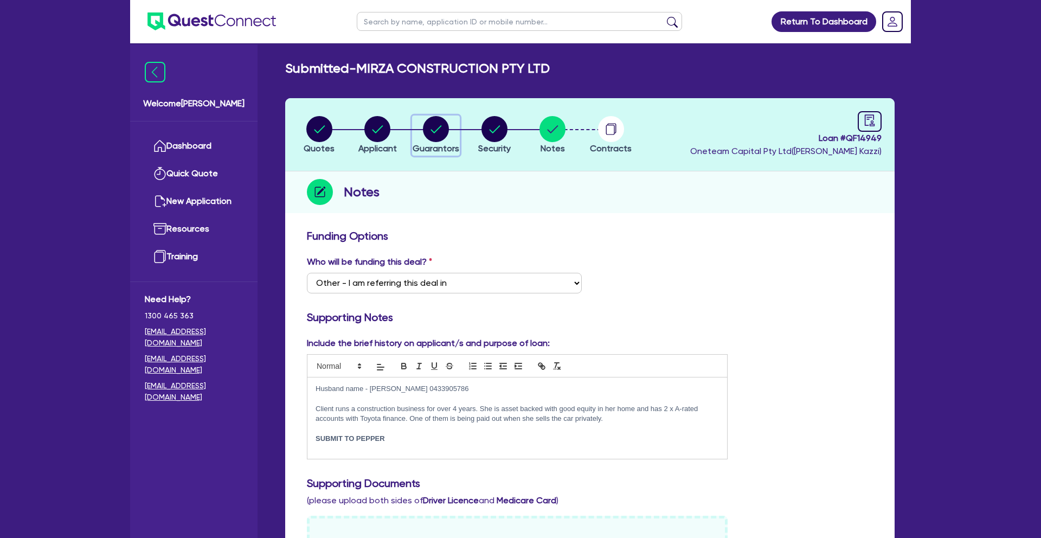
click at [434, 125] on circle "button" at bounding box center [436, 129] width 26 height 26
select select "MRS"
select select "VIC"
select select "MARRIED"
select select "PROPERTY"
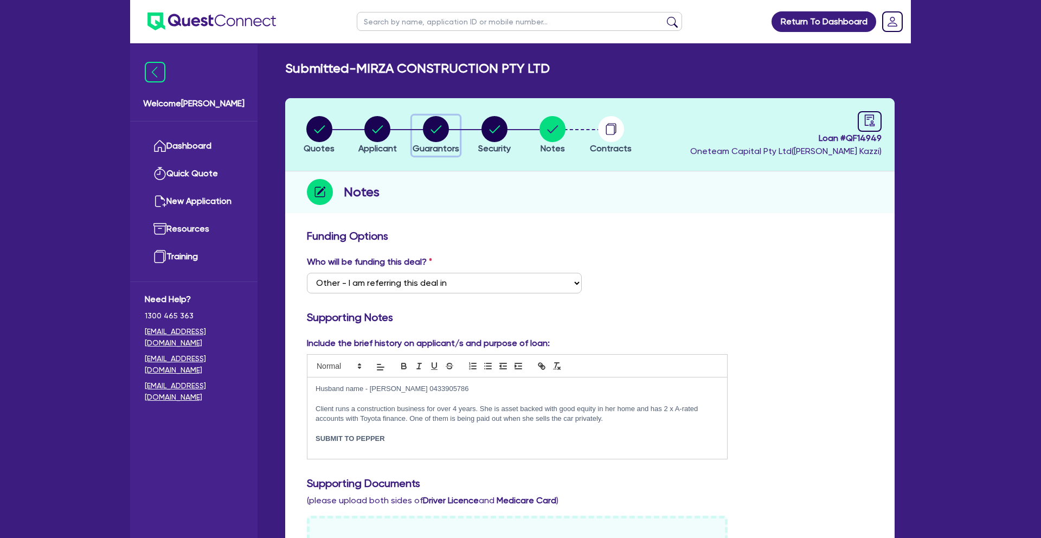
select select "MORTGAGE"
select select "VEHICLE_LOAN"
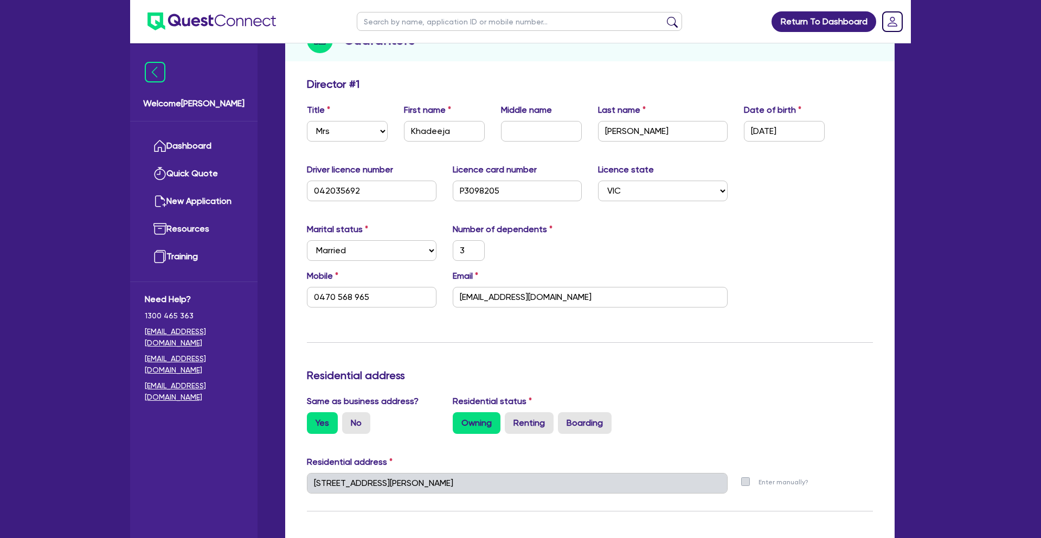
scroll to position [187, 0]
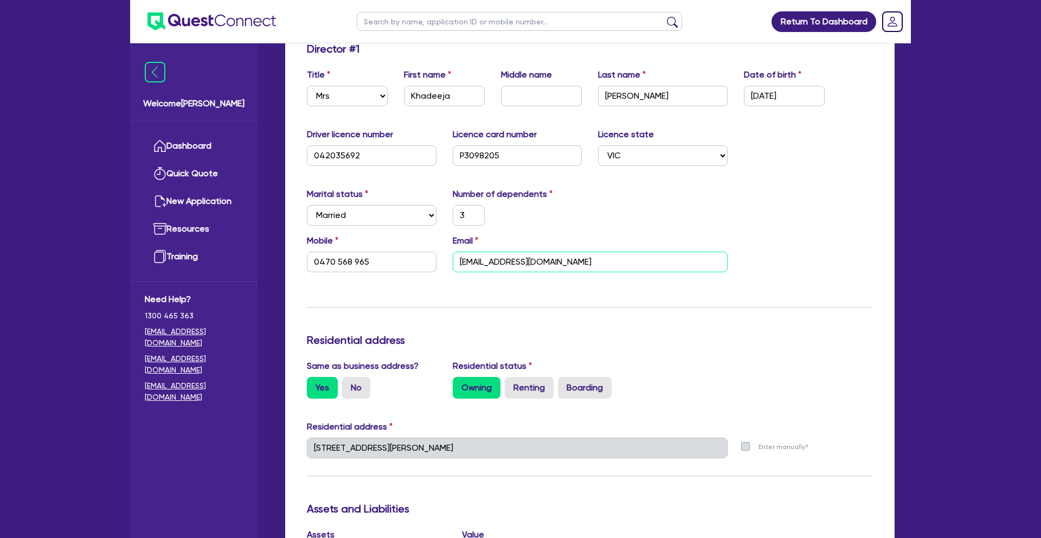
drag, startPoint x: 555, startPoint y: 260, endPoint x: 477, endPoint y: 263, distance: 78.2
click at [447, 261] on div "Email aalailham@gmail.com" at bounding box center [590, 253] width 291 height 38
drag, startPoint x: 456, startPoint y: 97, endPoint x: 430, endPoint y: 99, distance: 26.1
click at [386, 94] on div "Title Select Mr Mrs Ms Miss Dr First name Khadeeja Middle name Last name Razzaq…" at bounding box center [590, 91] width 582 height 47
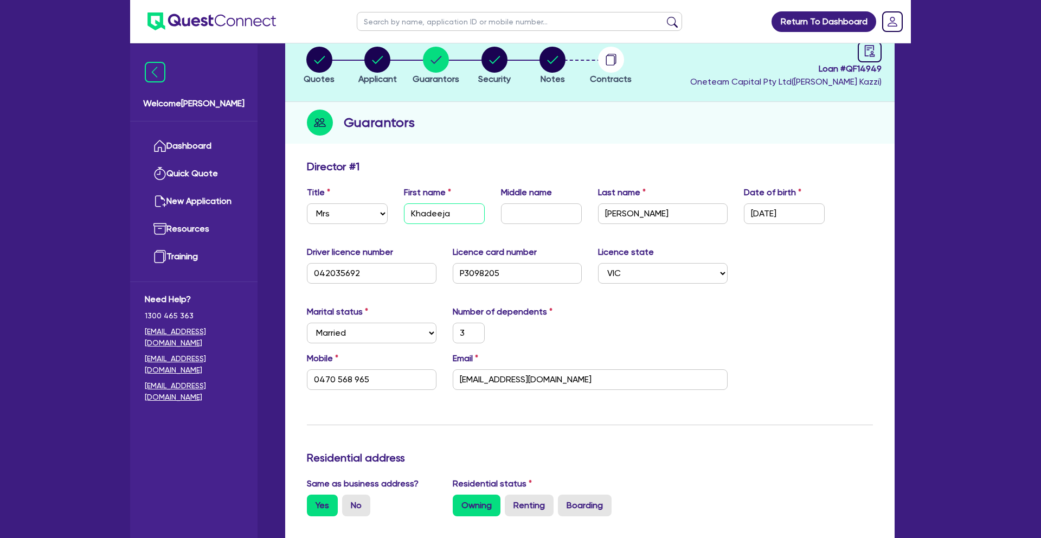
scroll to position [0, 0]
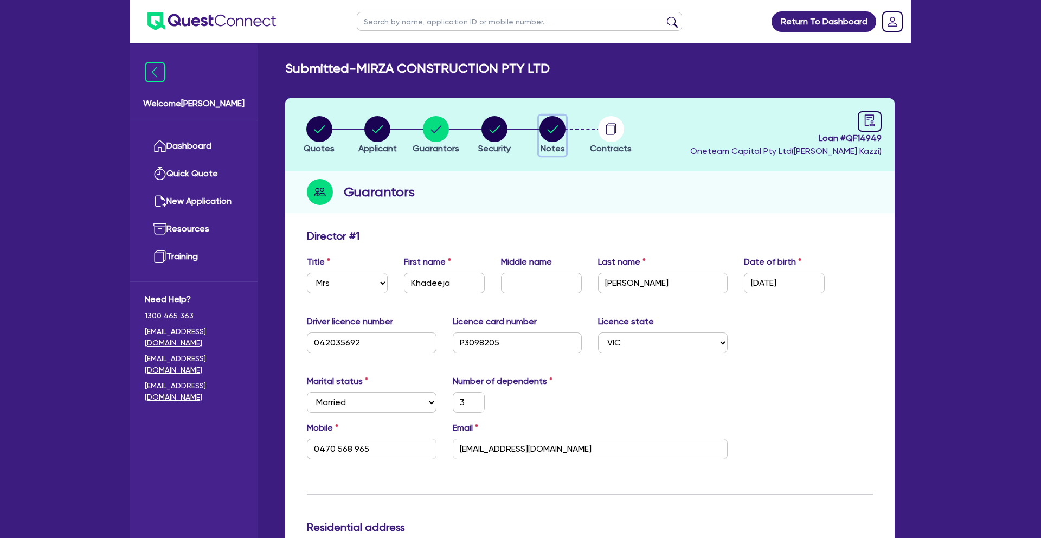
click at [553, 142] on button "Notes" at bounding box center [552, 135] width 27 height 40
select select "Other"
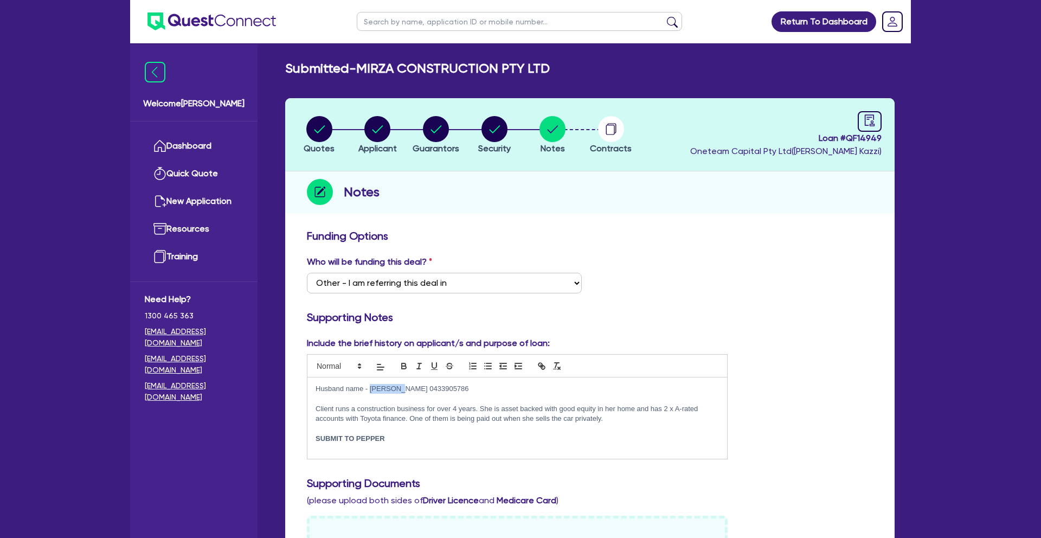
drag, startPoint x: 399, startPoint y: 389, endPoint x: 371, endPoint y: 389, distance: 28.2
click at [370, 389] on p "Husband name - Shahzaib 0433905786" at bounding box center [517, 389] width 403 height 10
copy p "Shahzaib"
